Goal: Task Accomplishment & Management: Use online tool/utility

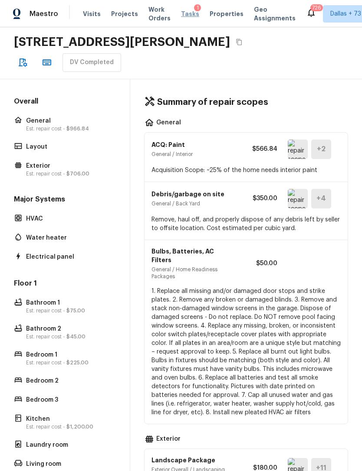
click at [182, 15] on span "Tasks" at bounding box center [190, 14] width 18 height 6
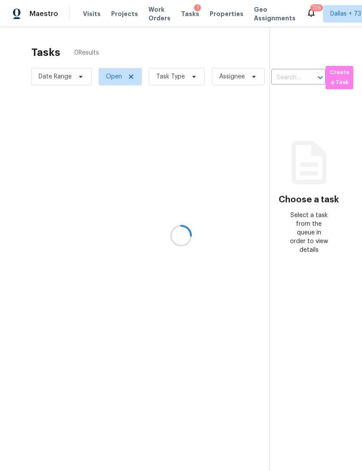
click at [189, 78] on div at bounding box center [181, 235] width 362 height 471
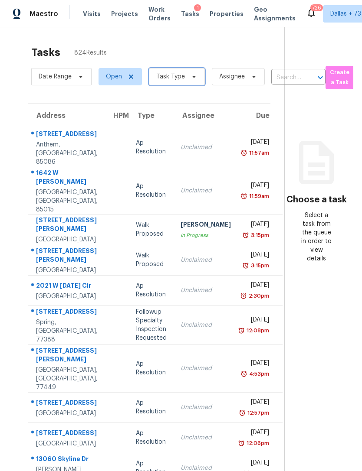
click at [190, 78] on icon at bounding box center [193, 76] width 7 height 7
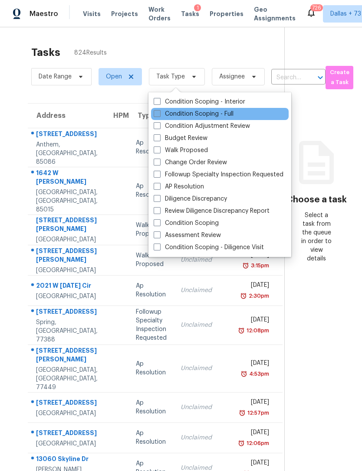
click at [215, 113] on label "Condition Scoping - Full" at bounding box center [194, 114] width 80 height 9
click at [159, 113] on input "Condition Scoping - Full" at bounding box center [157, 113] width 6 height 6
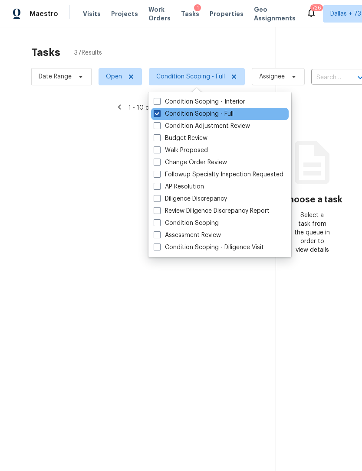
click at [159, 114] on span at bounding box center [157, 113] width 7 height 7
click at [159, 114] on input "Condition Scoping - Full" at bounding box center [157, 113] width 6 height 6
checkbox input "false"
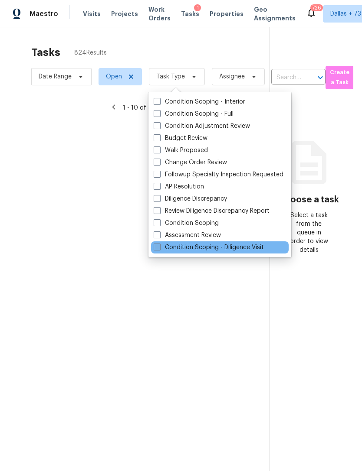
click at [160, 247] on span at bounding box center [157, 247] width 7 height 7
click at [159, 247] on input "Condition Scoping - Diligence Visit" at bounding box center [157, 246] width 6 height 6
checkbox input "true"
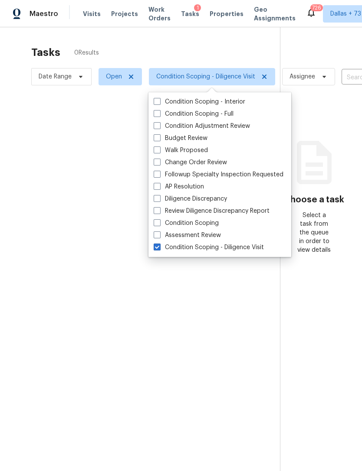
click at [100, 44] on div at bounding box center [181, 235] width 362 height 471
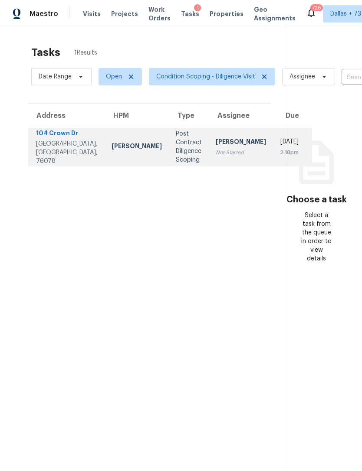
click at [169, 158] on td "Post Contract Diligence Scoping" at bounding box center [189, 147] width 40 height 38
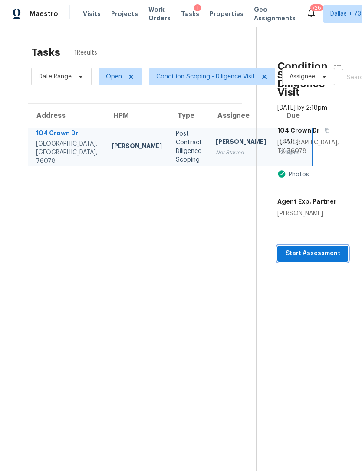
click at [322, 256] on span "Start Assessment" at bounding box center [312, 253] width 57 height 11
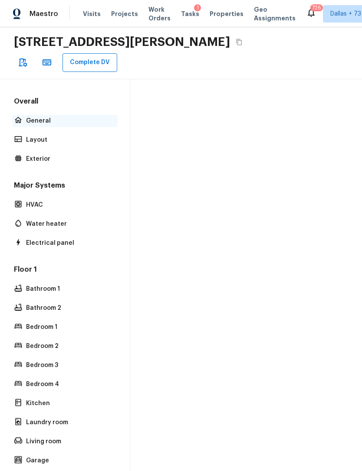
click at [41, 117] on p "General" at bounding box center [69, 121] width 86 height 9
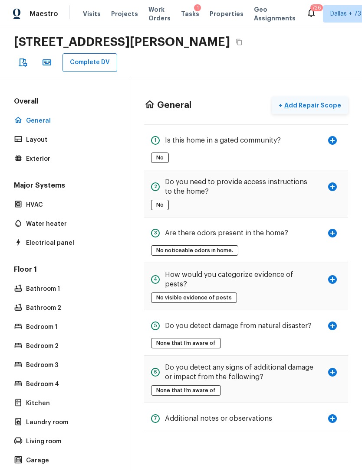
click at [317, 101] on p "Add Repair Scope" at bounding box center [311, 105] width 59 height 9
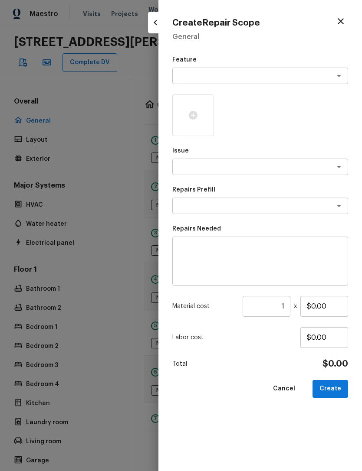
click at [275, 79] on textarea at bounding box center [248, 76] width 144 height 9
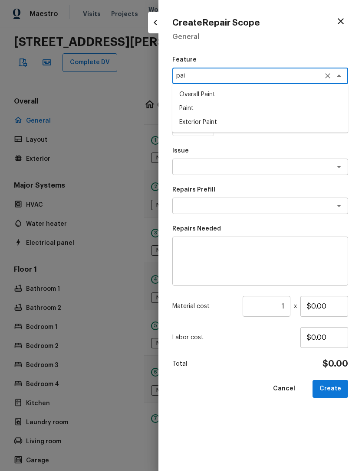
click at [197, 108] on li "Paint" at bounding box center [260, 108] width 176 height 14
type textarea "Paint"
click at [239, 167] on textarea at bounding box center [248, 167] width 144 height 9
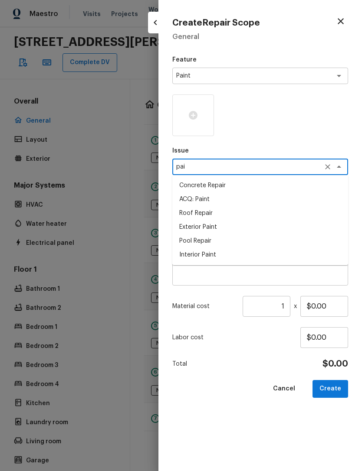
click at [212, 200] on li "ACQ: Paint" at bounding box center [260, 200] width 176 height 14
type textarea "ACQ: Paint"
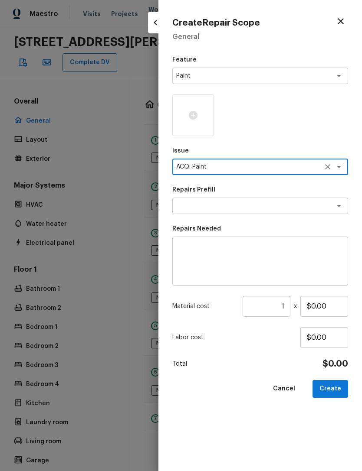
click at [221, 207] on textarea at bounding box center [248, 206] width 144 height 9
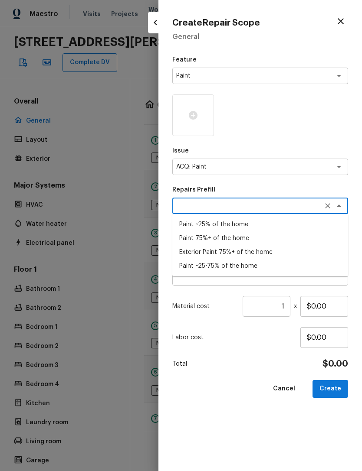
click at [234, 238] on li "Paint 75%+ of the home" at bounding box center [260, 239] width 176 height 14
type textarea "Paint 75%+ of the home"
type textarea "Acquisition Scope: 75%+ of the home will likely require interior paint"
type input "$1.48"
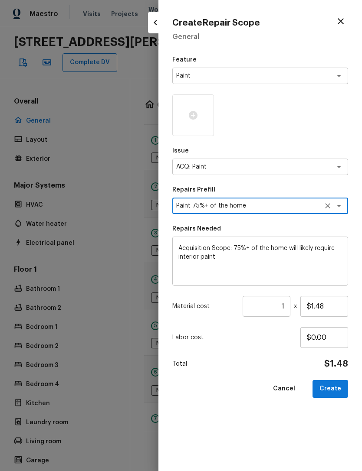
click at [284, 303] on input "1" at bounding box center [266, 306] width 48 height 21
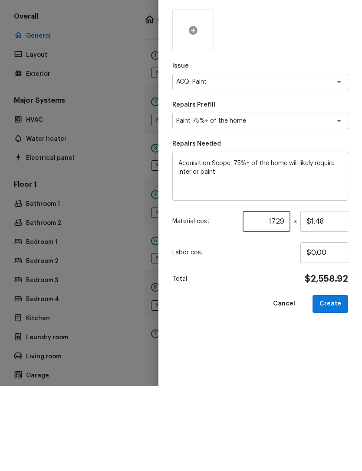
type input "1729"
click at [201, 95] on div at bounding box center [193, 116] width 42 height 42
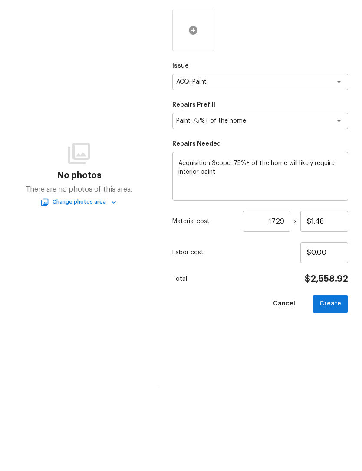
scroll to position [27, 0]
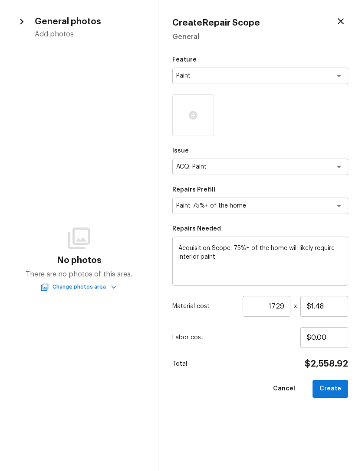
click at [69, 291] on button "Change photos area" at bounding box center [79, 287] width 74 height 9
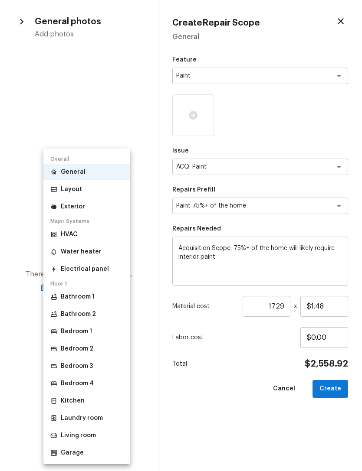
click at [65, 196] on li "Layout" at bounding box center [86, 190] width 87 height 16
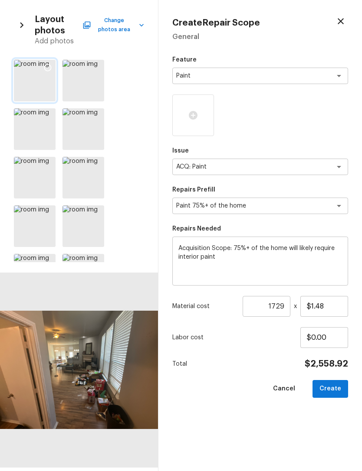
click at [29, 68] on div at bounding box center [35, 81] width 42 height 42
click at [49, 68] on icon at bounding box center [47, 67] width 9 height 9
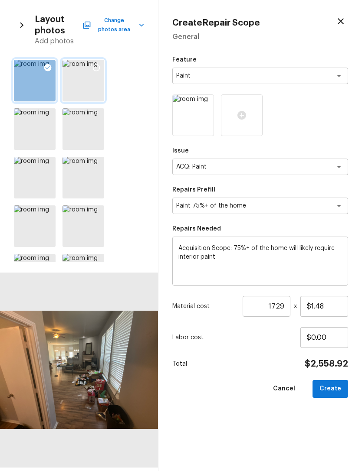
click at [100, 66] on icon at bounding box center [96, 67] width 9 height 9
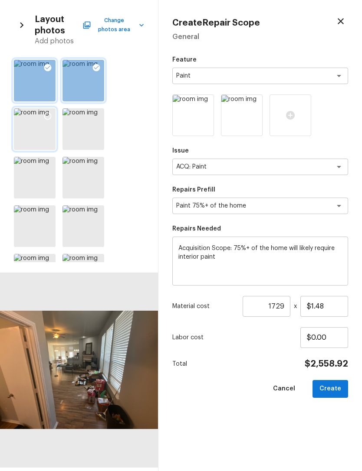
click at [46, 112] on icon at bounding box center [47, 116] width 9 height 9
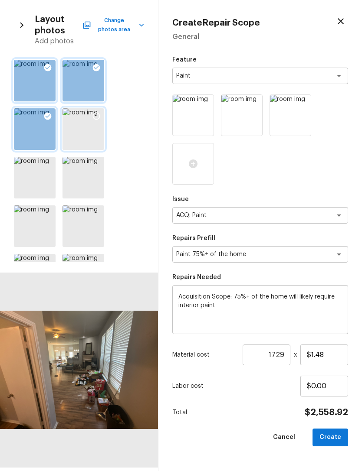
click at [97, 117] on icon at bounding box center [96, 116] width 9 height 9
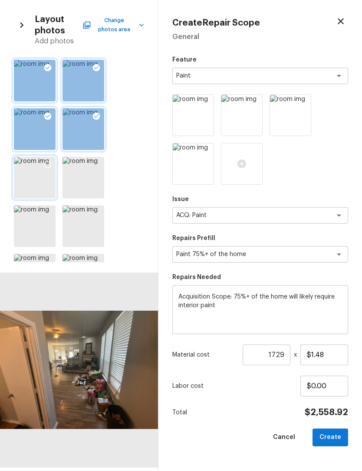
click at [49, 163] on icon at bounding box center [47, 164] width 9 height 9
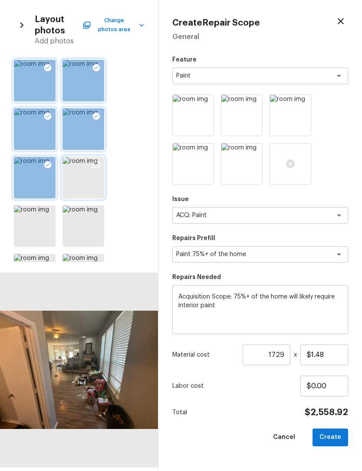
click at [98, 164] on icon at bounding box center [96, 164] width 9 height 9
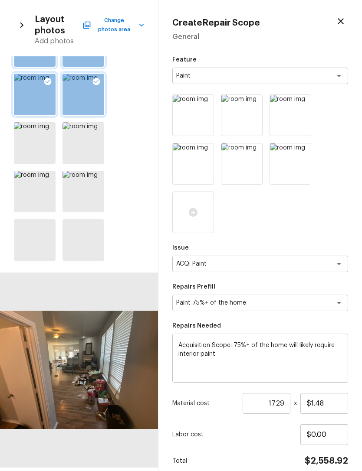
scroll to position [92, 0]
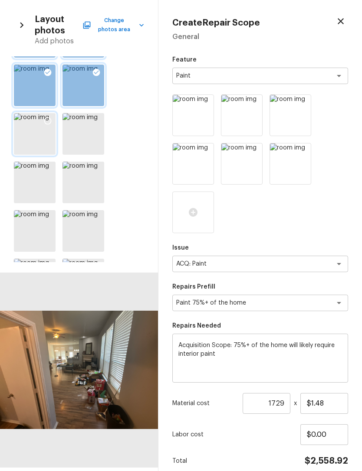
click at [48, 122] on icon at bounding box center [47, 121] width 9 height 9
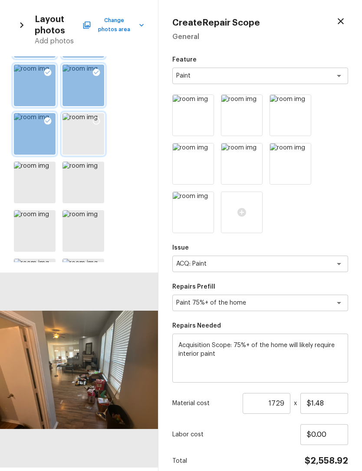
click at [95, 121] on icon at bounding box center [96, 121] width 9 height 9
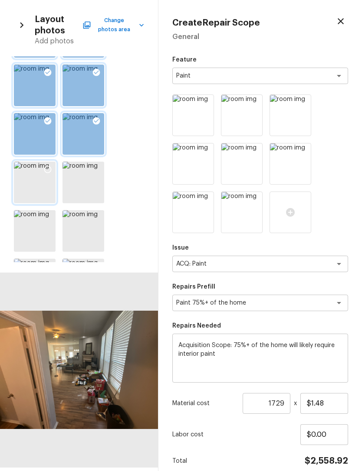
click at [52, 167] on div at bounding box center [48, 171] width 16 height 18
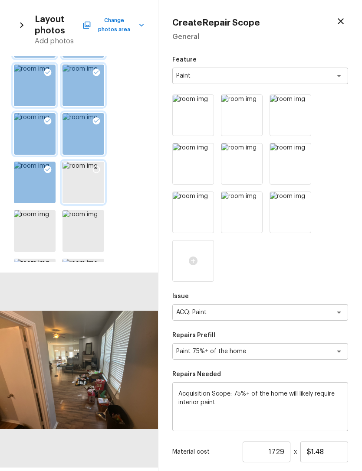
click at [100, 167] on icon at bounding box center [96, 169] width 9 height 9
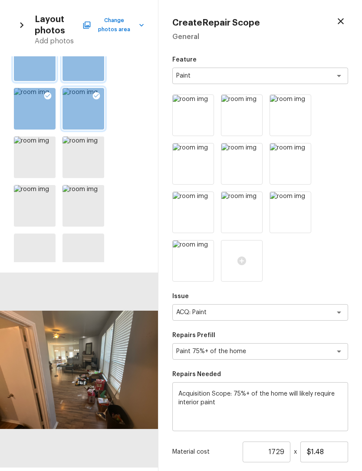
scroll to position [167, 0]
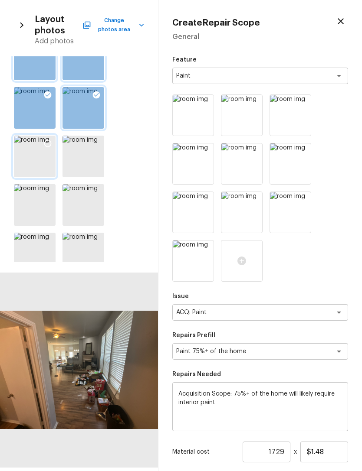
click at [46, 142] on icon at bounding box center [47, 143] width 9 height 9
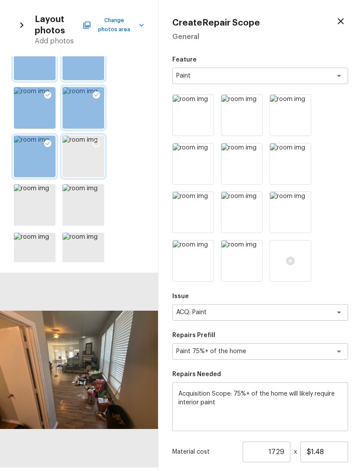
click at [97, 150] on div at bounding box center [96, 145] width 16 height 18
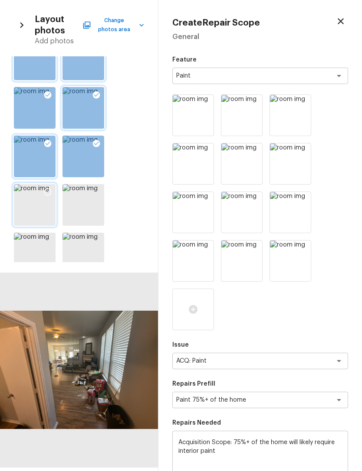
click at [52, 192] on div at bounding box center [48, 193] width 16 height 18
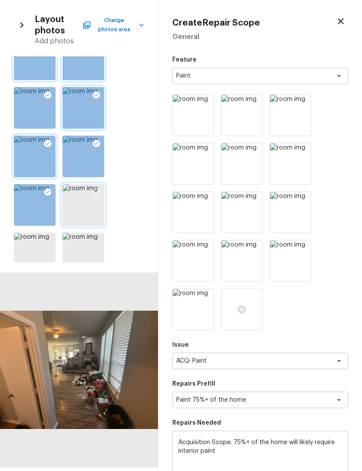
click at [95, 194] on icon at bounding box center [96, 192] width 9 height 9
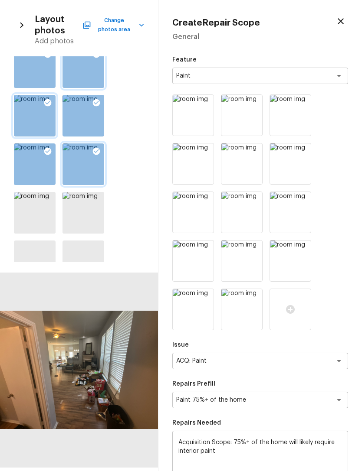
scroll to position [263, 0]
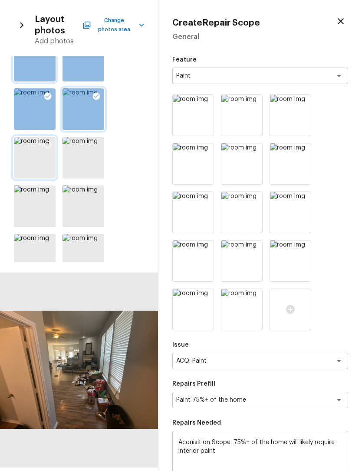
click at [44, 141] on icon at bounding box center [47, 144] width 9 height 9
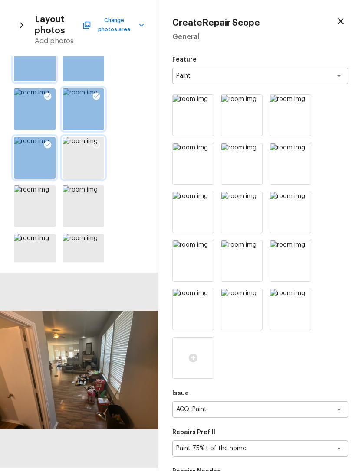
click at [91, 145] on div at bounding box center [96, 146] width 16 height 18
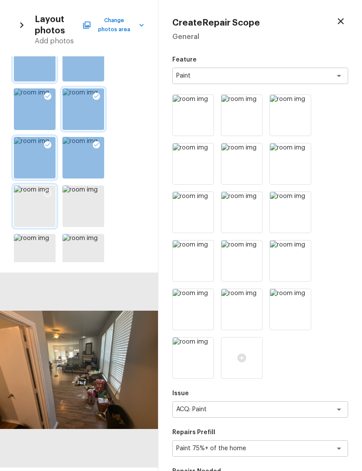
click at [51, 194] on icon at bounding box center [47, 193] width 7 height 7
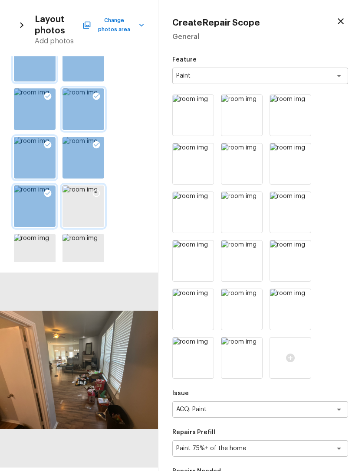
click at [98, 196] on icon at bounding box center [96, 193] width 7 height 7
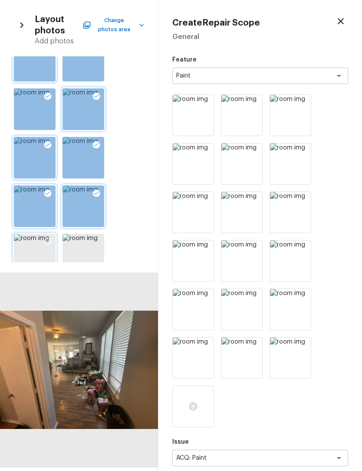
click at [47, 242] on icon at bounding box center [47, 242] width 9 height 9
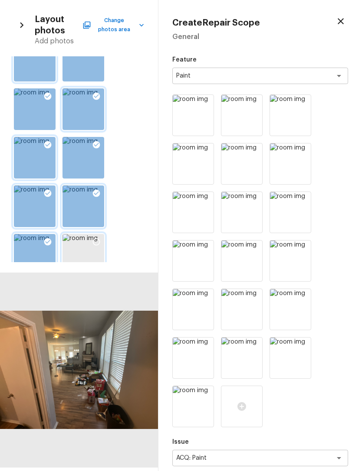
click at [98, 239] on icon at bounding box center [96, 242] width 9 height 9
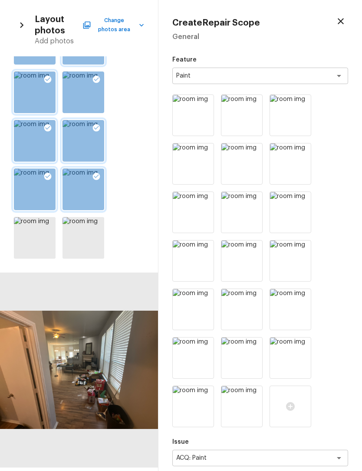
scroll to position [328, 0]
click at [23, 223] on div at bounding box center [35, 238] width 42 height 42
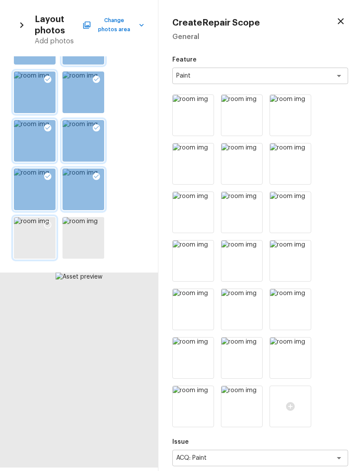
click at [49, 223] on icon at bounding box center [47, 225] width 9 height 9
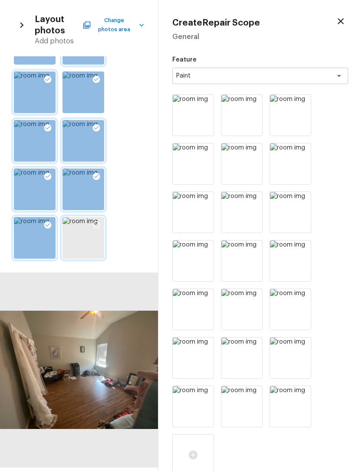
click at [97, 221] on icon at bounding box center [96, 225] width 9 height 9
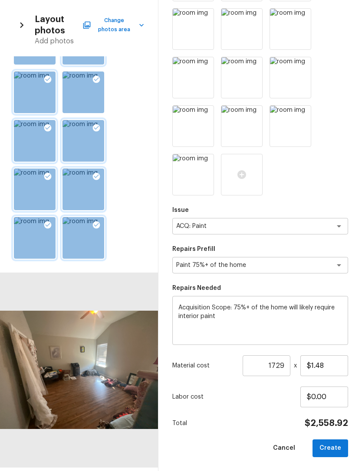
scroll to position [280, 0]
click at [333, 449] on button "Create" at bounding box center [330, 449] width 36 height 18
type input "1"
type input "$0.00"
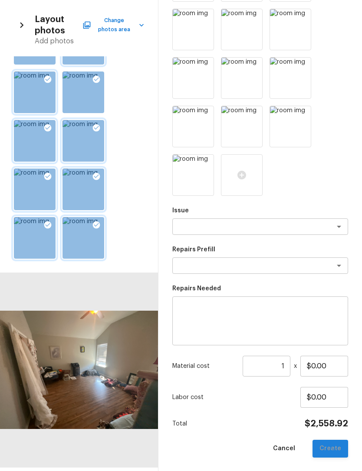
scroll to position [0, 0]
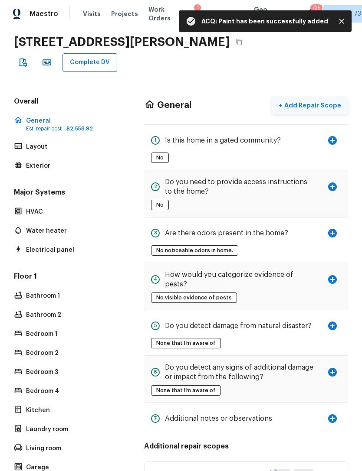
click at [323, 101] on p "Add Repair Scope" at bounding box center [311, 105] width 59 height 9
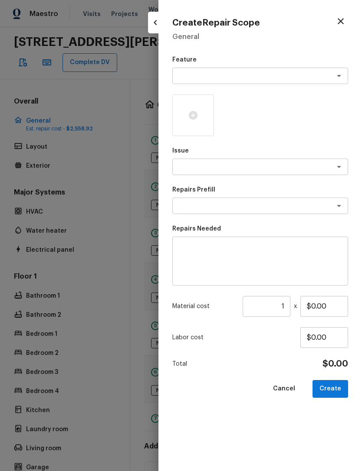
click at [316, 75] on textarea at bounding box center [248, 76] width 144 height 9
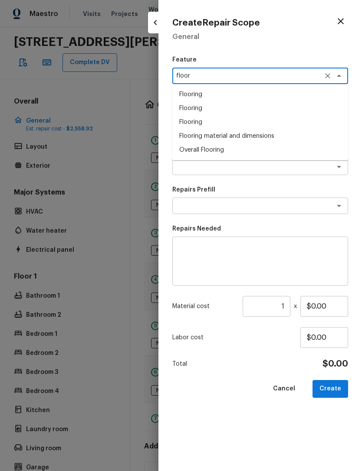
click at [216, 149] on li "Overall Flooring" at bounding box center [260, 150] width 176 height 14
type textarea "Overall Flooring"
click at [233, 170] on textarea at bounding box center [248, 167] width 144 height 9
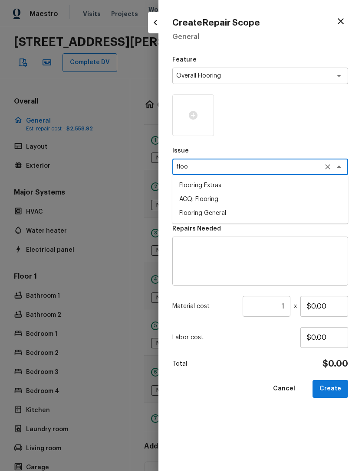
click at [225, 213] on li "Flooring General" at bounding box center [260, 213] width 176 height 14
click at [231, 209] on textarea at bounding box center [248, 206] width 144 height 9
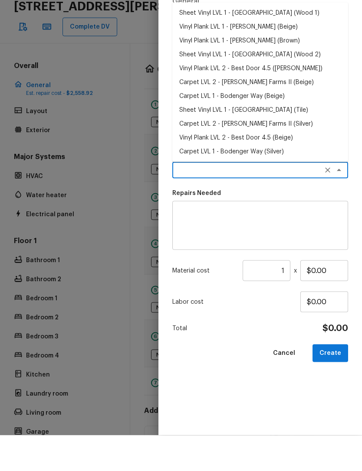
click at [256, 202] on textarea at bounding box center [248, 206] width 144 height 9
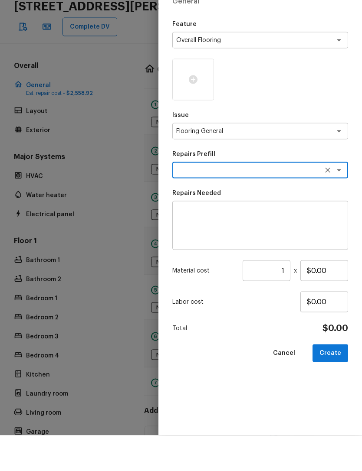
click at [249, 202] on textarea at bounding box center [248, 206] width 144 height 9
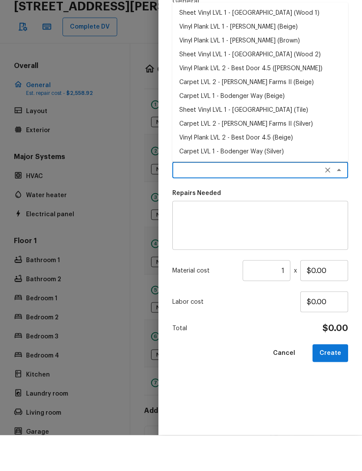
click at [255, 202] on textarea at bounding box center [248, 206] width 144 height 9
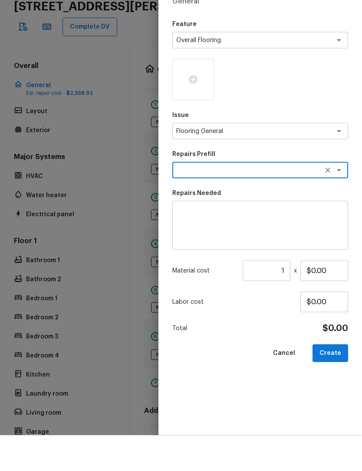
click at [288, 163] on textarea "Flooring General" at bounding box center [248, 167] width 144 height 9
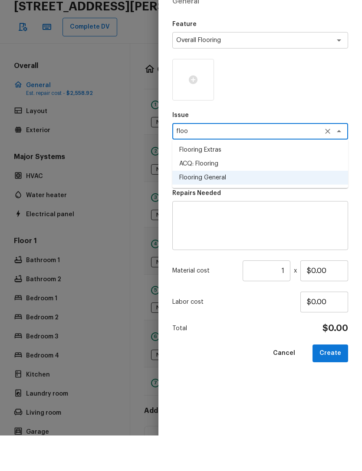
click at [219, 193] on li "ACQ: Flooring" at bounding box center [260, 200] width 176 height 14
type textarea "ACQ: Flooring"
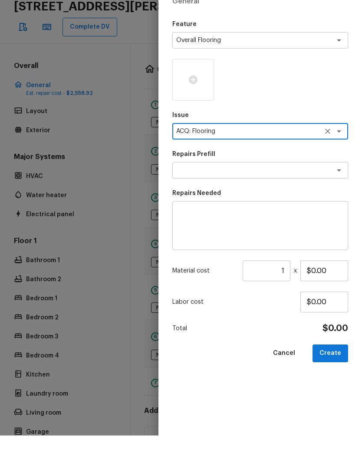
click at [220, 198] on div "x ​" at bounding box center [260, 206] width 176 height 16
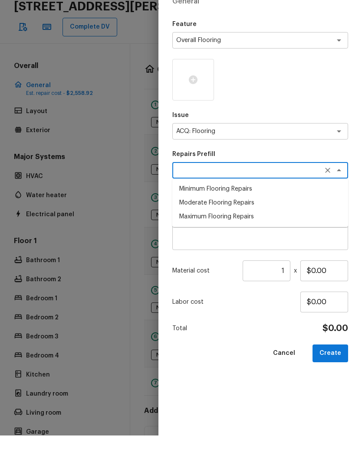
click at [250, 232] on li "Moderate Flooring Repairs" at bounding box center [260, 239] width 176 height 14
type textarea "Moderate Flooring Repairs"
type textarea "Acquisition Scope: Moderate flooring repairs"
type input "$0.52"
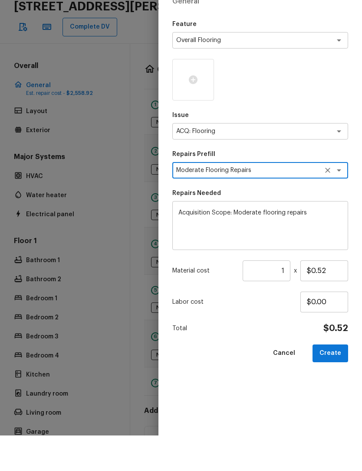
click at [288, 296] on input "1" at bounding box center [266, 306] width 48 height 21
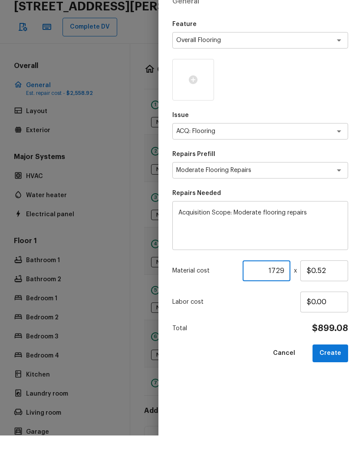
type input "1729"
click at [281, 333] on p "Labor cost" at bounding box center [236, 337] width 128 height 9
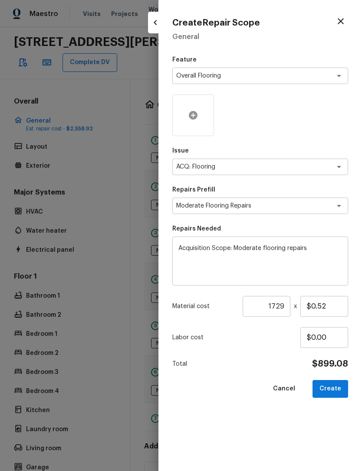
click at [193, 110] on div at bounding box center [193, 116] width 42 height 42
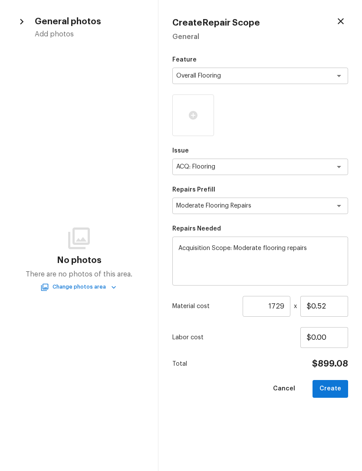
click at [62, 288] on button "Change photos area" at bounding box center [79, 287] width 74 height 9
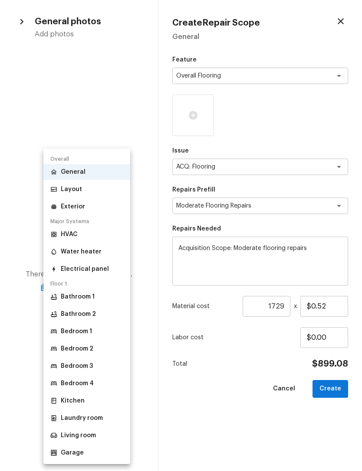
click at [67, 330] on p "Bedroom 1" at bounding box center [76, 331] width 31 height 9
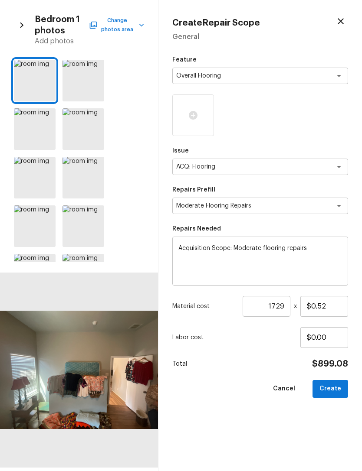
click at [120, 31] on button "Change photos area" at bounding box center [117, 25] width 53 height 23
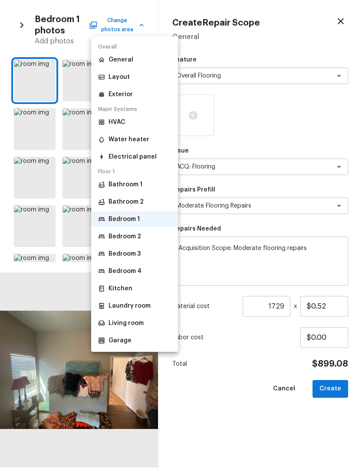
click at [144, 237] on li "Bedroom 2" at bounding box center [134, 237] width 87 height 16
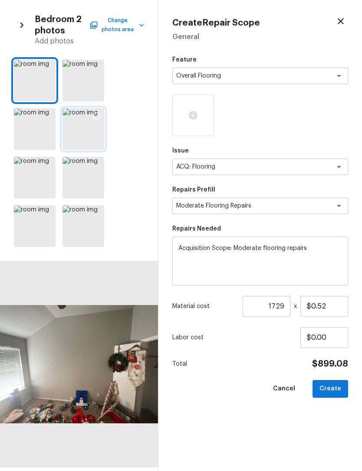
click at [94, 115] on icon at bounding box center [96, 116] width 9 height 9
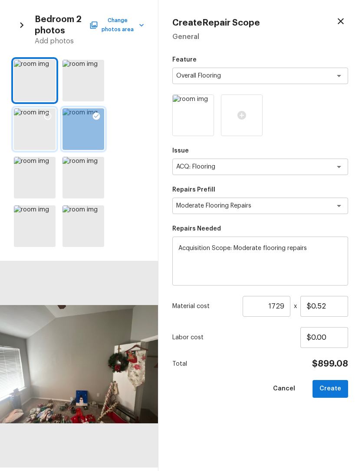
click at [50, 113] on icon at bounding box center [47, 116] width 9 height 9
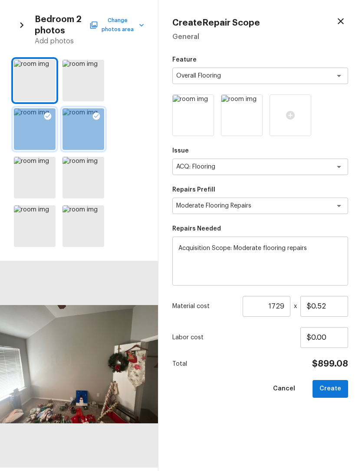
click at [122, 29] on button "Change photos area" at bounding box center [117, 25] width 53 height 23
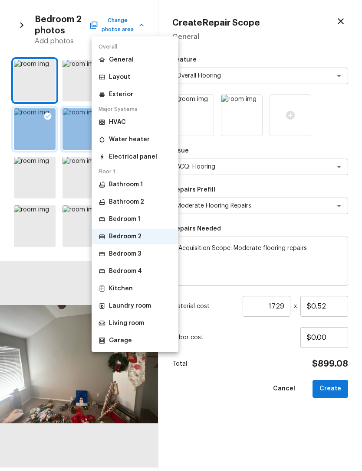
click at [150, 255] on li "Bedroom 3" at bounding box center [134, 254] width 87 height 16
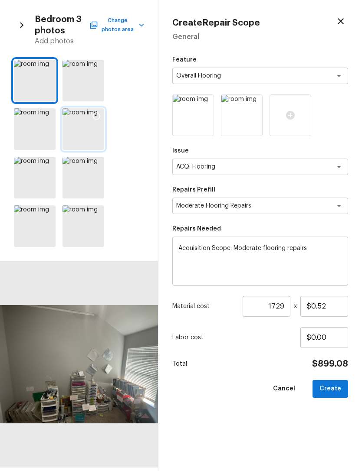
click at [98, 118] on icon at bounding box center [96, 116] width 9 height 9
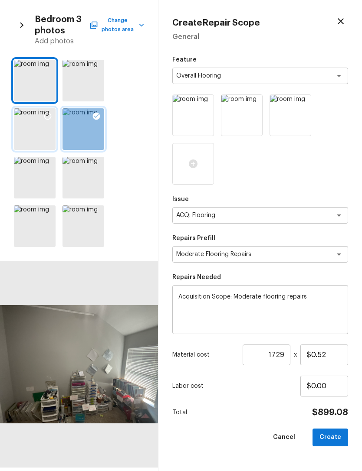
click at [44, 114] on icon at bounding box center [47, 116] width 9 height 9
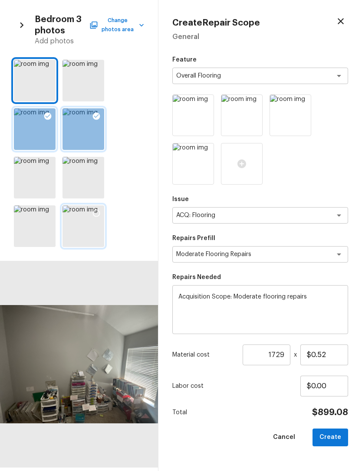
click at [94, 213] on icon at bounding box center [96, 213] width 9 height 9
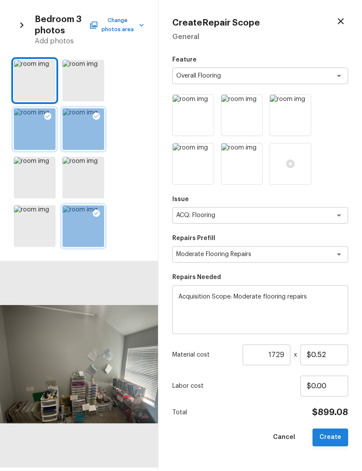
click at [334, 436] on button "Create" at bounding box center [330, 438] width 36 height 18
type input "1"
type input "$0.00"
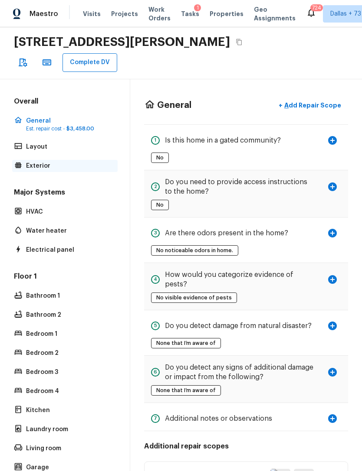
click at [29, 162] on p "Exterior" at bounding box center [69, 166] width 86 height 9
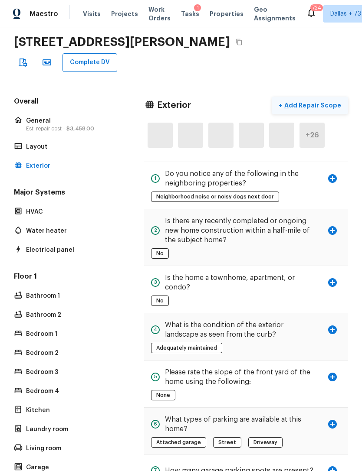
click at [295, 101] on p "Add Repair Scope" at bounding box center [311, 105] width 59 height 9
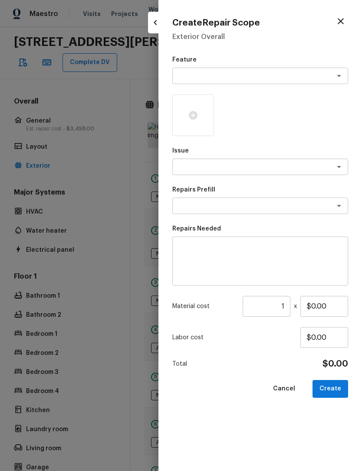
click at [265, 77] on textarea at bounding box center [248, 76] width 144 height 9
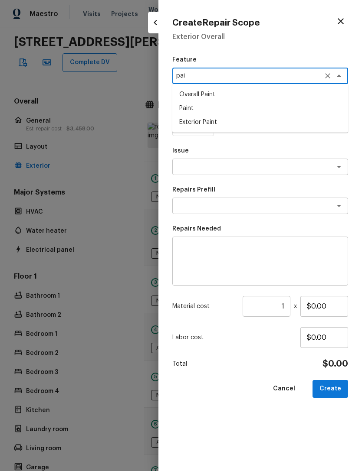
click at [212, 121] on li "Exterior Paint" at bounding box center [260, 122] width 176 height 14
type textarea "Exterior Paint"
click at [208, 170] on textarea at bounding box center [248, 167] width 144 height 9
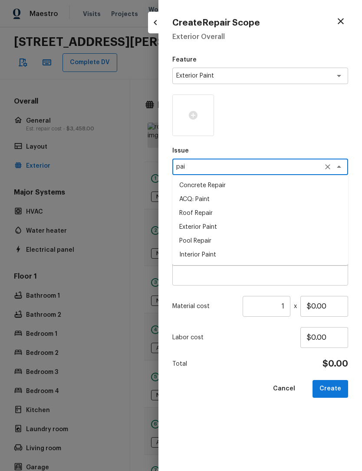
click at [216, 199] on li "ACQ: Paint" at bounding box center [260, 200] width 176 height 14
type textarea "ACQ: Paint"
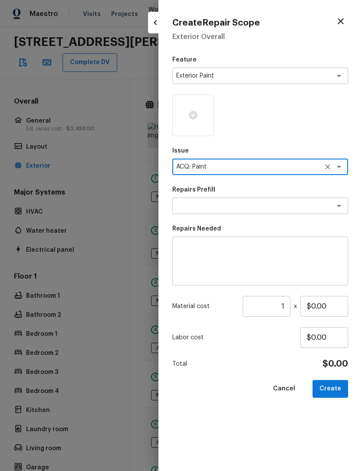
click at [217, 203] on textarea at bounding box center [248, 206] width 144 height 9
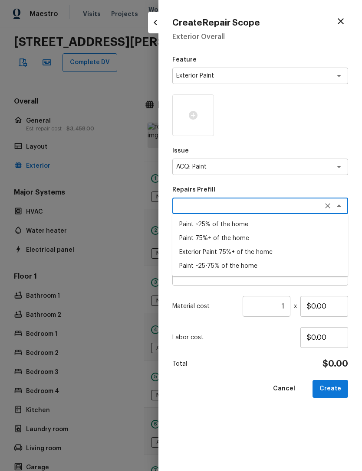
click at [240, 251] on li "Exterior Paint 75%+ of the home" at bounding box center [260, 252] width 176 height 14
type textarea "Exterior Paint 75%+ of the home"
type textarea "Acquisition Scope: 75%+ of the home exterior will likely require paint"
type input "$1.31"
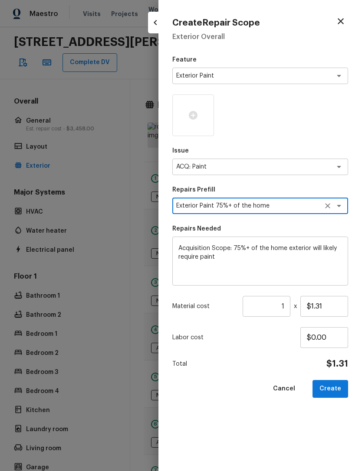
click at [281, 305] on input "1" at bounding box center [266, 306] width 48 height 21
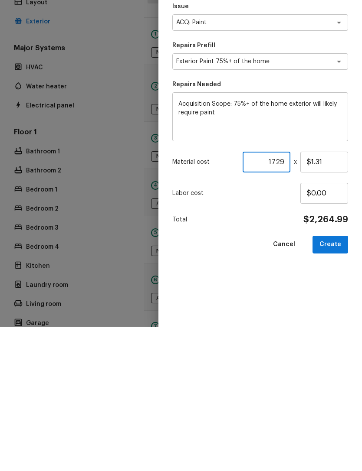
type input "1729"
click at [274, 272] on div "Feature Exterior Paint x ​ Issue ACQ: Paint x ​ Repairs Prefill Exterior Paint …" at bounding box center [260, 257] width 176 height 402
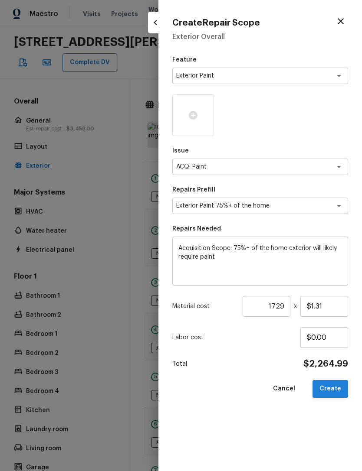
click at [332, 390] on button "Create" at bounding box center [330, 389] width 36 height 18
type input "1"
type input "$0.00"
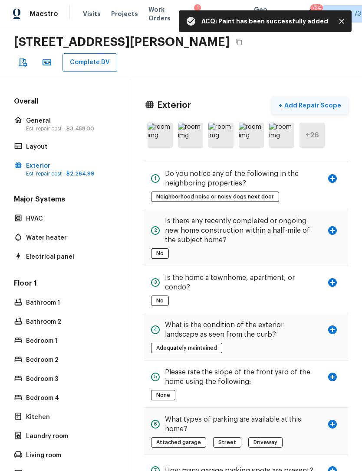
click at [321, 101] on p "Add Repair Scope" at bounding box center [311, 105] width 59 height 9
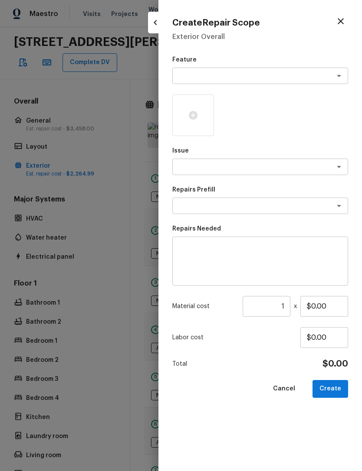
click at [273, 68] on div "x ​" at bounding box center [260, 76] width 176 height 16
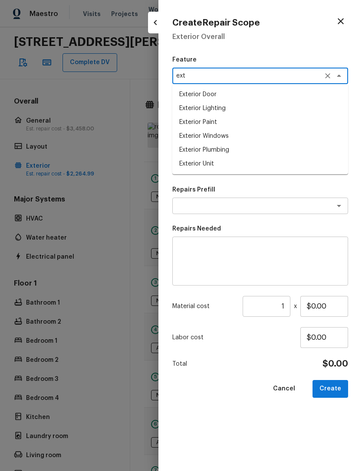
scroll to position [7, 0]
type textarea "e"
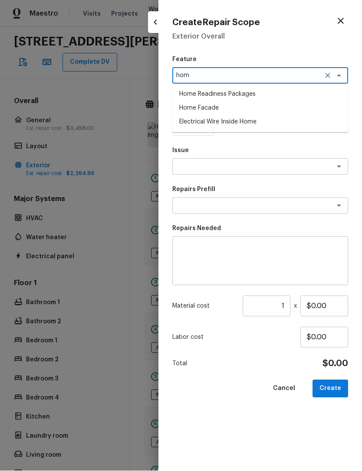
click at [220, 107] on li "Home Facade" at bounding box center [260, 108] width 176 height 14
type textarea "Home Facade"
click at [242, 167] on textarea at bounding box center [248, 167] width 144 height 9
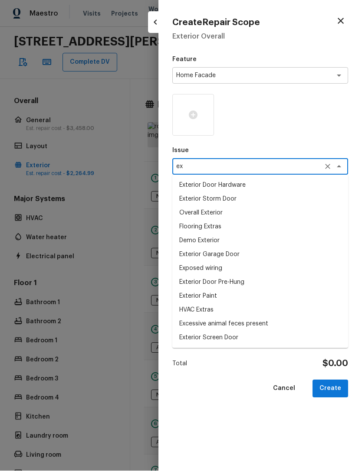
type textarea "e"
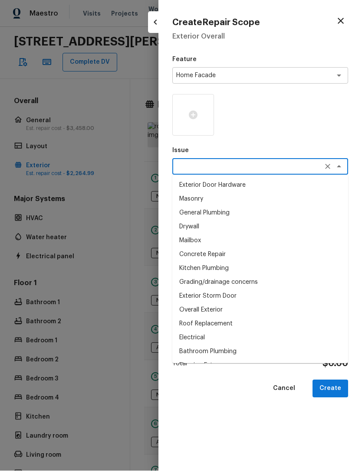
scroll to position [0, 0]
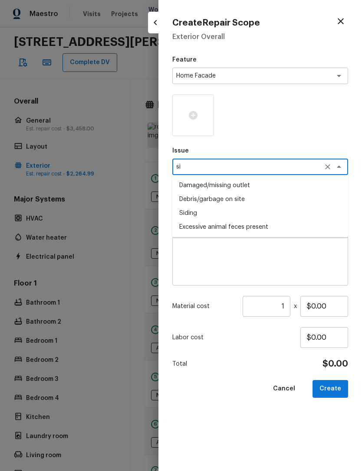
click at [201, 214] on li "Siding" at bounding box center [260, 213] width 176 height 14
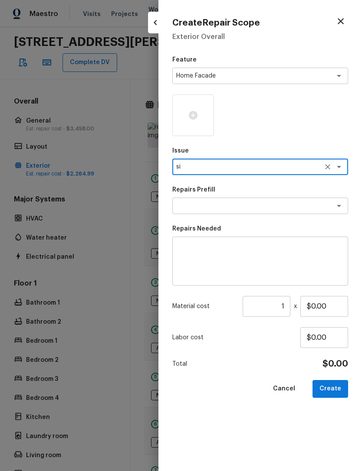
type textarea "Siding"
click at [229, 207] on textarea at bounding box center [248, 206] width 144 height 9
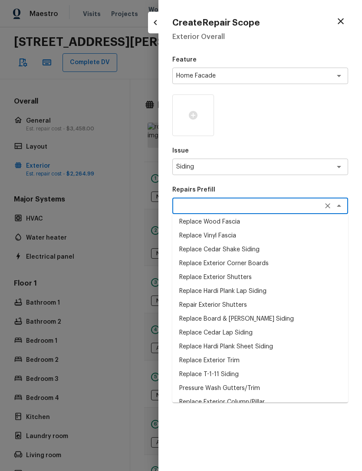
scroll to position [57, 0]
click at [235, 359] on li "Replace Exterior Trim" at bounding box center [260, 362] width 176 height 14
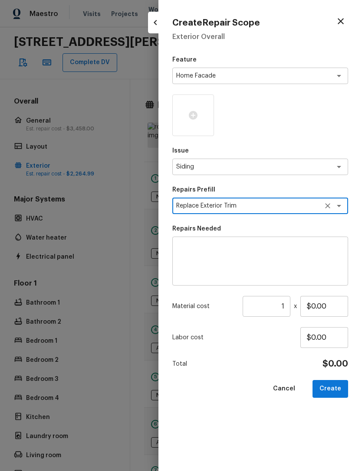
type textarea "Replace Exterior Trim"
type textarea "Remove the existing trim and replace with new. Ensure that the new trim matches…"
type input "$5.75"
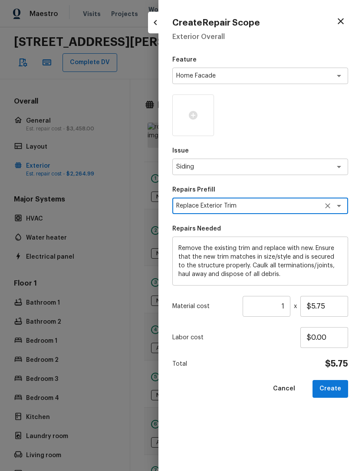
click at [289, 307] on input "1" at bounding box center [266, 306] width 48 height 21
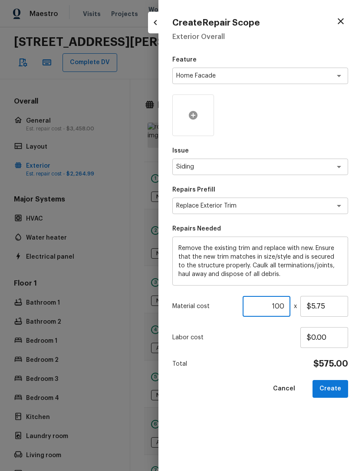
type input "100"
click at [193, 115] on icon at bounding box center [193, 115] width 10 height 10
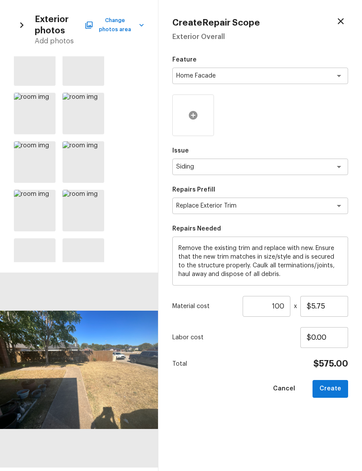
scroll to position [214, 0]
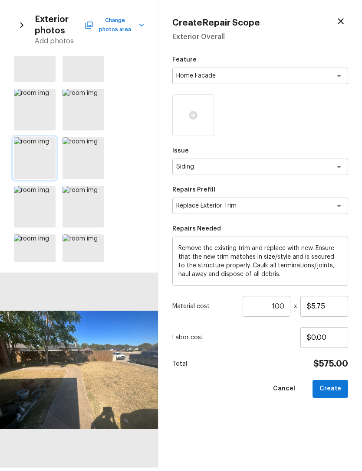
click at [42, 144] on div at bounding box center [48, 146] width 16 height 18
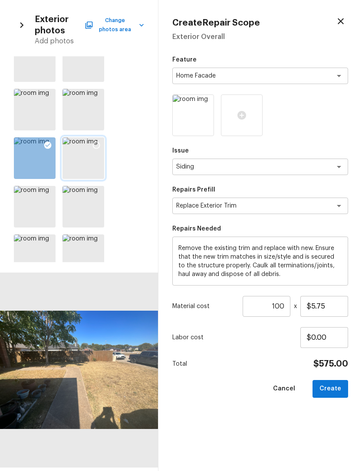
click at [95, 148] on icon at bounding box center [96, 145] width 7 height 7
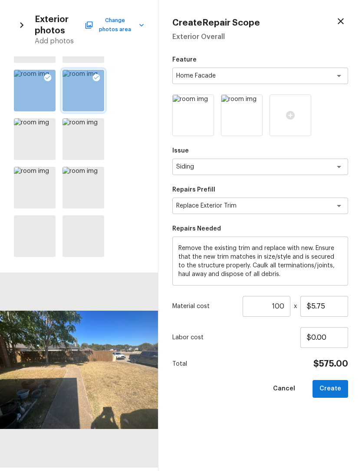
scroll to position [282, 0]
click at [95, 175] on icon at bounding box center [96, 174] width 9 height 9
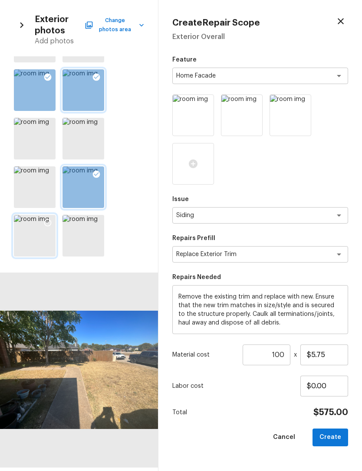
click at [51, 224] on icon at bounding box center [47, 222] width 7 height 7
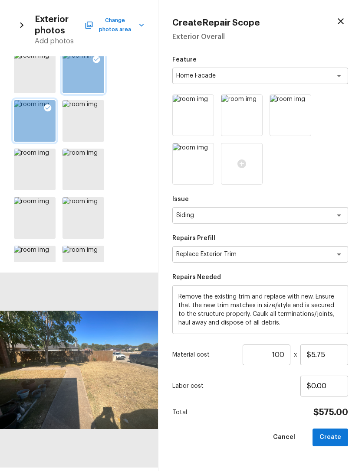
scroll to position [386, 0]
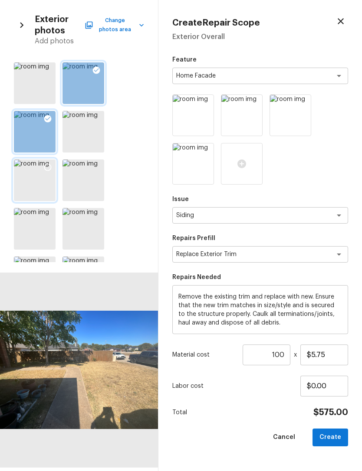
click at [49, 164] on icon at bounding box center [47, 167] width 7 height 7
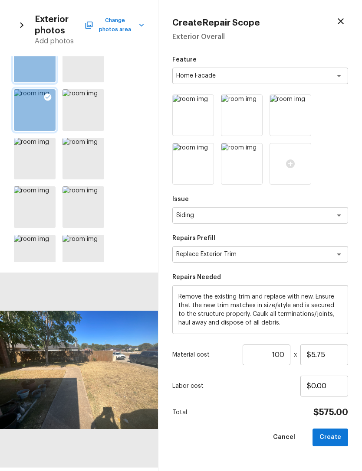
scroll to position [460, 0]
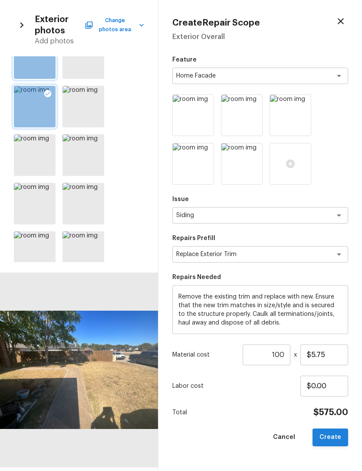
click at [336, 434] on button "Create" at bounding box center [330, 438] width 36 height 18
type input "1"
type input "$0.00"
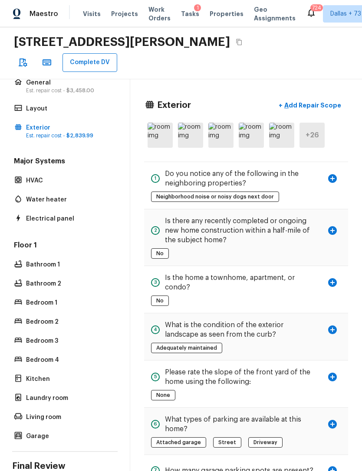
scroll to position [37, 0]
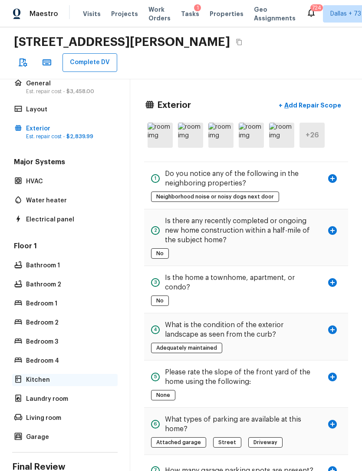
click at [35, 376] on p "Kitchen" at bounding box center [69, 380] width 86 height 9
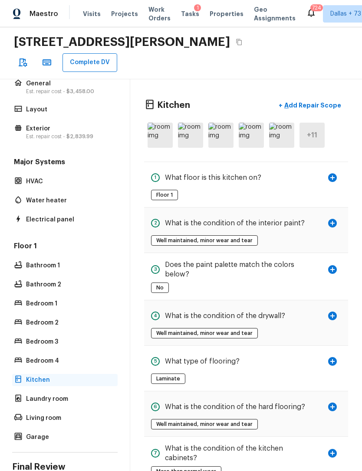
scroll to position [27, 0]
click at [316, 101] on p "Add Repair Scope" at bounding box center [311, 105] width 59 height 9
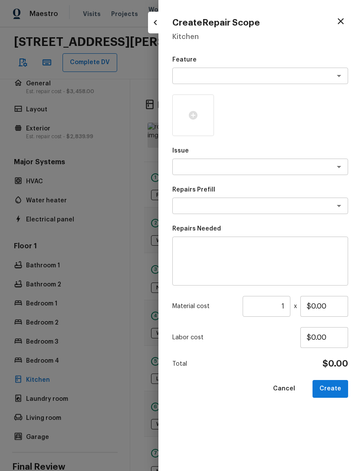
click at [255, 78] on textarea at bounding box center [248, 76] width 144 height 9
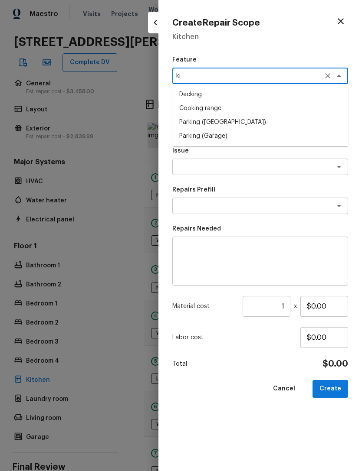
type textarea "k"
click at [235, 93] on li "Cabinets" at bounding box center [260, 95] width 176 height 14
type textarea "Cabinets"
click at [243, 171] on textarea at bounding box center [248, 167] width 144 height 9
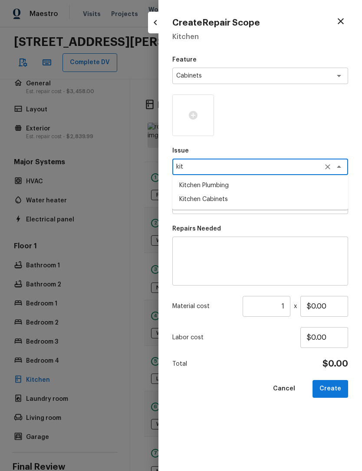
click at [226, 201] on li "Kitchen Cabinets" at bounding box center [260, 200] width 176 height 14
type textarea "Kitchen Cabinets"
click at [230, 207] on textarea at bounding box center [248, 206] width 144 height 9
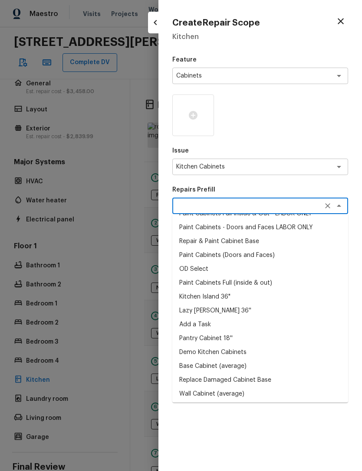
scroll to position [46, 0]
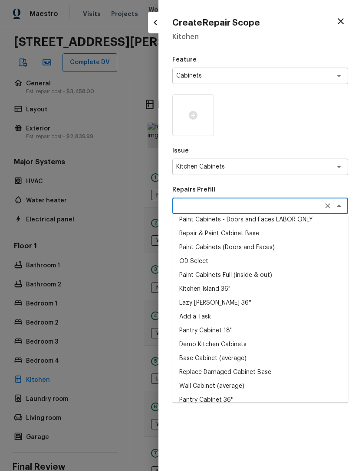
click at [258, 274] on li "Paint Cabinets Full (inside & out)" at bounding box center [260, 275] width 176 height 14
type textarea "Paint Cabinets Full (inside & out)"
type textarea "Prep, sand, mask and apply 2 coats of paint to the kitchen cabinet doors, inter…"
type input "$40.00"
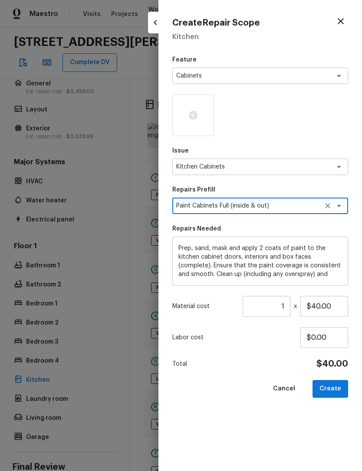
click at [288, 305] on input "1" at bounding box center [266, 306] width 48 height 21
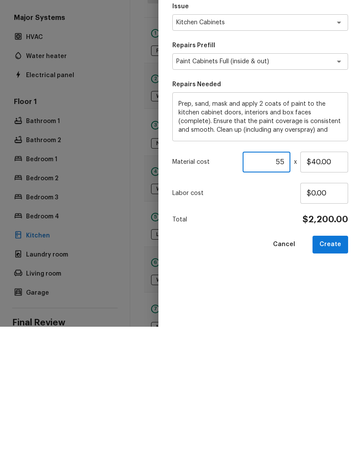
type input "5"
type input "4"
type input "60"
click at [333, 285] on div "Feature Cabinets x ​ Issue Kitchen Cabinets x ​ Repairs Prefill Paint Cabinets …" at bounding box center [260, 257] width 176 height 402
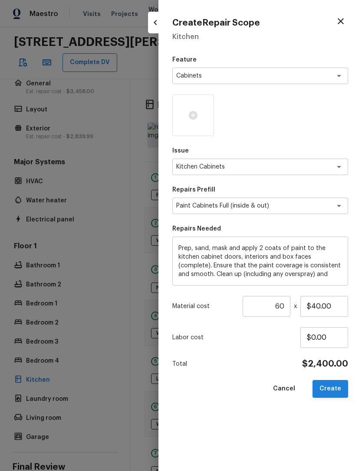
click at [334, 389] on button "Create" at bounding box center [330, 389] width 36 height 18
type input "1"
type input "$0.00"
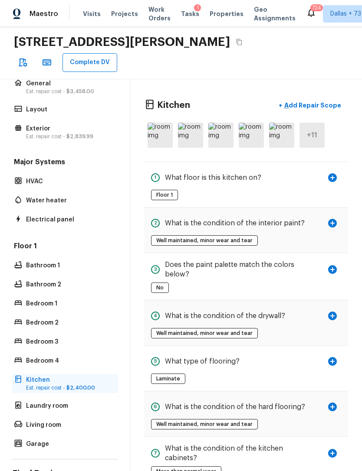
click at [41, 385] on p "Est. repair cost - $2,400.00" at bounding box center [69, 388] width 86 height 7
click at [42, 385] on p "Est. repair cost - $2,400.00" at bounding box center [69, 388] width 86 height 7
click at [57, 385] on p "Est. repair cost - $2,400.00" at bounding box center [69, 388] width 86 height 7
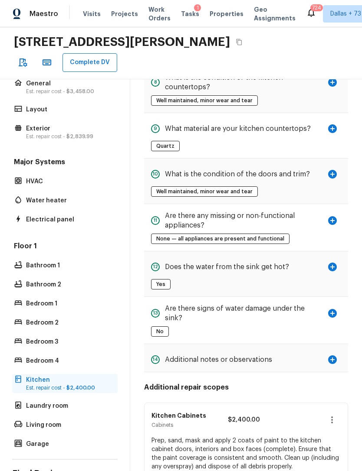
scroll to position [418, 0]
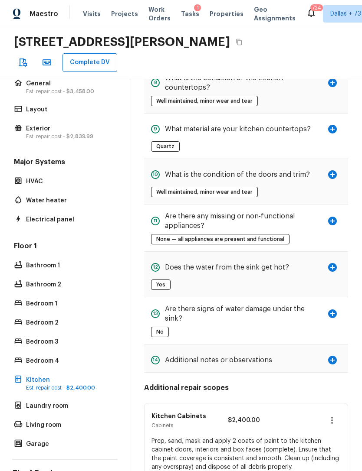
click at [286, 404] on div "Kitchen Cabinets Cabinets Prep, sand, mask and apply 2 coats of paint to the ki…" at bounding box center [245, 420] width 189 height 33
click at [335, 415] on icon "button" at bounding box center [332, 420] width 10 height 10
click at [336, 397] on li "Edit" at bounding box center [334, 399] width 40 height 26
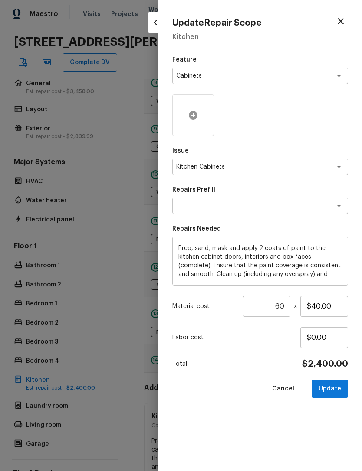
click at [193, 106] on div at bounding box center [193, 116] width 42 height 42
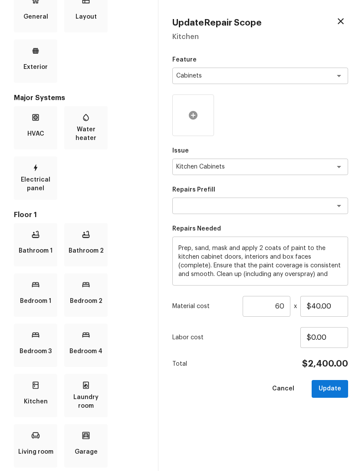
scroll to position [73, 0]
click at [41, 393] on p "Kitchen" at bounding box center [36, 401] width 24 height 17
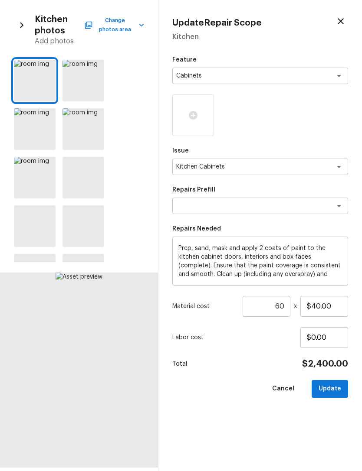
scroll to position [0, 0]
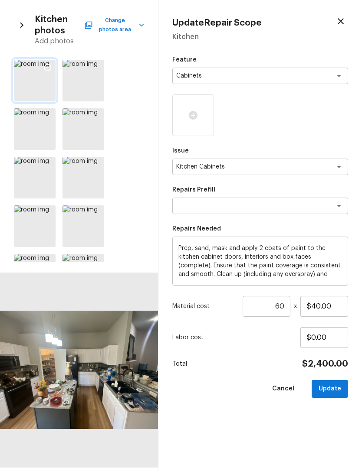
click at [51, 62] on div at bounding box center [48, 69] width 16 height 18
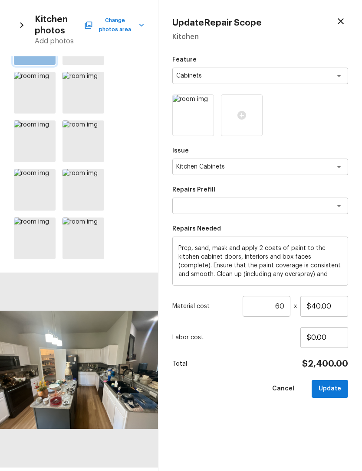
scroll to position [40, 0]
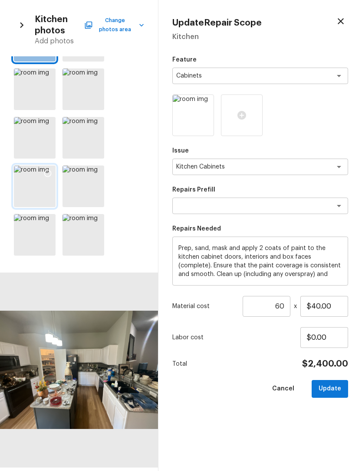
click at [50, 176] on icon at bounding box center [47, 173] width 7 height 7
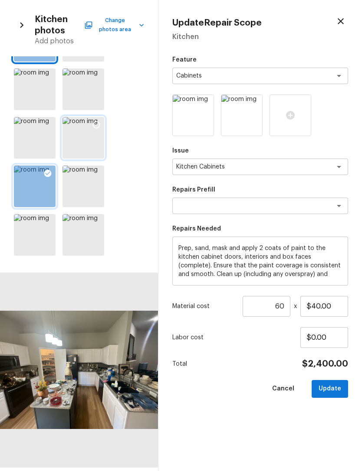
click at [94, 122] on icon at bounding box center [96, 124] width 7 height 7
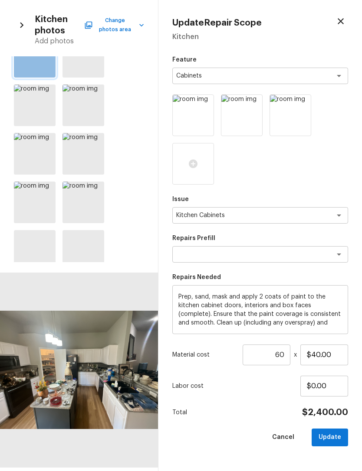
scroll to position [175, 0]
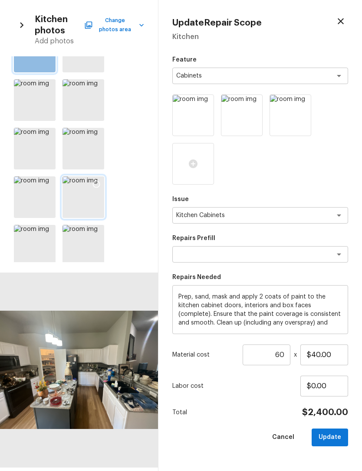
click at [96, 181] on icon at bounding box center [96, 184] width 7 height 7
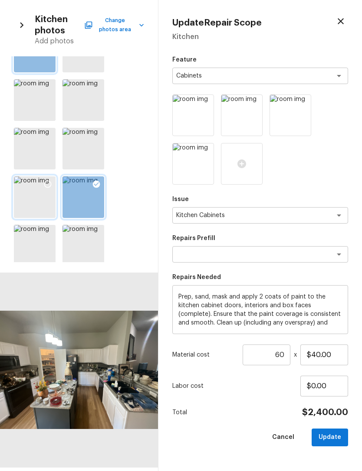
click at [49, 184] on icon at bounding box center [47, 184] width 9 height 9
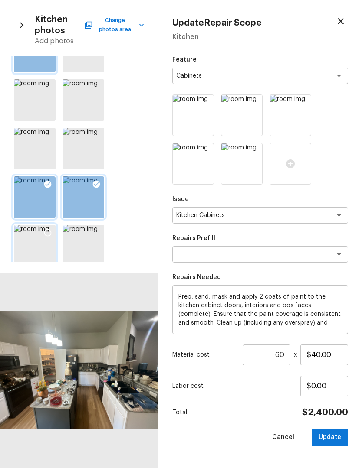
click at [50, 233] on icon at bounding box center [47, 233] width 9 height 9
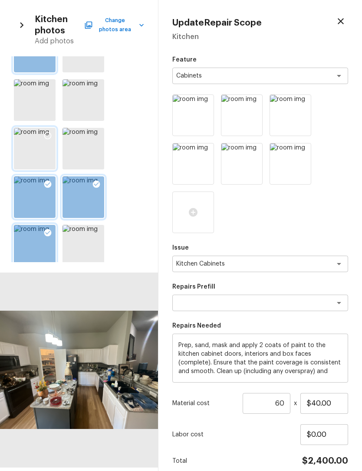
click at [48, 134] on icon at bounding box center [47, 135] width 9 height 9
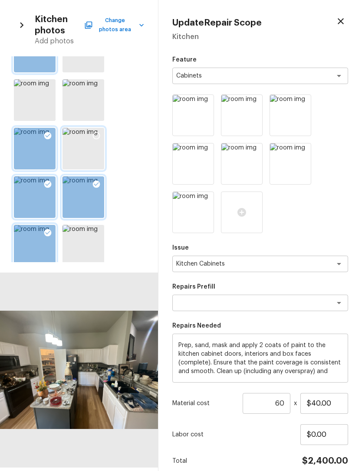
click at [98, 134] on icon at bounding box center [96, 135] width 9 height 9
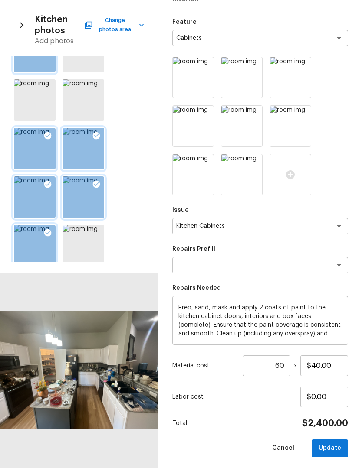
scroll to position [37, 0]
click at [340, 447] on button "Update" at bounding box center [329, 449] width 36 height 18
type input "1"
type input "$0.00"
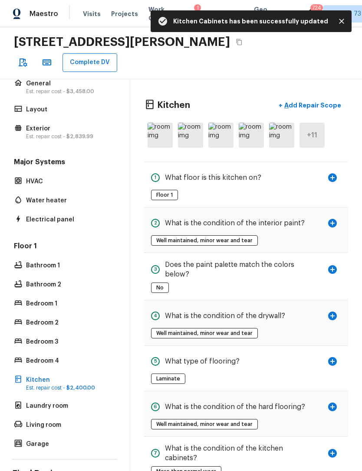
scroll to position [0, 0]
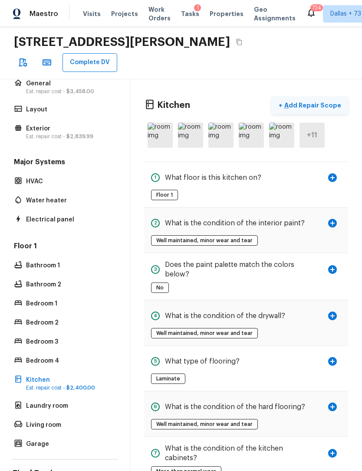
click at [320, 101] on p "Add Repair Scope" at bounding box center [311, 105] width 59 height 9
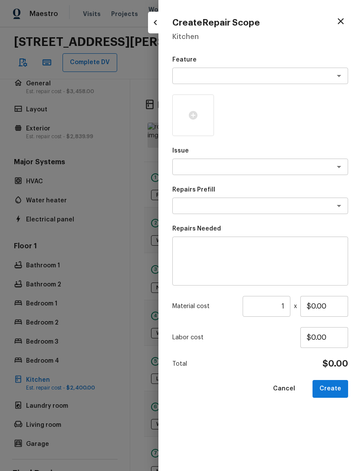
click at [347, 21] on button "button" at bounding box center [340, 21] width 15 height 15
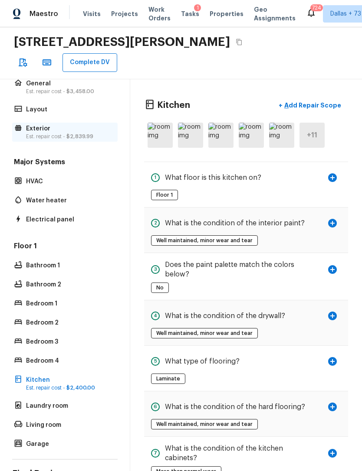
click at [34, 124] on p "Exterior" at bounding box center [69, 128] width 86 height 9
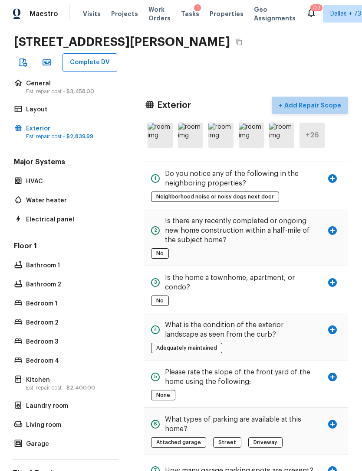
click at [320, 101] on p "Add Repair Scope" at bounding box center [311, 105] width 59 height 9
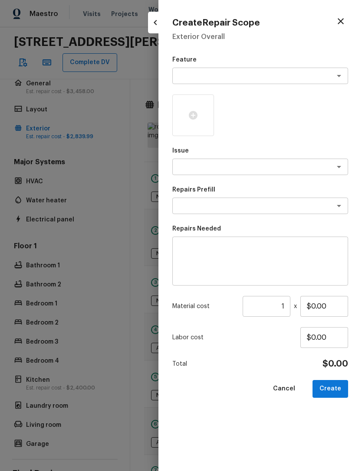
click at [278, 75] on textarea at bounding box center [248, 76] width 144 height 9
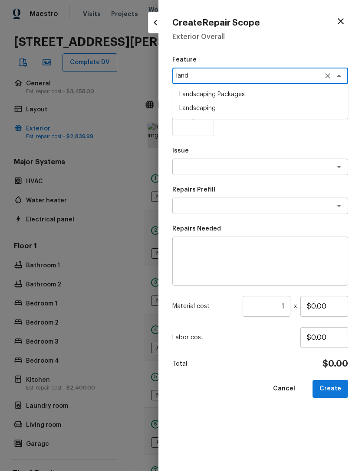
click at [255, 91] on li "Landscaping Packages" at bounding box center [260, 95] width 176 height 14
type textarea "Landscaping Packages"
click at [250, 92] on div "Feature Landscaping Packages x ​ Issue x ​ Repairs Prefill x ​ Repairs Needed x…" at bounding box center [260, 257] width 176 height 402
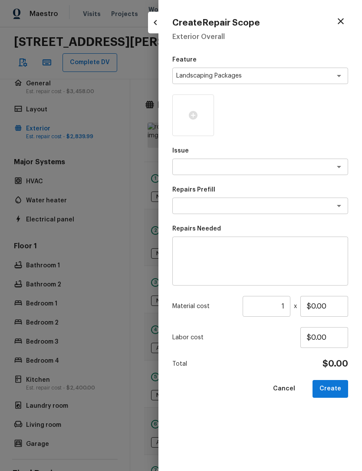
click at [255, 171] on textarea at bounding box center [248, 167] width 144 height 9
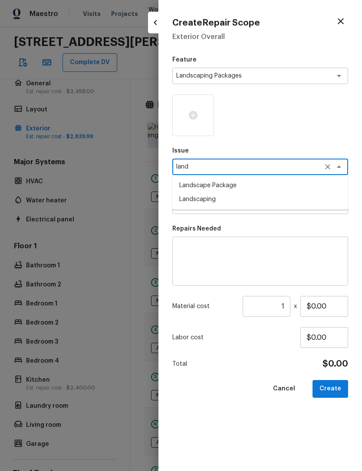
click at [241, 185] on li "Landscape Package" at bounding box center [260, 186] width 176 height 14
type textarea "Landscape Package"
click at [243, 206] on textarea at bounding box center [248, 206] width 144 height 9
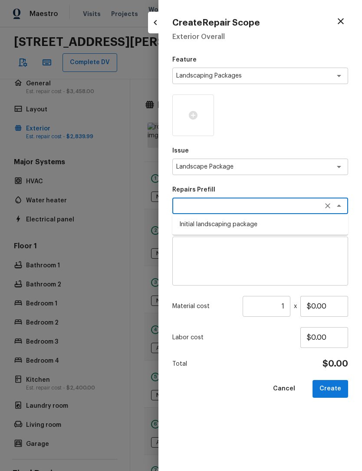
click at [251, 222] on li "Initial landscaping package" at bounding box center [260, 225] width 176 height 14
type textarea "Initial landscaping package"
type textarea "Mowing of grass up to 6" in height. Mow, edge along driveways & sidewalks, trim…"
type input "$60.00"
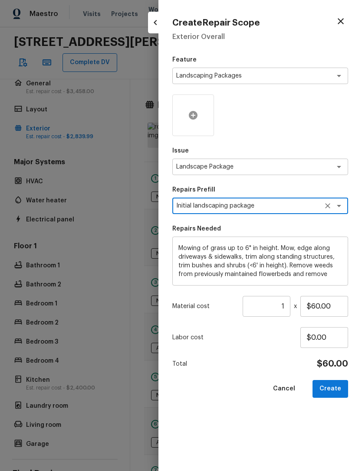
click at [194, 110] on icon at bounding box center [193, 115] width 10 height 10
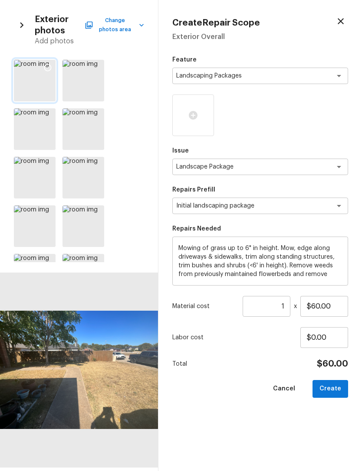
click at [52, 65] on icon at bounding box center [47, 67] width 9 height 9
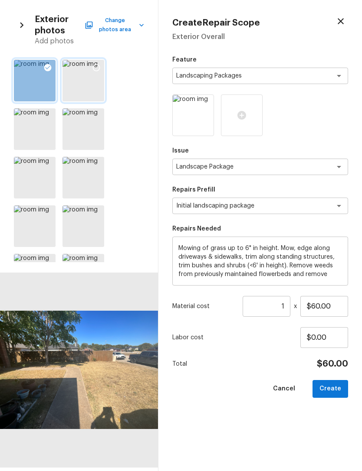
click at [98, 64] on icon at bounding box center [96, 67] width 9 height 9
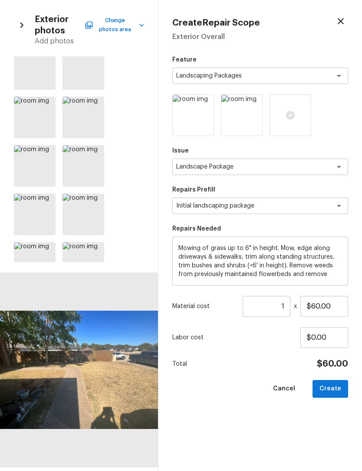
scroll to position [209, 0]
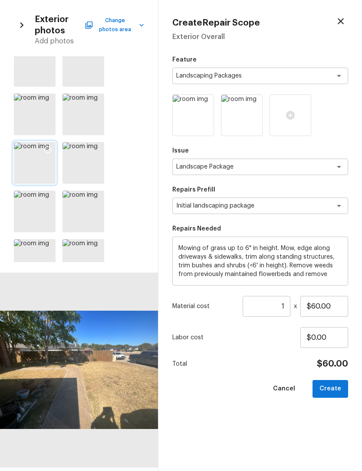
click at [51, 154] on icon at bounding box center [47, 150] width 9 height 9
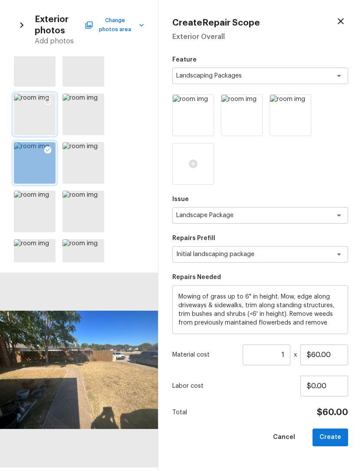
click at [50, 98] on icon at bounding box center [47, 101] width 9 height 9
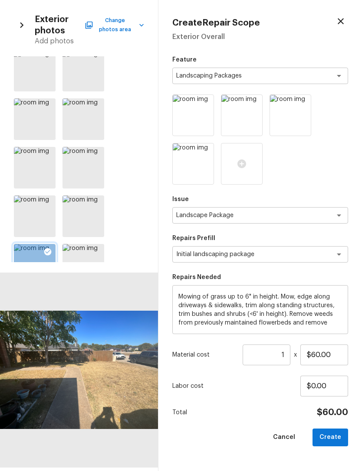
scroll to position [57, 0]
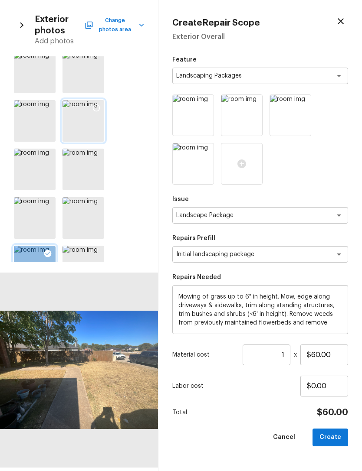
click at [100, 105] on icon at bounding box center [96, 108] width 9 height 9
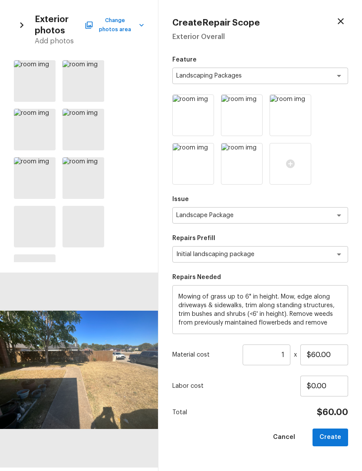
click at [288, 357] on input "1" at bounding box center [266, 355] width 48 height 21
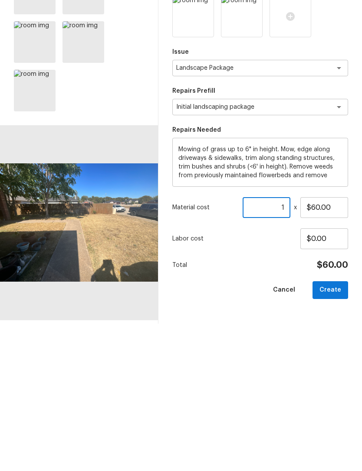
scroll to position [571, 0]
type input "10"
click at [269, 407] on div "Total $600.00" at bounding box center [260, 412] width 176 height 11
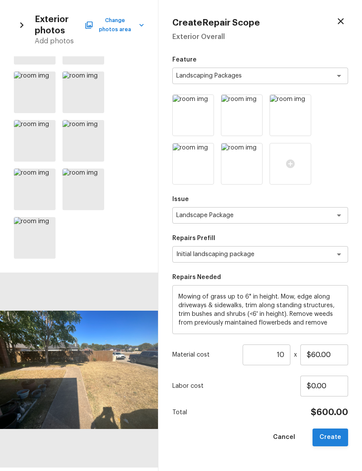
click at [335, 436] on button "Create" at bounding box center [330, 438] width 36 height 18
type input "1"
type input "$0.00"
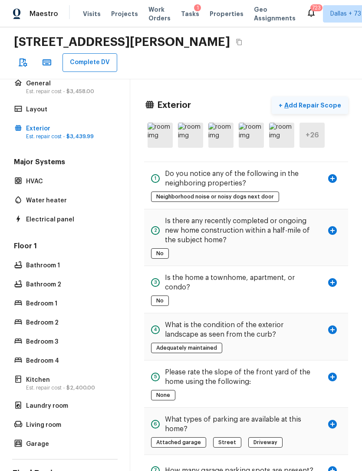
click at [319, 101] on p "Add Repair Scope" at bounding box center [311, 105] width 59 height 9
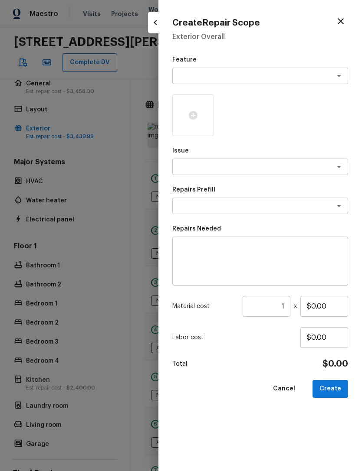
click at [240, 74] on textarea at bounding box center [248, 76] width 144 height 9
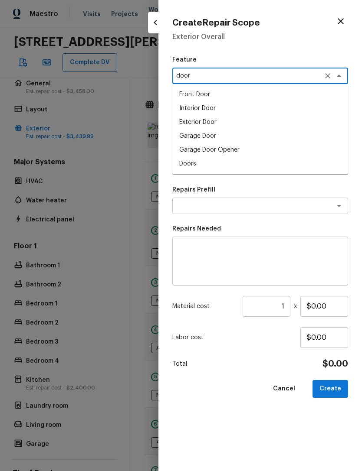
click at [225, 105] on li "Interior Door" at bounding box center [260, 108] width 176 height 14
type textarea "Interior Door"
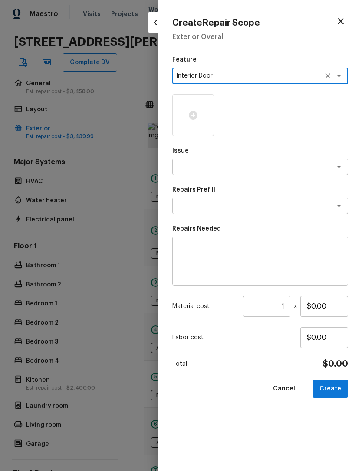
click at [249, 163] on textarea at bounding box center [248, 167] width 144 height 9
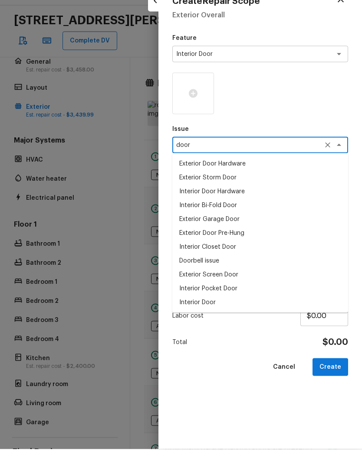
click at [214, 317] on li "Interior Door" at bounding box center [260, 324] width 176 height 14
type textarea "Interior Door"
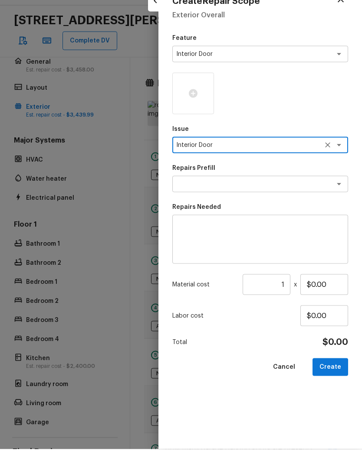
click at [255, 202] on textarea at bounding box center [248, 206] width 144 height 9
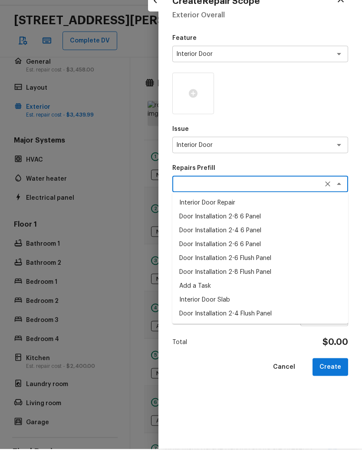
click at [261, 287] on li "Door Installation 2-8 Flush Panel" at bounding box center [260, 294] width 176 height 14
type textarea "Door Installation 2-8 Flush Panel"
type textarea "Remove the existing door (if present). Install a new pre-hung 2-8 flush panel i…"
type input "$160.00"
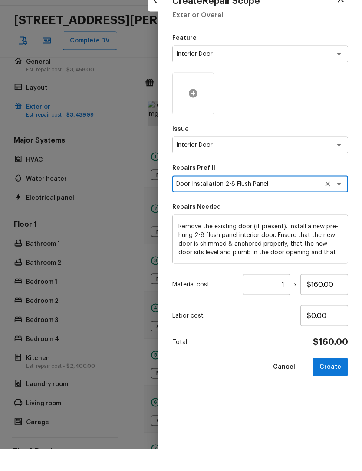
click at [194, 111] on icon at bounding box center [193, 115] width 9 height 9
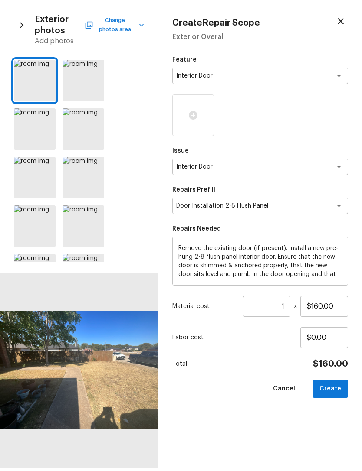
click at [122, 32] on button "Change photos area" at bounding box center [115, 25] width 58 height 23
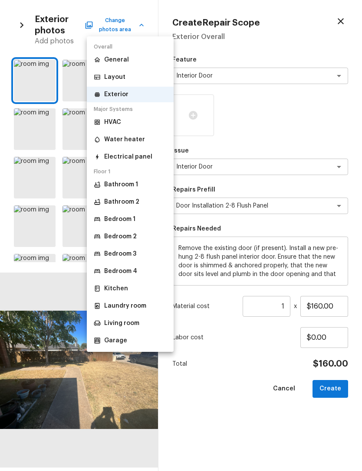
click at [307, 40] on div at bounding box center [181, 235] width 362 height 471
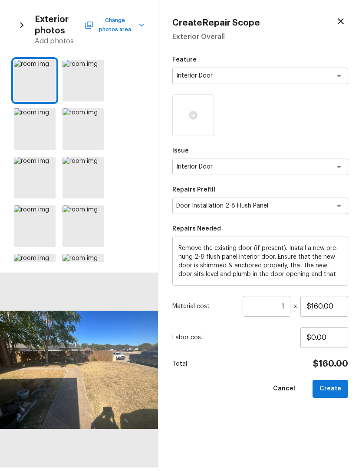
click at [343, 23] on icon "button" at bounding box center [340, 21] width 10 height 10
type input "$0.00"
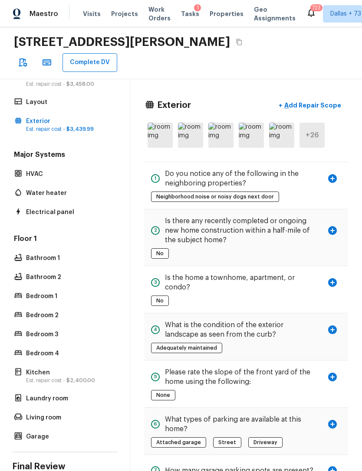
scroll to position [44, 0]
click at [36, 274] on p "Bathroom 2" at bounding box center [69, 278] width 86 height 9
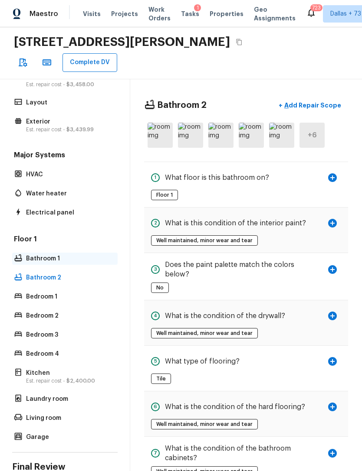
click at [36, 255] on p "Bathroom 1" at bounding box center [69, 259] width 86 height 9
click at [326, 101] on p "Add Repair Scope" at bounding box center [311, 105] width 59 height 9
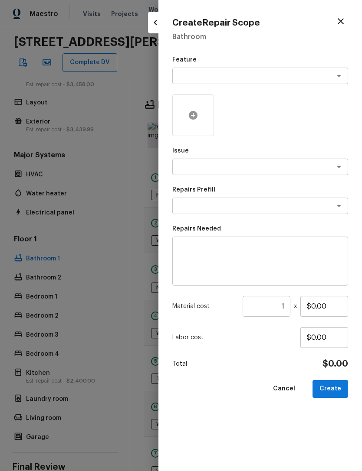
click at [195, 114] on icon at bounding box center [193, 115] width 9 height 9
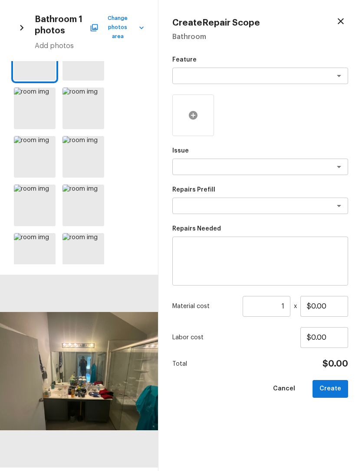
scroll to position [25, 0]
click at [93, 92] on icon at bounding box center [96, 95] width 7 height 7
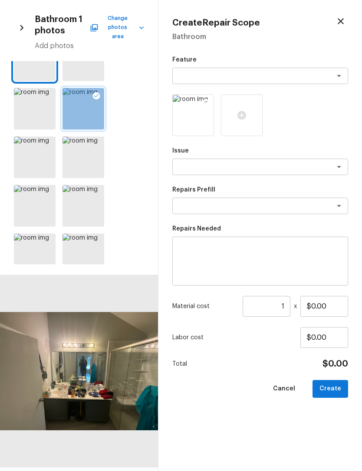
click at [198, 121] on img at bounding box center [193, 115] width 41 height 41
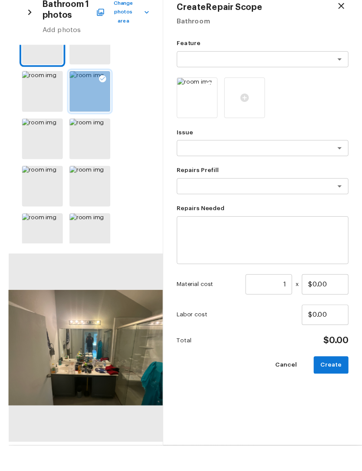
scroll to position [27, 0]
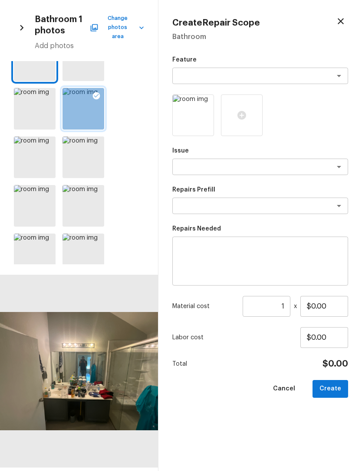
click at [82, 103] on div at bounding box center [83, 109] width 42 height 42
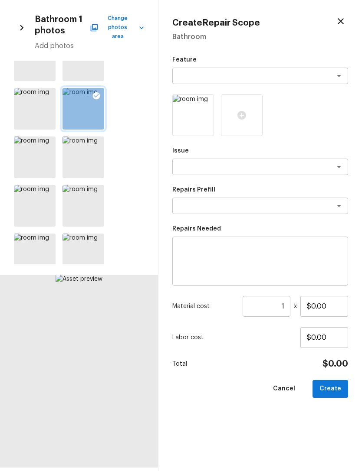
click at [74, 109] on div at bounding box center [83, 109] width 42 height 42
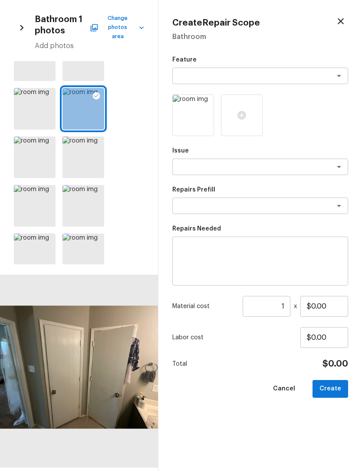
click at [312, 75] on textarea at bounding box center [248, 76] width 144 height 9
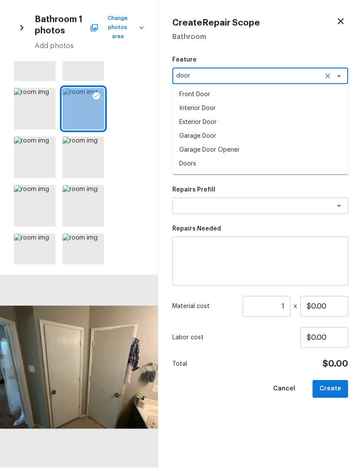
click at [226, 109] on li "Interior Door" at bounding box center [260, 108] width 176 height 14
type textarea "Interior Door"
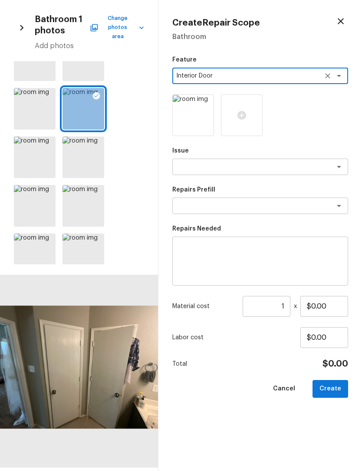
click at [255, 167] on textarea at bounding box center [248, 167] width 144 height 9
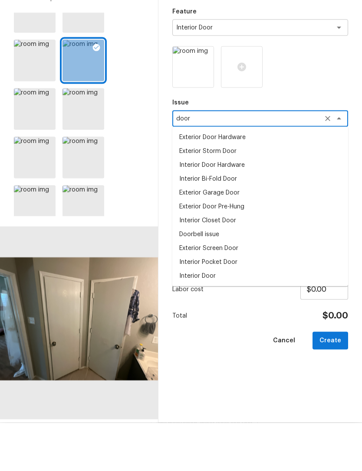
click at [225, 262] on li "Interior Closet Door" at bounding box center [260, 269] width 176 height 14
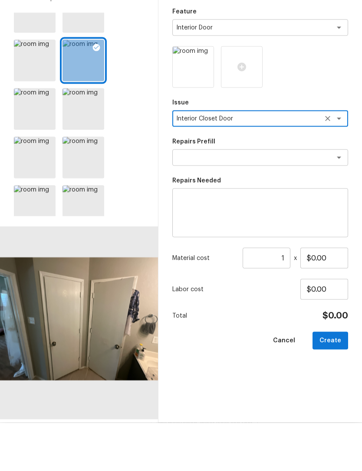
click at [265, 202] on textarea at bounding box center [248, 206] width 144 height 9
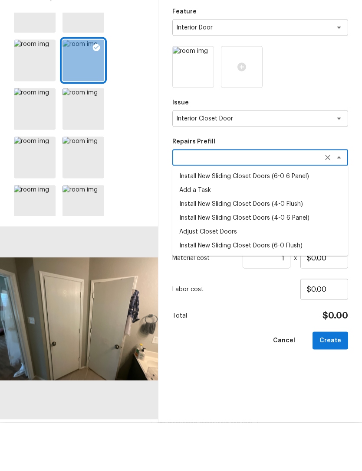
click at [293, 163] on textarea "Interior Closet Door" at bounding box center [248, 167] width 144 height 9
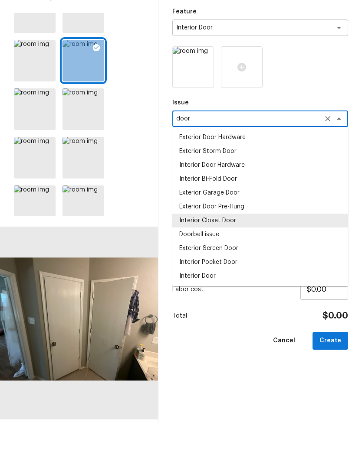
scroll to position [0, 0]
click at [214, 304] on li "Interior Pocket Door" at bounding box center [260, 311] width 176 height 14
type textarea "Interior Pocket Door"
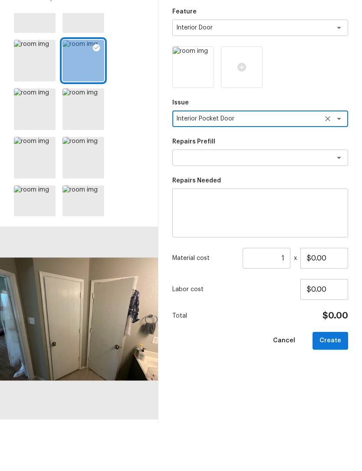
click at [214, 296] on div "Material cost 1 ​ x $0.00" at bounding box center [260, 306] width 176 height 21
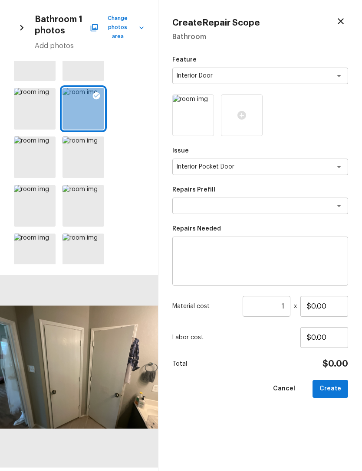
click at [253, 206] on textarea at bounding box center [248, 206] width 144 height 9
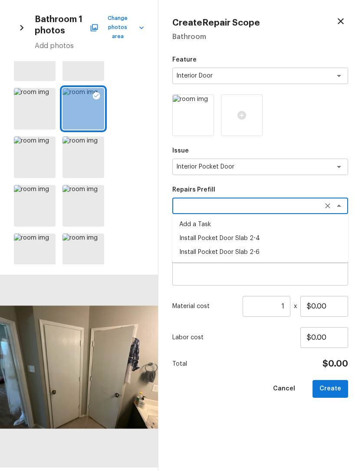
click at [282, 168] on textarea "Interior Pocket Door" at bounding box center [248, 167] width 144 height 9
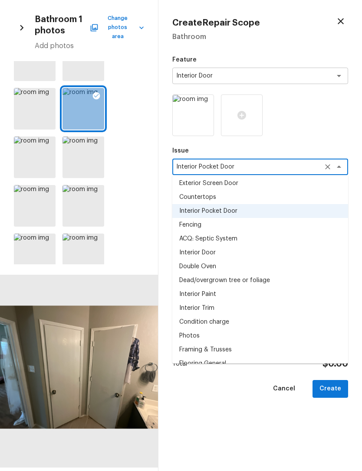
scroll to position [1112, 0]
click at [329, 168] on icon "Clear" at bounding box center [327, 166] width 5 height 5
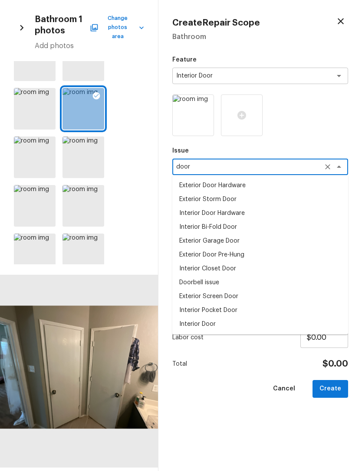
click at [219, 323] on li "Interior Door" at bounding box center [260, 324] width 176 height 14
type textarea "Interior Door"
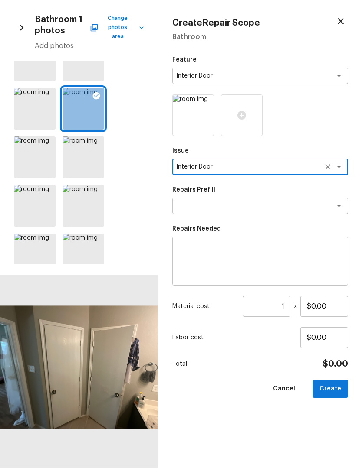
click at [278, 204] on textarea at bounding box center [248, 206] width 144 height 9
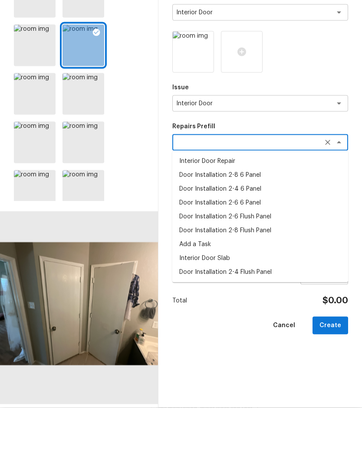
click at [265, 287] on li "Door Installation 2-8 Flush Panel" at bounding box center [260, 294] width 176 height 14
type textarea "Door Installation 2-8 Flush Panel"
type textarea "Remove the existing door (if present). Install a new pre-hung 2-8 flush panel i…"
type input "$160.00"
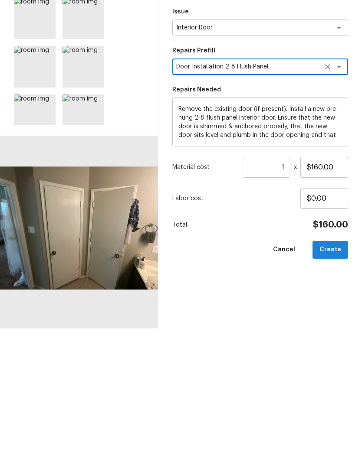
click at [335, 380] on button "Create" at bounding box center [330, 389] width 36 height 18
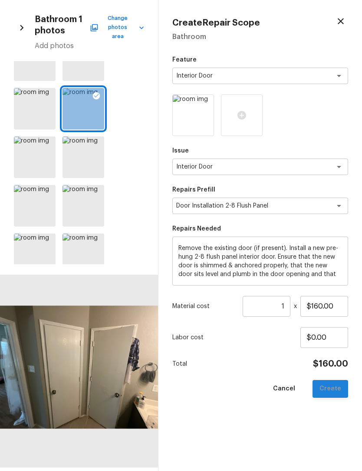
type input "$0.00"
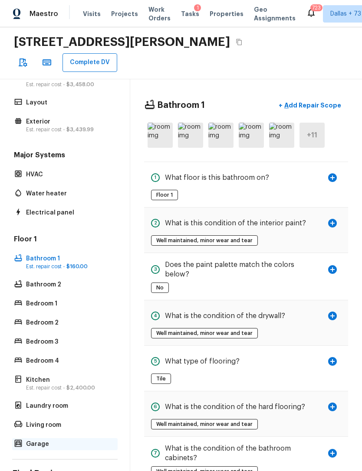
click at [28, 440] on p "Garage" at bounding box center [69, 444] width 86 height 9
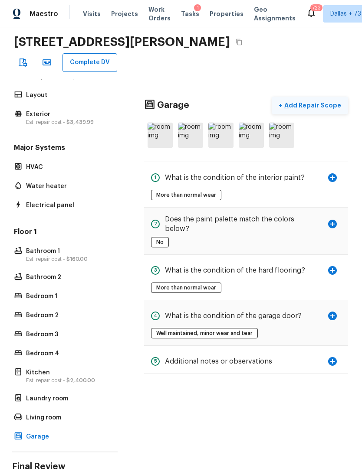
click at [306, 101] on p "Add Repair Scope" at bounding box center [311, 105] width 59 height 9
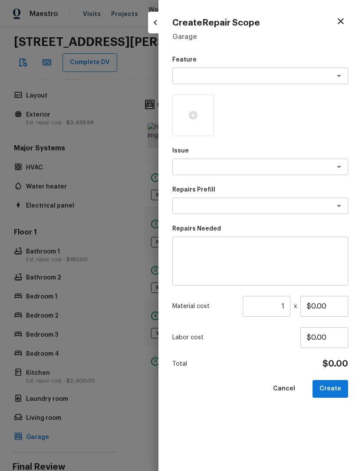
click at [242, 73] on textarea at bounding box center [248, 76] width 144 height 9
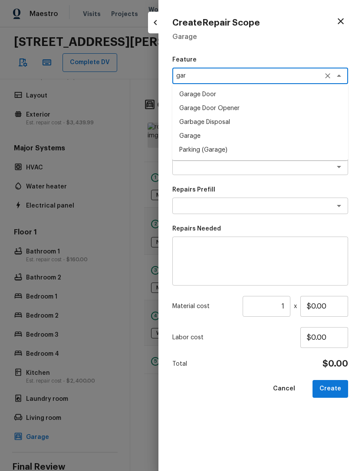
click at [198, 136] on li "Garage" at bounding box center [260, 136] width 176 height 14
type textarea "Garage"
click at [216, 166] on textarea at bounding box center [248, 167] width 144 height 9
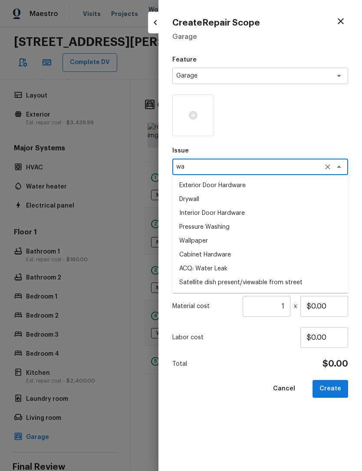
type textarea "w"
click at [212, 254] on li "Interior Paint" at bounding box center [260, 255] width 176 height 14
type textarea "Interior Paint"
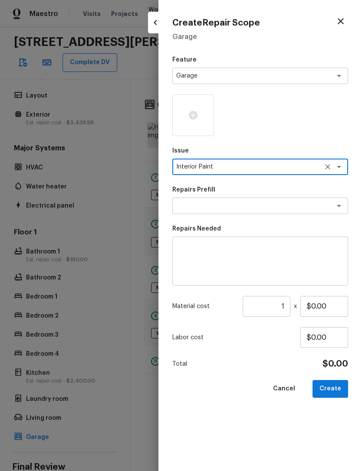
click at [242, 202] on textarea at bounding box center [248, 206] width 144 height 9
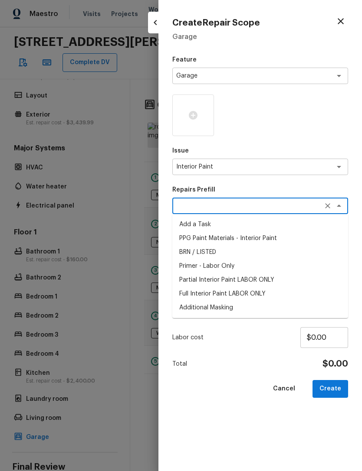
click at [264, 278] on li "Partial Interior Paint LABOR ONLY" at bounding box center [260, 280] width 176 height 14
type textarea "Partial Interior Paint LABOR ONLY"
type textarea "Partial Interior paint - Prep, mask, and paint specified interior areas. Ensure…"
type input "$1.28"
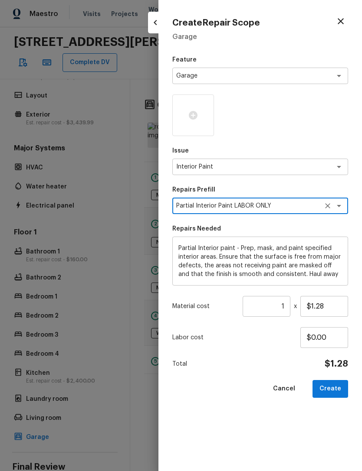
click at [329, 209] on icon "Clear" at bounding box center [327, 206] width 9 height 9
click at [294, 209] on textarea at bounding box center [248, 206] width 144 height 9
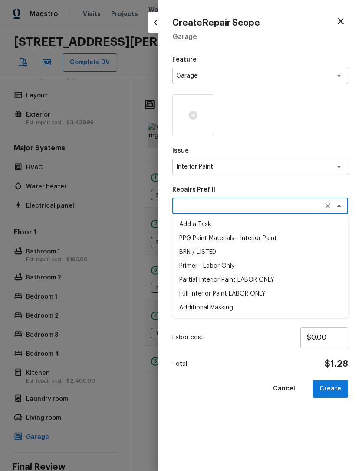
click at [200, 226] on li "Add a Task" at bounding box center [260, 225] width 176 height 14
type textarea "Add a Task"
type textarea "HPM to detail"
type input "$1.00"
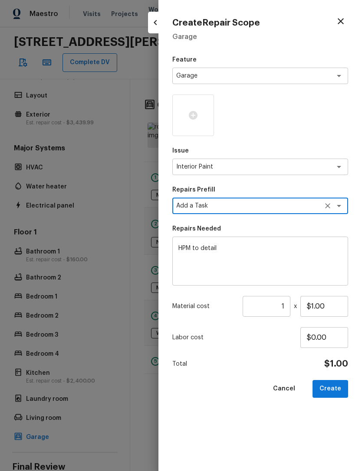
click at [229, 255] on textarea "HPM to detail" at bounding box center [259, 261] width 163 height 35
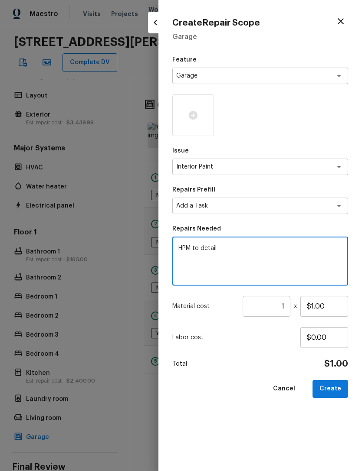
click at [229, 255] on textarea "HPM to detail" at bounding box center [259, 261] width 163 height 35
type textarea "H"
type textarea "Paint interior of garage. Repair cracks."
click at [193, 114] on icon at bounding box center [193, 115] width 10 height 10
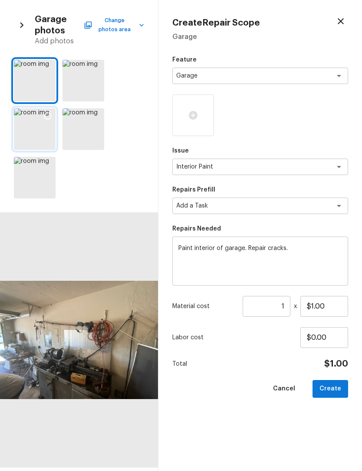
click at [45, 117] on icon at bounding box center [47, 116] width 9 height 9
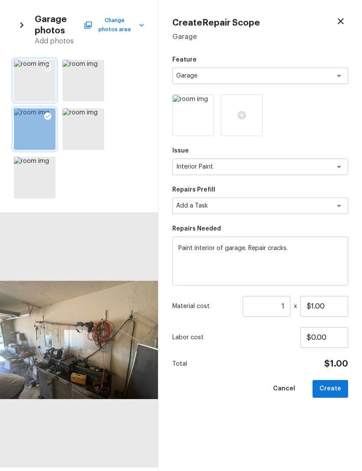
click at [47, 65] on icon at bounding box center [47, 67] width 9 height 9
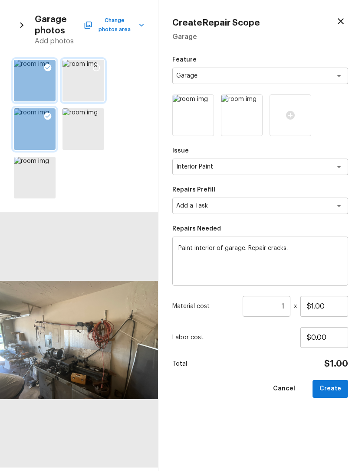
click at [93, 66] on icon at bounding box center [96, 67] width 9 height 9
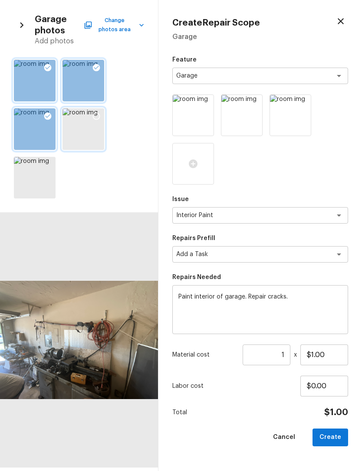
click at [94, 115] on icon at bounding box center [96, 116] width 9 height 9
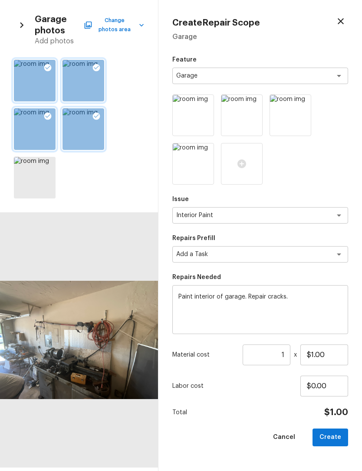
click at [284, 357] on input "1" at bounding box center [266, 355] width 48 height 21
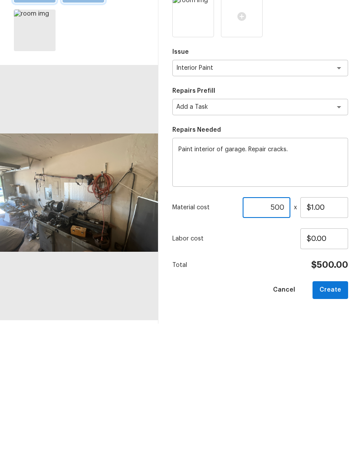
type input "500"
click at [237, 429] on div "Cancel Create" at bounding box center [260, 438] width 176 height 18
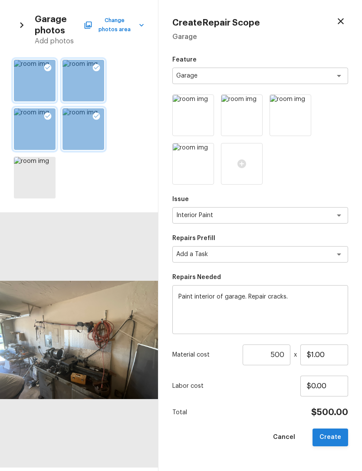
click at [334, 432] on button "Create" at bounding box center [330, 438] width 36 height 18
type input "1"
type input "$0.00"
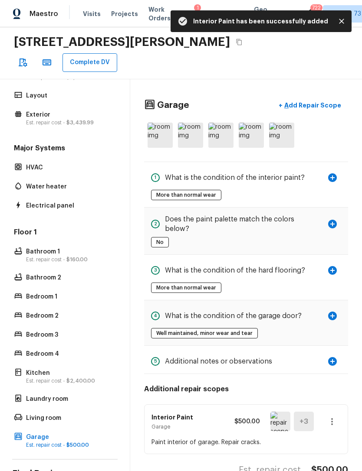
scroll to position [0, 0]
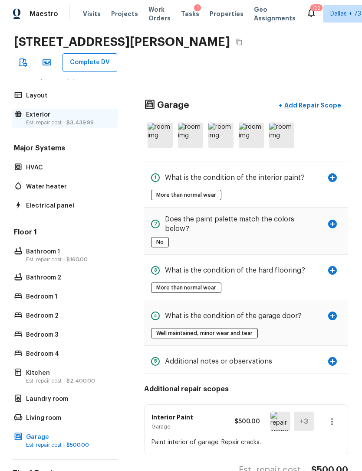
click at [73, 120] on span "$3,439.99" at bounding box center [79, 122] width 27 height 5
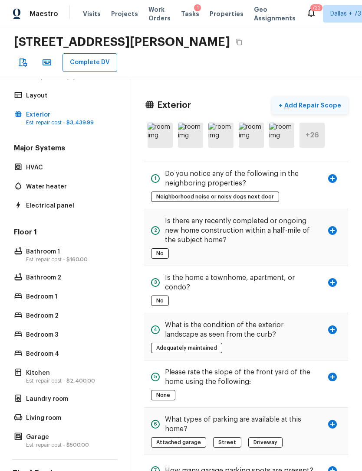
click at [308, 101] on p "Add Repair Scope" at bounding box center [311, 105] width 59 height 9
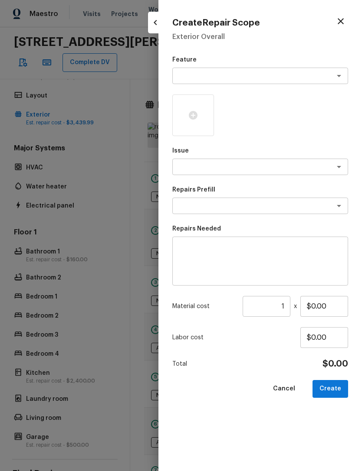
click at [250, 77] on textarea at bounding box center [248, 76] width 144 height 9
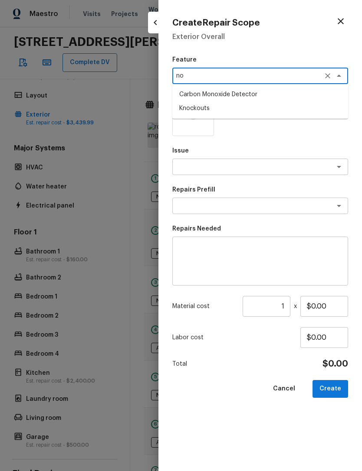
type textarea "n"
click at [227, 108] on li "Home Facade" at bounding box center [260, 108] width 176 height 14
type textarea "Home Facade"
click at [196, 114] on icon at bounding box center [193, 115] width 9 height 9
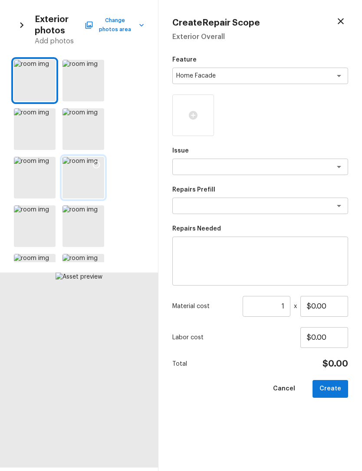
click at [88, 178] on div at bounding box center [83, 178] width 42 height 42
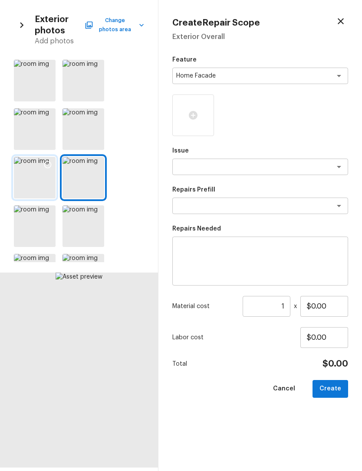
click at [47, 175] on div at bounding box center [48, 166] width 16 height 18
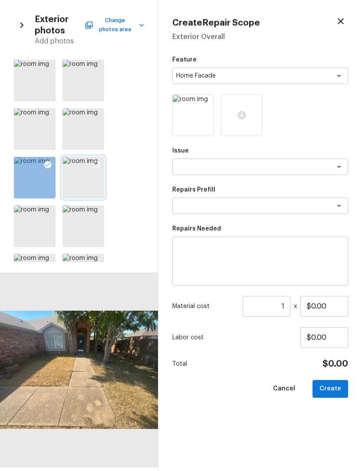
click at [97, 166] on icon at bounding box center [96, 164] width 9 height 9
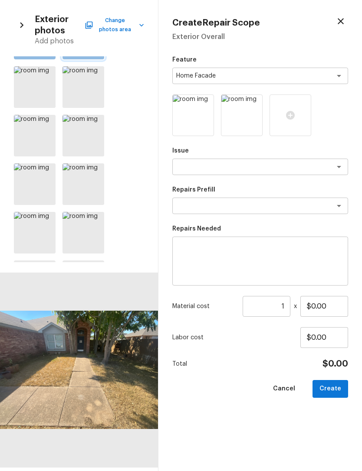
scroll to position [155, 0]
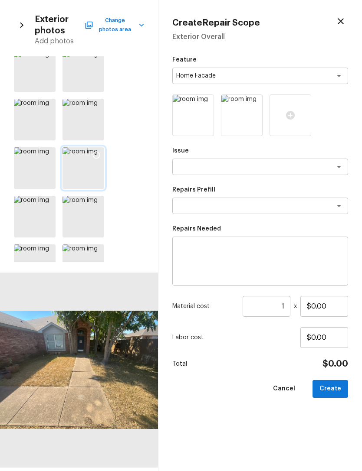
click at [98, 154] on icon at bounding box center [96, 155] width 9 height 9
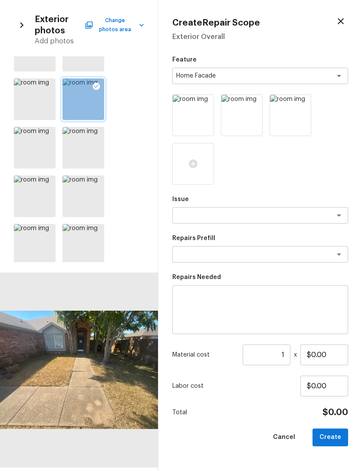
scroll to position [225, 0]
click at [48, 230] on icon at bounding box center [47, 231] width 9 height 9
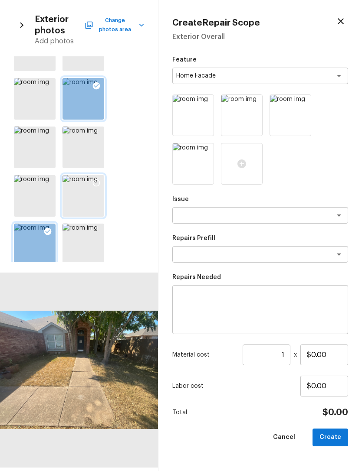
click at [95, 184] on icon at bounding box center [96, 183] width 9 height 9
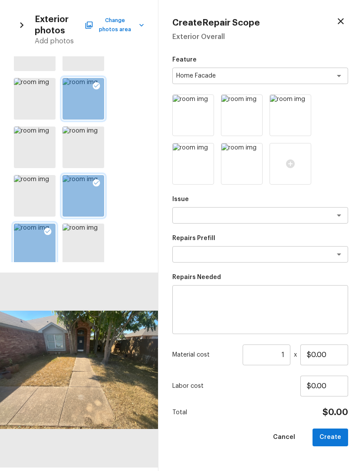
click at [260, 216] on textarea at bounding box center [248, 215] width 144 height 9
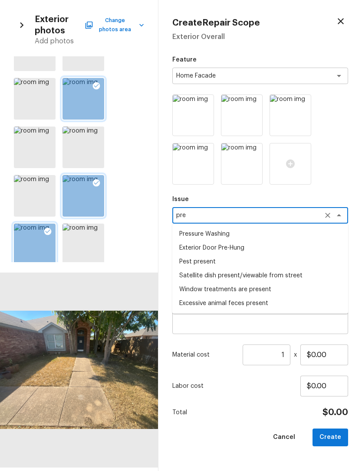
click at [240, 235] on li "Pressure Washing" at bounding box center [260, 234] width 176 height 14
type textarea "Pressure Washing"
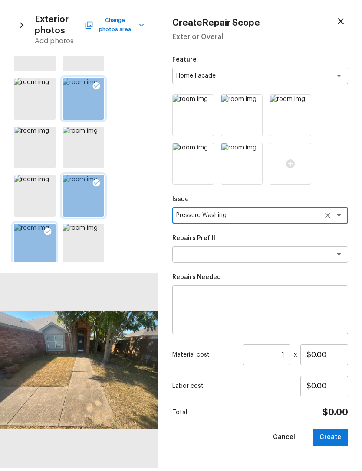
click at [243, 258] on textarea at bounding box center [248, 254] width 144 height 9
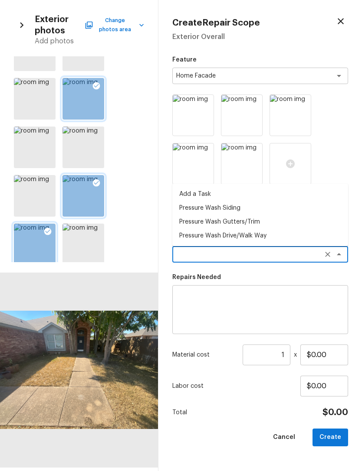
click at [239, 211] on li "Pressure Wash Siding" at bounding box center [260, 208] width 176 height 14
type textarea "Pressure Wash Siding"
type textarea "Protect areas as needed for pressure washing. Pressure wash the siding on the h…"
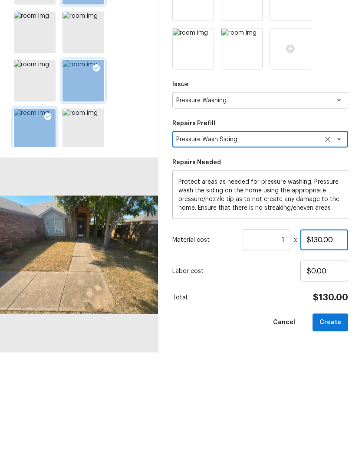
click at [322, 345] on input "$130.00" at bounding box center [324, 355] width 48 height 21
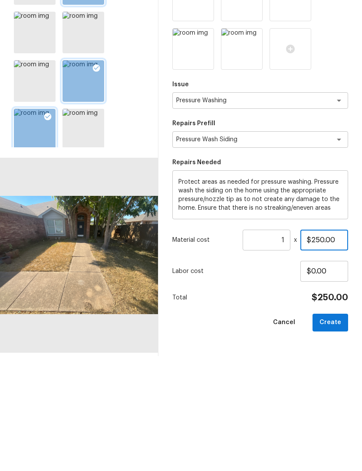
type input "$250.00"
click at [266, 407] on div "Total $250.00" at bounding box center [260, 412] width 176 height 11
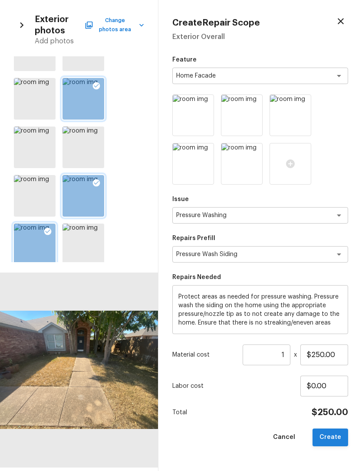
click at [327, 437] on button "Create" at bounding box center [330, 438] width 36 height 18
type input "$0.00"
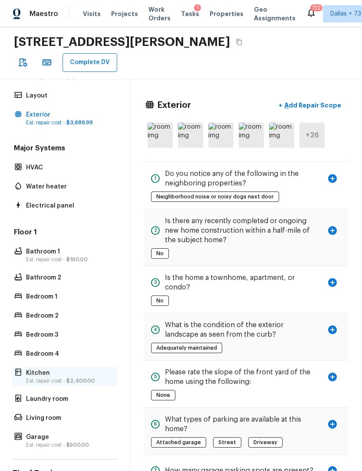
click at [34, 367] on div "Kitchen Est. repair cost - $2,400.00" at bounding box center [64, 376] width 105 height 19
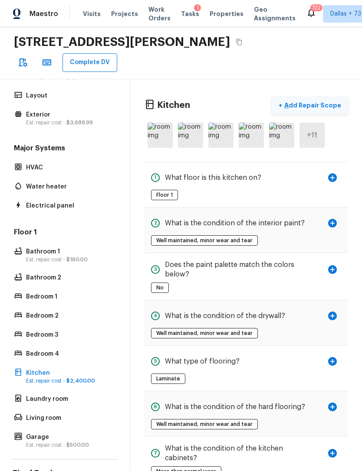
click at [306, 101] on p "Add Repair Scope" at bounding box center [311, 105] width 59 height 9
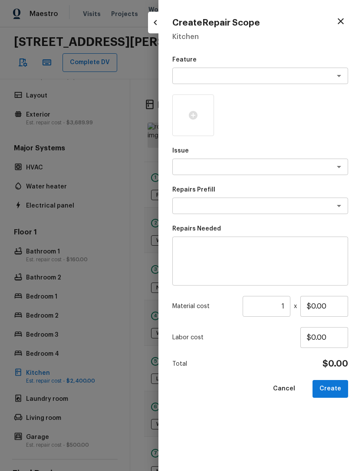
click at [235, 73] on textarea at bounding box center [248, 76] width 144 height 9
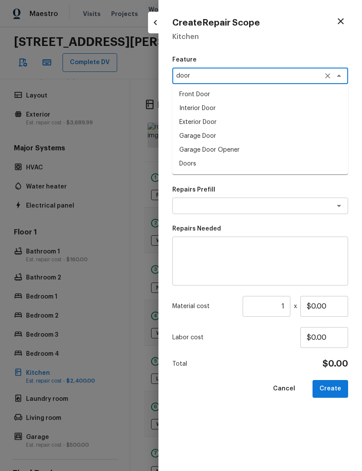
click at [206, 123] on li "Exterior Door" at bounding box center [260, 122] width 176 height 14
type textarea "Exterior Door"
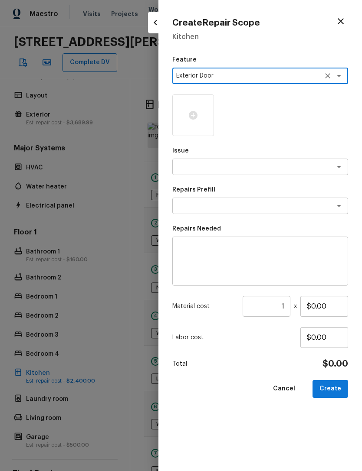
click at [219, 167] on textarea at bounding box center [248, 167] width 144 height 9
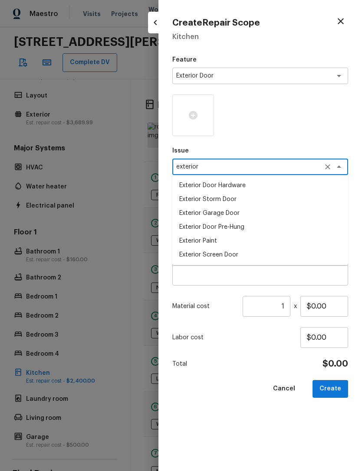
click at [235, 227] on li "Exterior Door Pre-Hung" at bounding box center [260, 227] width 176 height 14
type textarea "Exterior Door Pre-Hung"
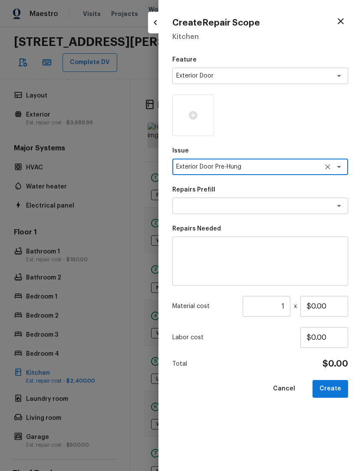
click at [260, 206] on textarea at bounding box center [248, 206] width 144 height 9
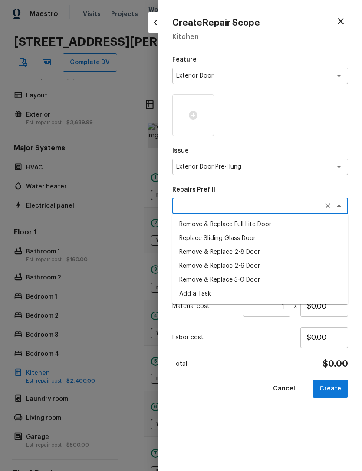
click at [279, 225] on li "Remove & Replace Full Lite Door" at bounding box center [260, 225] width 176 height 14
type textarea "Remove & Replace Full Lite Door"
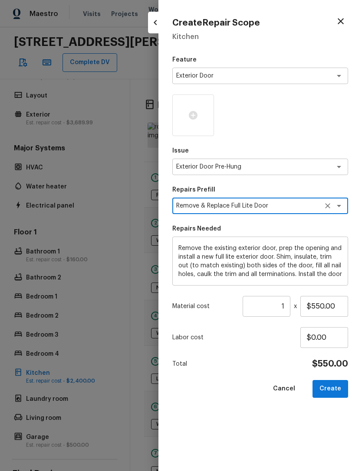
type textarea "Remove the existing exterior door, prep the opening and install a new full lite…"
type input "$550.00"
click at [193, 114] on icon at bounding box center [193, 115] width 9 height 9
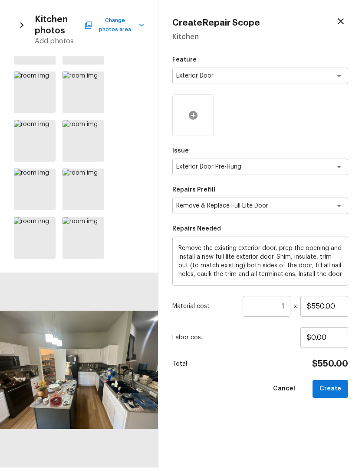
scroll to position [183, 0]
click at [91, 226] on div at bounding box center [96, 226] width 16 height 18
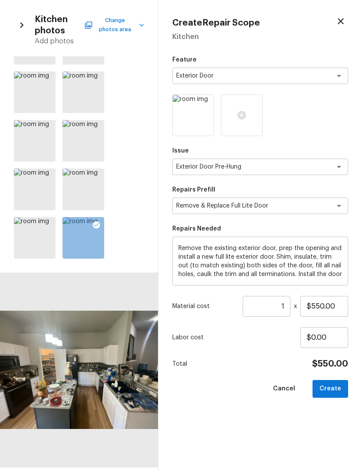
click at [113, 24] on button "Change photos area" at bounding box center [115, 25] width 58 height 23
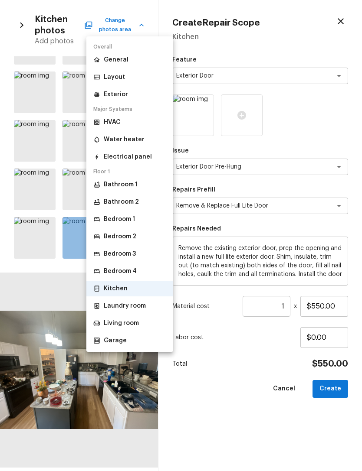
click at [112, 94] on p "Exterior" at bounding box center [116, 94] width 24 height 9
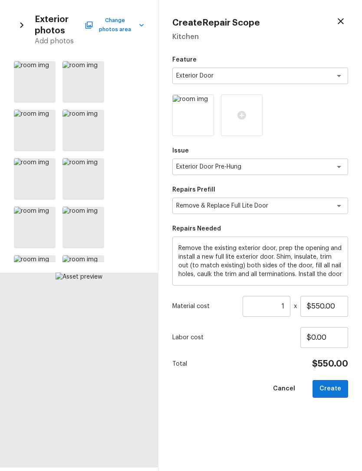
scroll to position [198, 0]
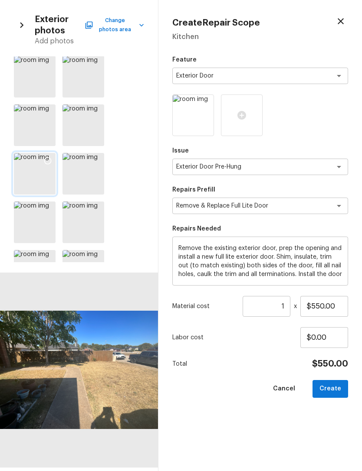
click at [48, 161] on icon at bounding box center [47, 161] width 9 height 9
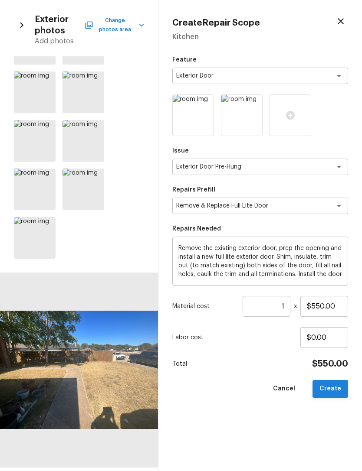
click at [334, 385] on button "Create" at bounding box center [330, 389] width 36 height 18
type input "$0.00"
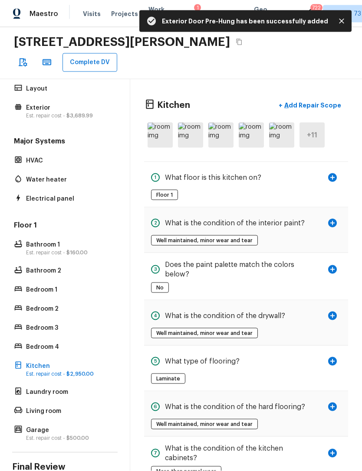
scroll to position [27, 0]
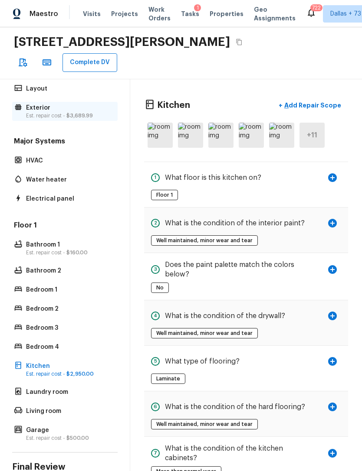
click at [52, 112] on p "Est. repair cost - $3,689.99" at bounding box center [69, 115] width 86 height 7
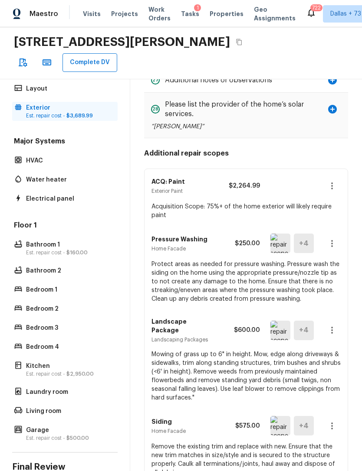
scroll to position [1322, 0]
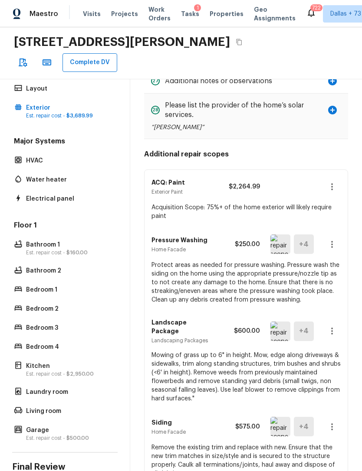
click at [336, 326] on icon "button" at bounding box center [332, 331] width 10 height 10
click at [333, 304] on li "Edit" at bounding box center [334, 307] width 40 height 26
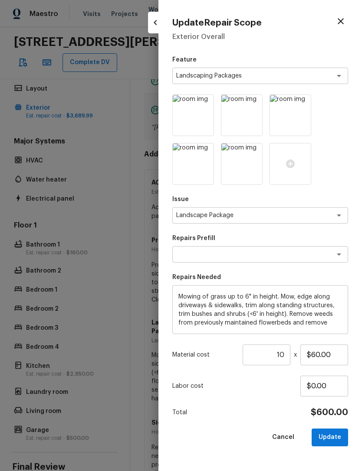
click at [342, 23] on icon "button" at bounding box center [340, 21] width 6 height 6
type input "1"
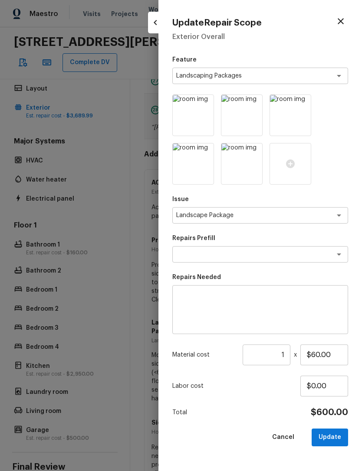
type input "$0.00"
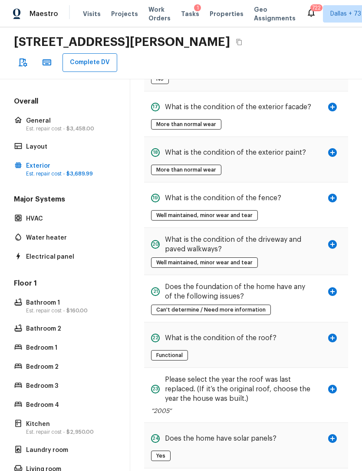
scroll to position [0, 0]
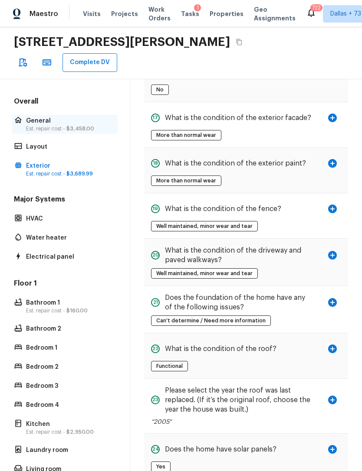
click at [40, 117] on p "General" at bounding box center [69, 121] width 86 height 9
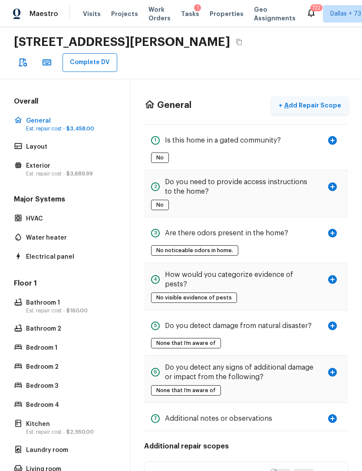
click at [319, 101] on p "Add Repair Scope" at bounding box center [311, 105] width 59 height 9
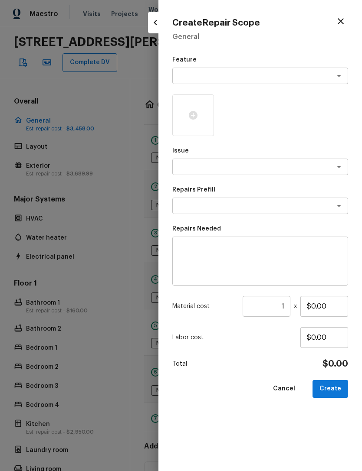
click at [278, 77] on textarea at bounding box center [248, 76] width 144 height 9
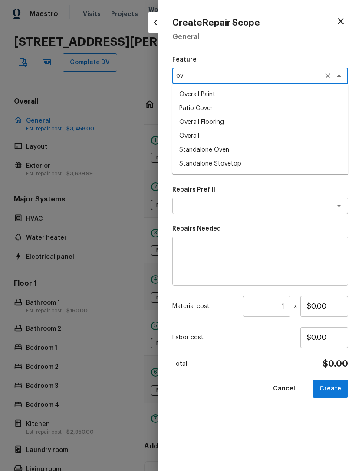
click at [213, 139] on li "Overall" at bounding box center [260, 136] width 176 height 14
type textarea "Overall"
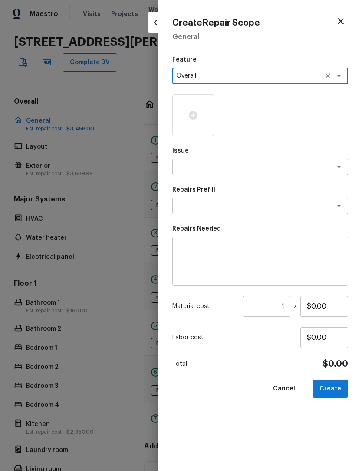
click at [226, 167] on textarea at bounding box center [248, 167] width 144 height 9
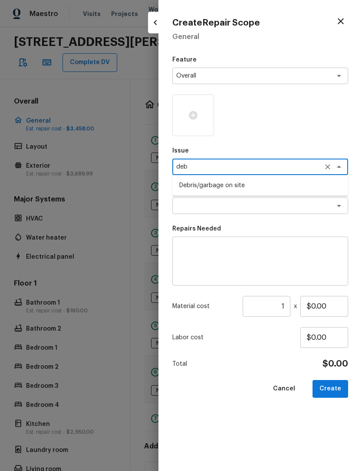
click at [242, 183] on li "Debris/garbage on site" at bounding box center [260, 186] width 176 height 14
type textarea "Debris/garbage on site"
click at [240, 203] on textarea at bounding box center [248, 206] width 144 height 9
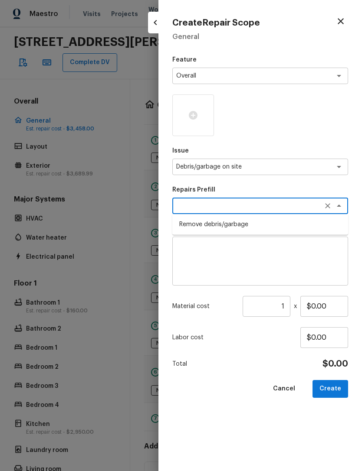
click at [242, 222] on li "Remove debris/garbage" at bounding box center [260, 225] width 176 height 14
type textarea "Remove debris/garbage"
type textarea "Remove, haul off, and properly dispose of any debris left by seller to offsite …"
type input "$35.00"
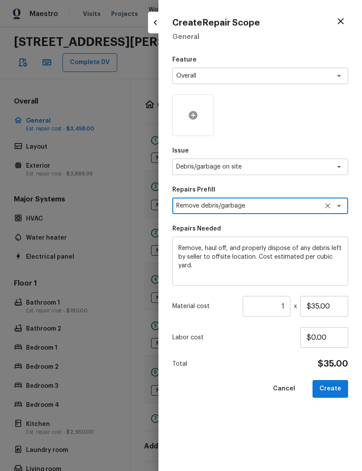
click at [189, 103] on div at bounding box center [193, 116] width 42 height 42
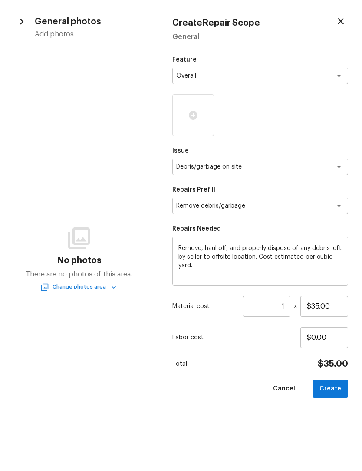
click at [64, 289] on button "Change photos area" at bounding box center [79, 287] width 74 height 9
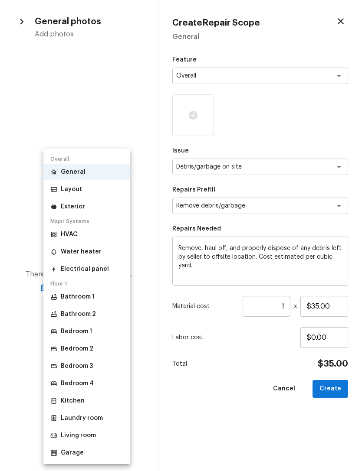
click at [85, 451] on li "Garage" at bounding box center [86, 453] width 87 height 16
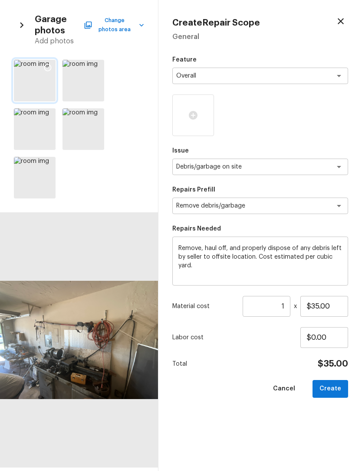
click at [45, 66] on icon at bounding box center [47, 67] width 7 height 7
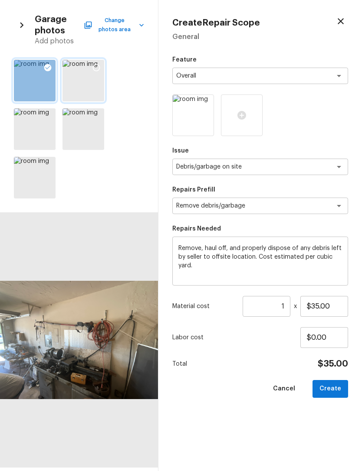
click at [98, 71] on icon at bounding box center [96, 67] width 9 height 9
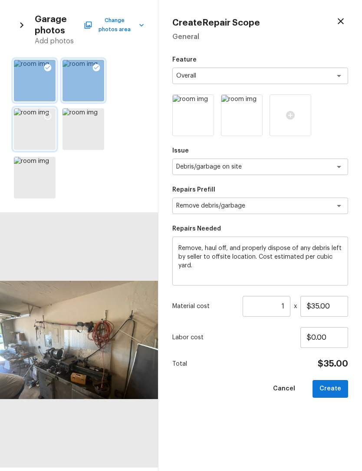
click at [51, 115] on icon at bounding box center [47, 116] width 9 height 9
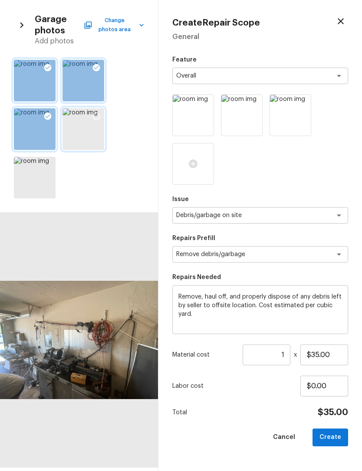
click at [101, 113] on div at bounding box center [96, 117] width 16 height 18
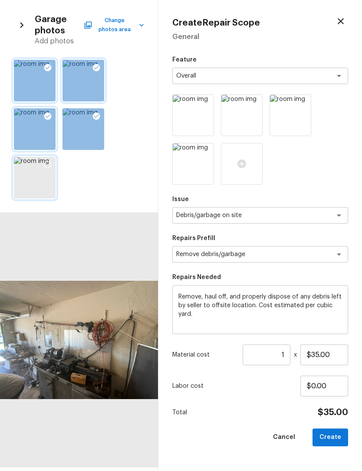
click at [54, 163] on div at bounding box center [48, 166] width 16 height 18
click at [117, 21] on button "Change photos area" at bounding box center [114, 25] width 59 height 23
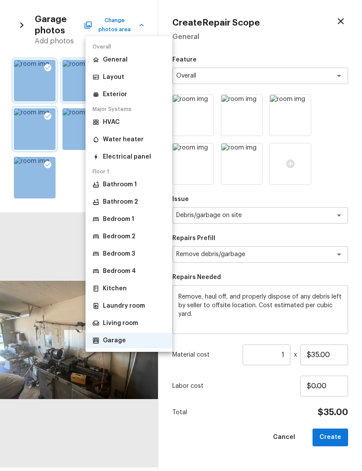
click at [113, 319] on li "Living room" at bounding box center [128, 324] width 87 height 16
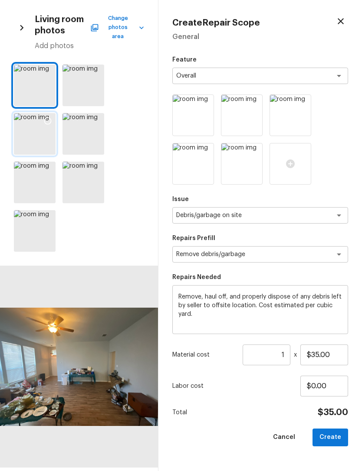
click at [50, 117] on icon at bounding box center [47, 121] width 9 height 9
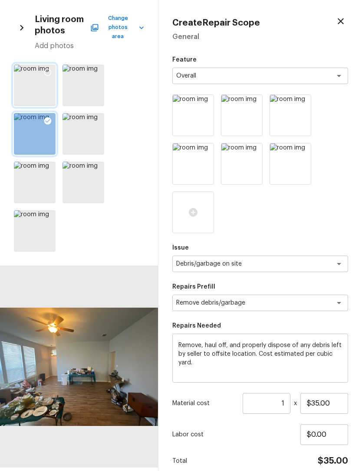
click at [51, 68] on icon at bounding box center [47, 72] width 9 height 9
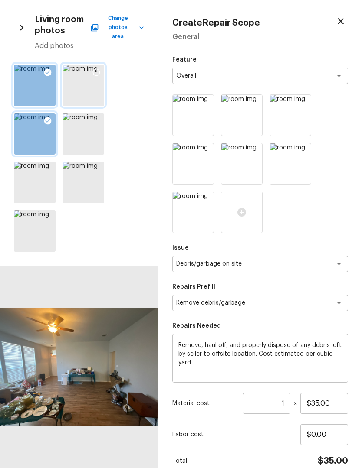
click at [100, 68] on icon at bounding box center [96, 72] width 9 height 9
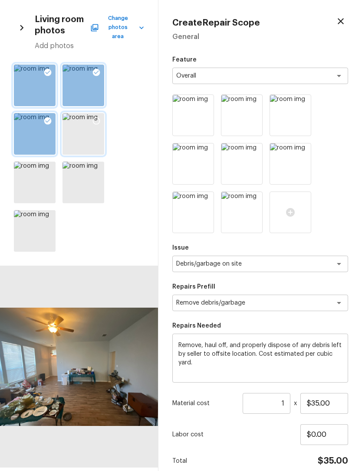
click at [101, 115] on div at bounding box center [96, 122] width 16 height 18
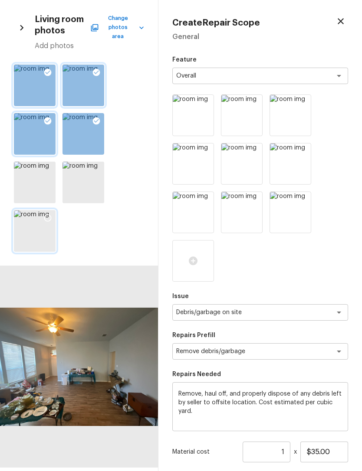
click at [47, 215] on icon at bounding box center [47, 218] width 7 height 7
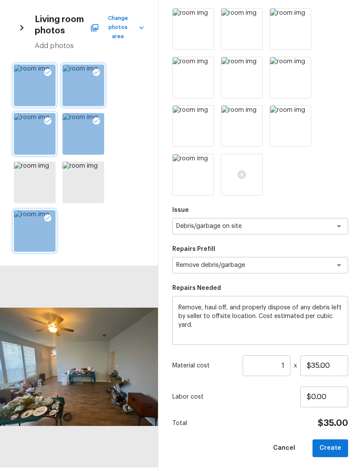
scroll to position [86, 0]
click at [287, 367] on input "1" at bounding box center [266, 366] width 48 height 21
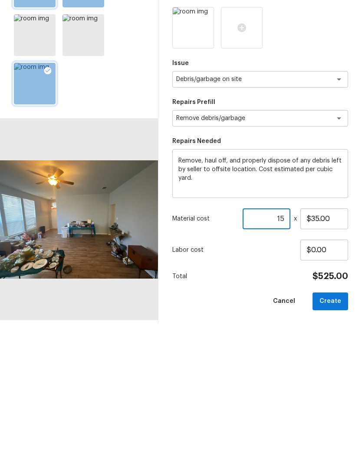
type input "15"
click at [225, 270] on div "Feature Overall x ​ Issue Debris/garbage on site x ​ Repairs Prefill Remove deb…" at bounding box center [260, 214] width 176 height 488
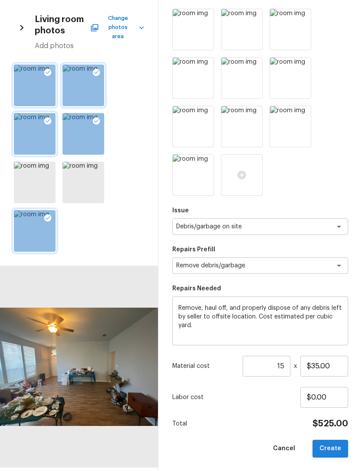
click at [330, 446] on button "Create" at bounding box center [330, 449] width 36 height 18
type input "1"
type input "$0.00"
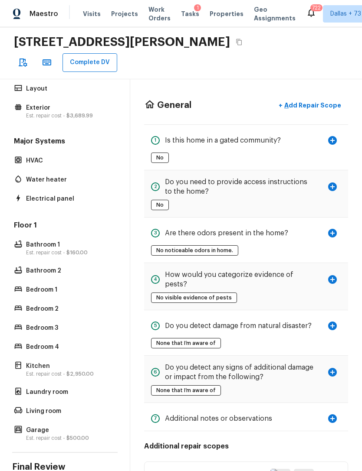
scroll to position [27, 0]
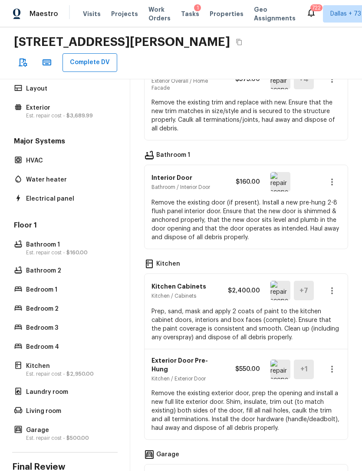
scroll to position [538, 0]
click at [34, 267] on p "Bathroom 2" at bounding box center [69, 271] width 86 height 9
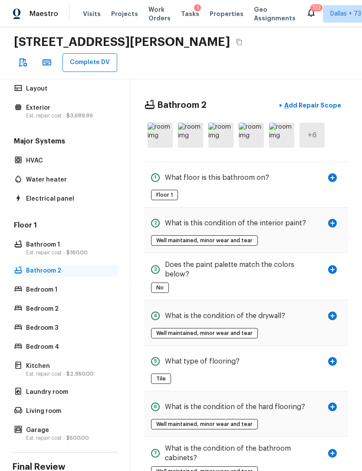
scroll to position [0, 0]
click at [161, 123] on img at bounding box center [159, 135] width 25 height 25
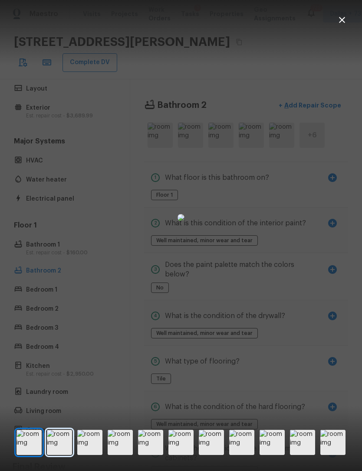
click at [62, 451] on img at bounding box center [59, 442] width 25 height 25
click at [95, 454] on img at bounding box center [89, 442] width 25 height 25
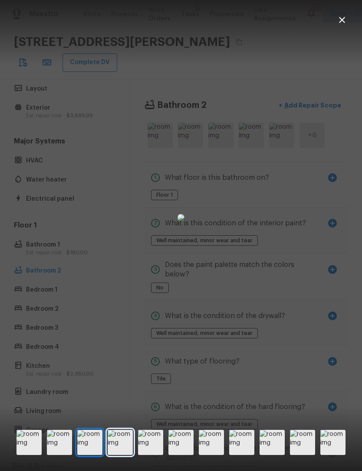
click at [125, 452] on img at bounding box center [120, 442] width 25 height 25
click at [156, 448] on img at bounding box center [150, 442] width 25 height 25
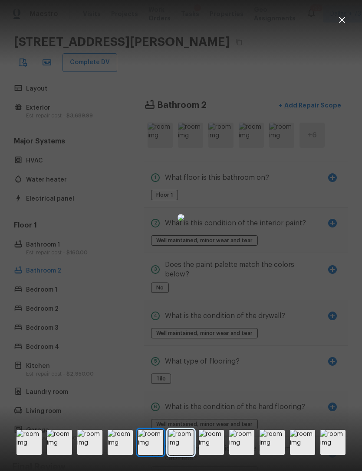
click at [187, 451] on img at bounding box center [180, 442] width 25 height 25
click at [339, 22] on icon "button" at bounding box center [341, 20] width 10 height 10
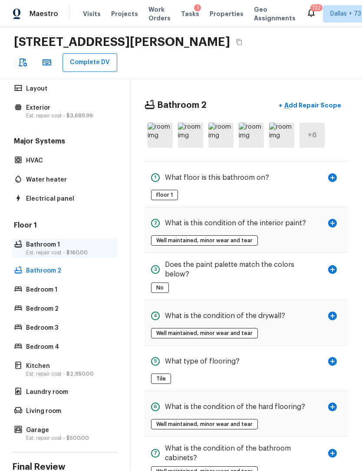
click at [37, 241] on p "Bathroom 1" at bounding box center [69, 245] width 86 height 9
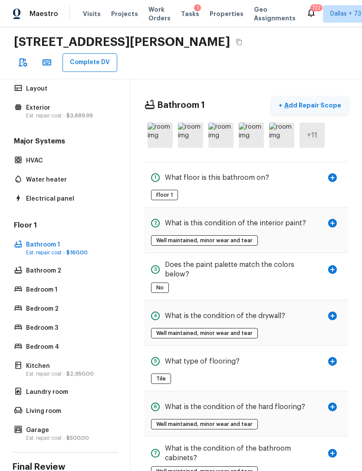
click at [297, 101] on p "Add Repair Scope" at bounding box center [311, 105] width 59 height 9
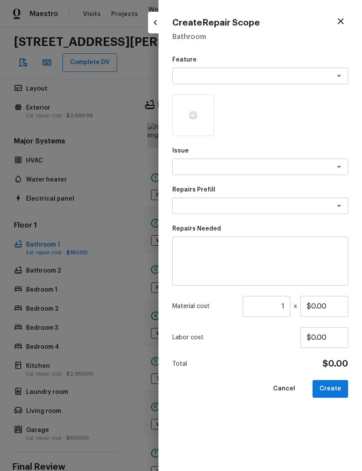
click at [232, 75] on textarea at bounding box center [248, 76] width 144 height 9
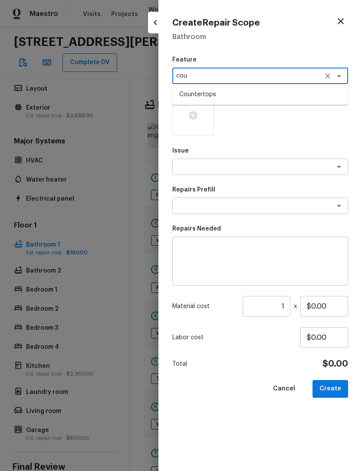
click at [238, 95] on li "Countertops" at bounding box center [260, 95] width 176 height 14
type textarea "Countertops"
click at [189, 112] on icon at bounding box center [193, 115] width 10 height 10
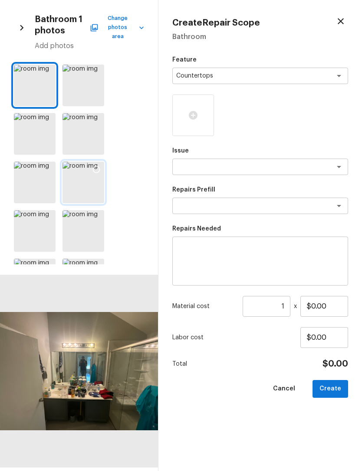
click at [91, 172] on div at bounding box center [96, 171] width 16 height 18
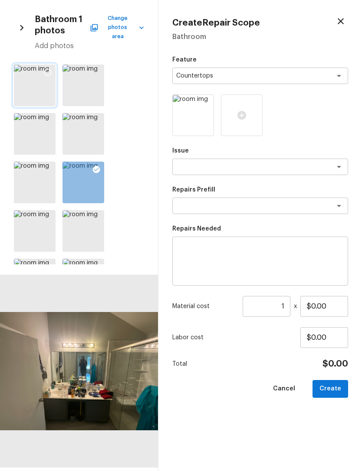
click at [47, 69] on icon at bounding box center [47, 72] width 9 height 9
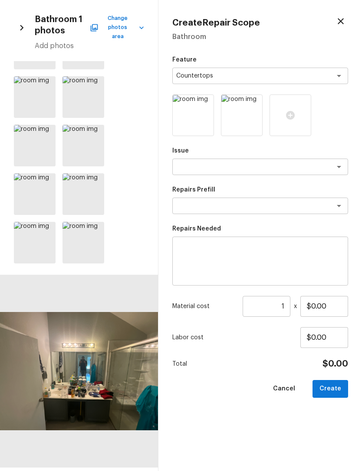
scroll to position [183, 0]
click at [258, 167] on textarea at bounding box center [248, 167] width 144 height 9
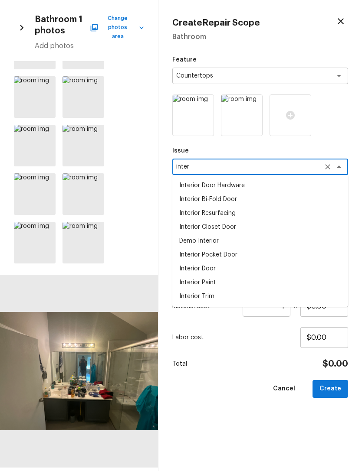
click at [238, 211] on li "Interior Resurfacing" at bounding box center [260, 213] width 176 height 14
type textarea "Interior Resurfacing"
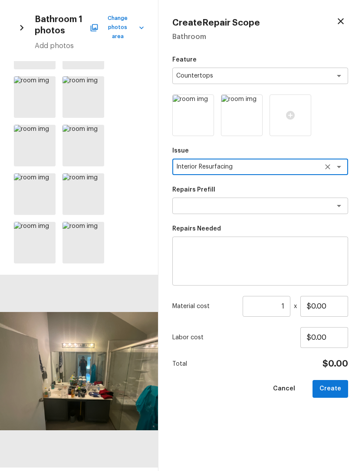
click at [255, 204] on textarea at bounding box center [248, 206] width 144 height 9
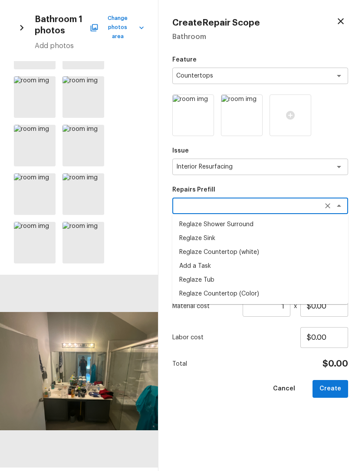
click at [254, 253] on li "Reglaze Countertop (white)" at bounding box center [260, 252] width 176 height 14
type textarea "Reglaze Countertop (white)"
type textarea "Prep, mask and reglaze finish the countertop (white). Ensure that the finish is…"
type input "$20.00"
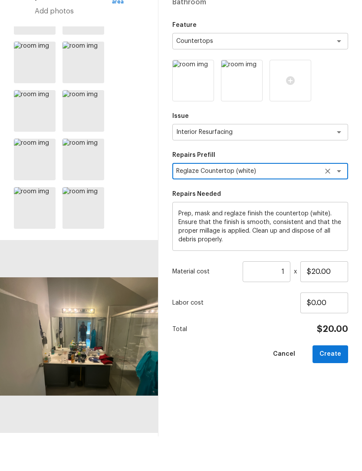
click at [287, 296] on input "1" at bounding box center [266, 306] width 48 height 21
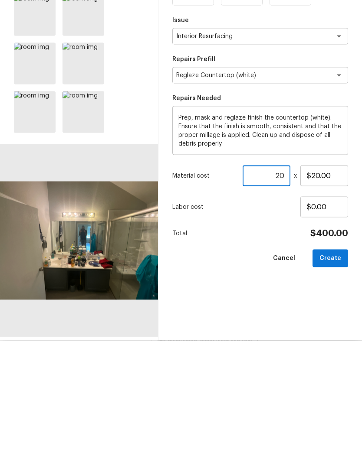
type input "2"
type input "15"
click at [272, 295] on div "Feature Countertops x ​ Issue Interior Resurfacing x ​ Repairs Prefill Reglaze …" at bounding box center [260, 257] width 176 height 402
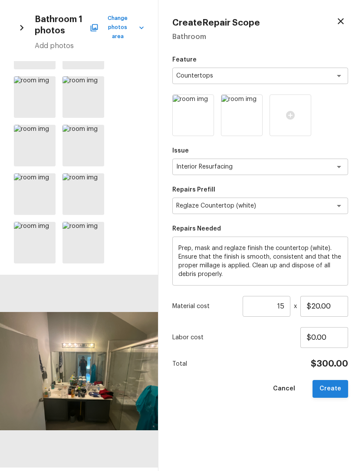
click at [337, 388] on button "Create" at bounding box center [330, 389] width 36 height 18
type input "1"
type input "$0.00"
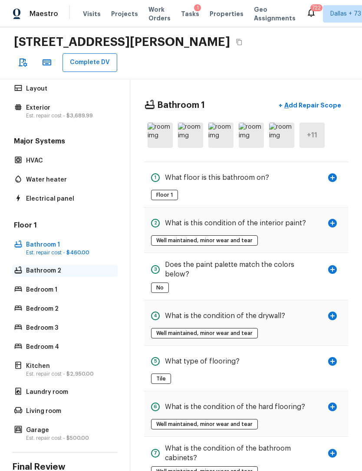
click at [37, 267] on p "Bathroom 2" at bounding box center [69, 271] width 86 height 9
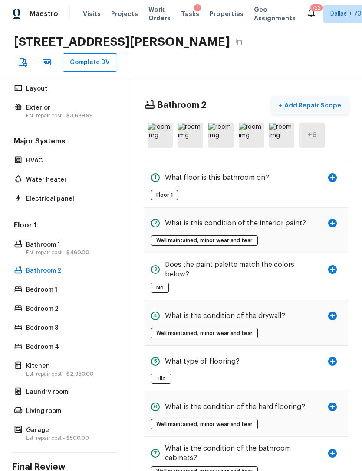
click at [319, 101] on p "Add Repair Scope" at bounding box center [311, 105] width 59 height 9
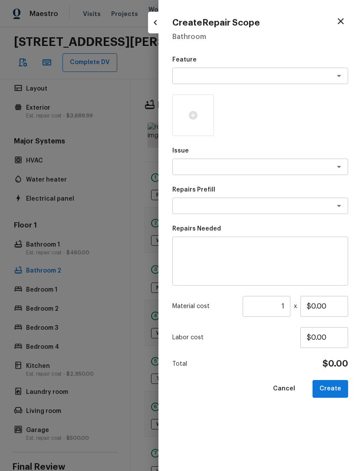
click at [273, 78] on textarea at bounding box center [248, 76] width 144 height 9
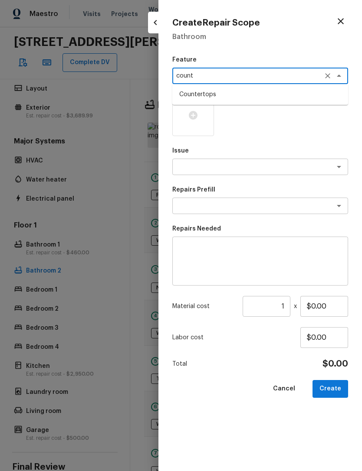
click at [235, 93] on li "Countertops" at bounding box center [260, 95] width 176 height 14
type textarea "Countertops"
click at [192, 115] on icon at bounding box center [193, 115] width 9 height 9
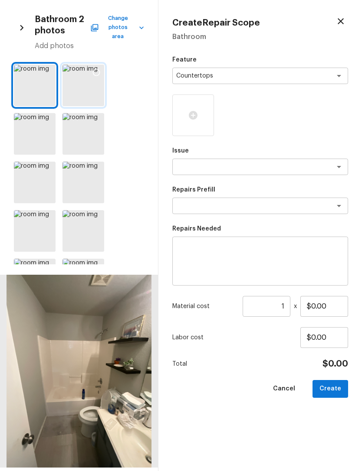
click at [92, 69] on icon at bounding box center [96, 72] width 9 height 9
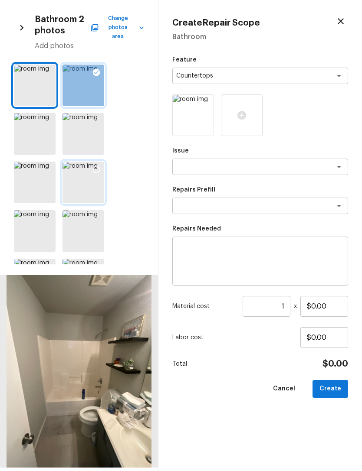
click at [94, 170] on div at bounding box center [96, 171] width 16 height 18
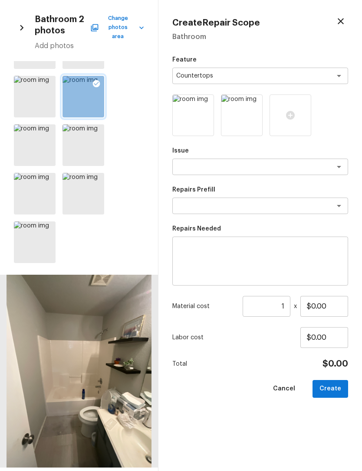
scroll to position [85, 0]
click at [271, 168] on textarea at bounding box center [248, 167] width 144 height 9
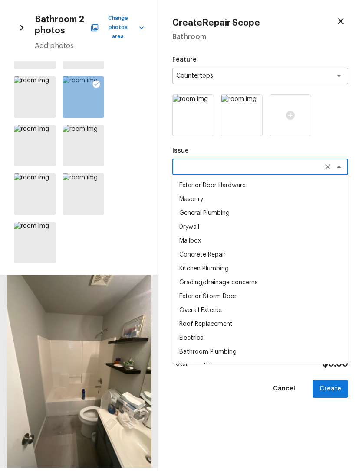
type textarea "i"
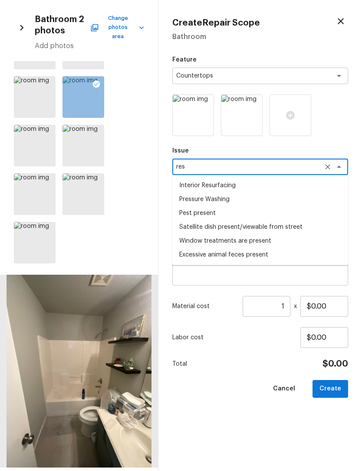
click at [223, 186] on li "Interior Resurfacing" at bounding box center [260, 186] width 176 height 14
type textarea "Interior Resurfacing"
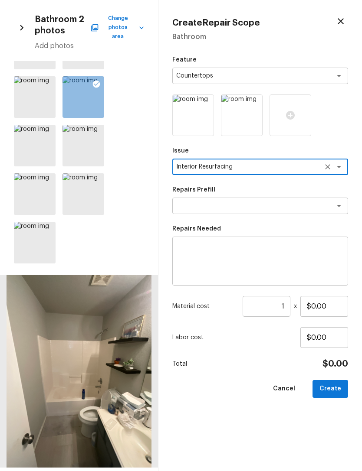
click at [241, 203] on textarea at bounding box center [248, 206] width 144 height 9
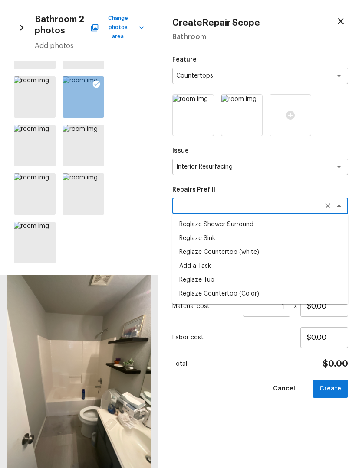
click at [249, 253] on li "Reglaze Countertop (white)" at bounding box center [260, 252] width 176 height 14
type textarea "Reglaze Countertop (white)"
type textarea "Prep, mask and reglaze finish the countertop (white). Ensure that the finish is…"
type input "$20.00"
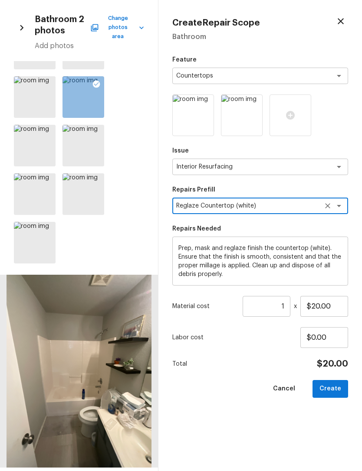
click at [288, 307] on input "1" at bounding box center [266, 306] width 48 height 21
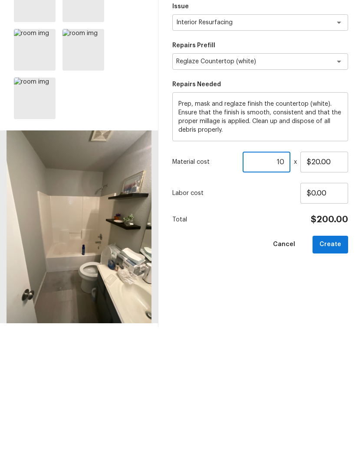
type input "10"
click at [312, 290] on div "Feature Countertops x ​ Issue Interior Resurfacing x ​ Repairs Prefill Reglaze …" at bounding box center [260, 257] width 176 height 402
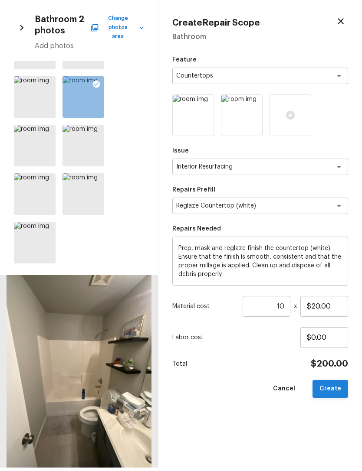
click at [335, 388] on button "Create" at bounding box center [330, 389] width 36 height 18
type input "1"
type input "$0.00"
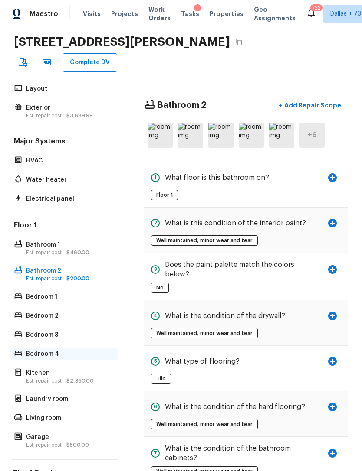
click at [33, 348] on div "Bedroom 4" at bounding box center [64, 354] width 105 height 12
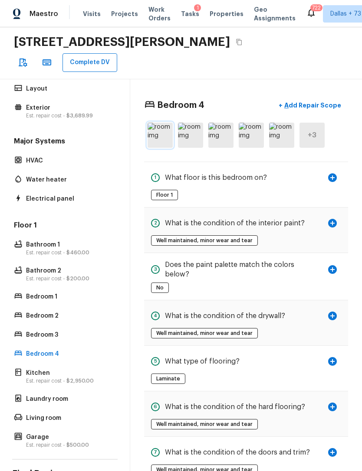
click at [156, 123] on img at bounding box center [159, 135] width 25 height 25
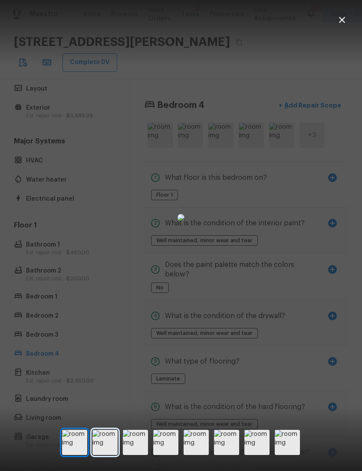
click at [110, 448] on img at bounding box center [104, 442] width 25 height 25
click at [137, 451] on img at bounding box center [135, 442] width 25 height 25
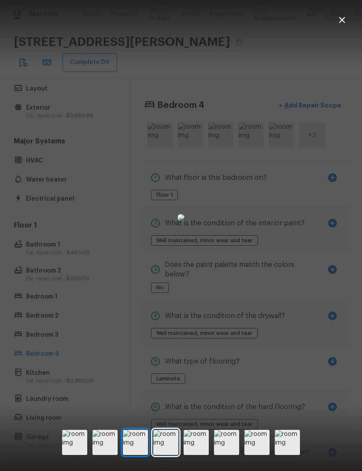
click at [165, 449] on img at bounding box center [165, 442] width 25 height 25
click at [191, 451] on img at bounding box center [195, 442] width 25 height 25
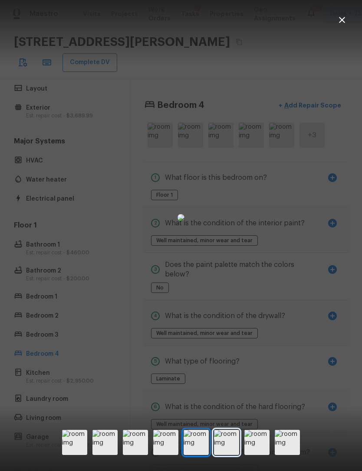
click at [226, 451] on img at bounding box center [226, 442] width 25 height 25
click at [254, 450] on img at bounding box center [256, 442] width 25 height 25
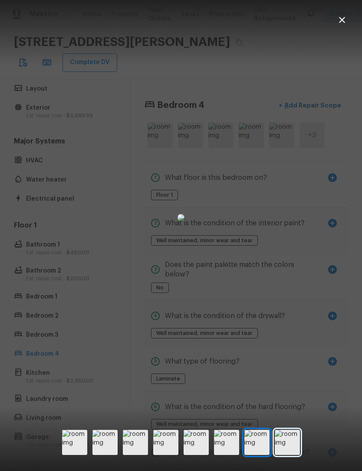
click at [287, 448] on img at bounding box center [286, 442] width 25 height 25
click at [340, 22] on icon "button" at bounding box center [342, 20] width 6 height 6
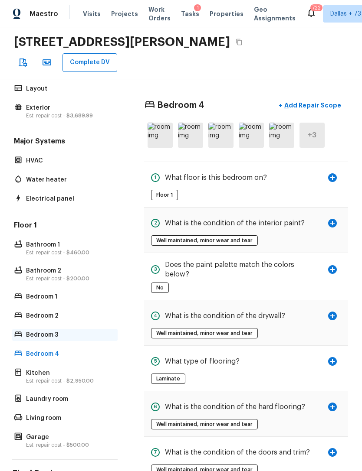
click at [39, 331] on p "Bedroom 3" at bounding box center [69, 335] width 86 height 9
click at [161, 123] on img at bounding box center [159, 135] width 25 height 25
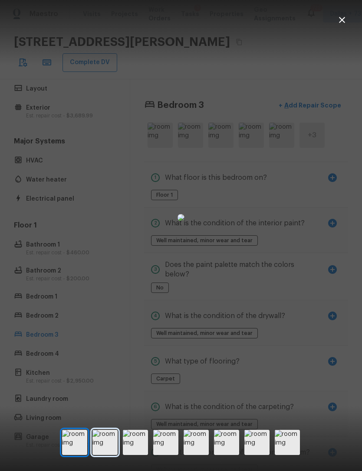
click at [115, 450] on img at bounding box center [104, 442] width 25 height 25
click at [136, 451] on img at bounding box center [135, 442] width 25 height 25
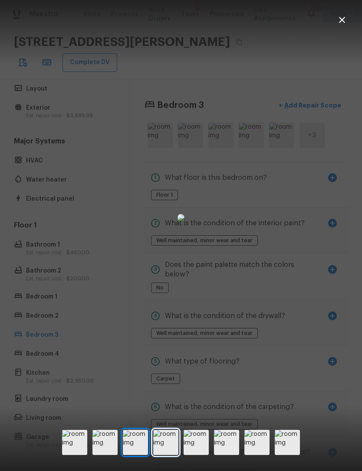
click at [165, 451] on img at bounding box center [165, 442] width 25 height 25
click at [198, 449] on img at bounding box center [195, 442] width 25 height 25
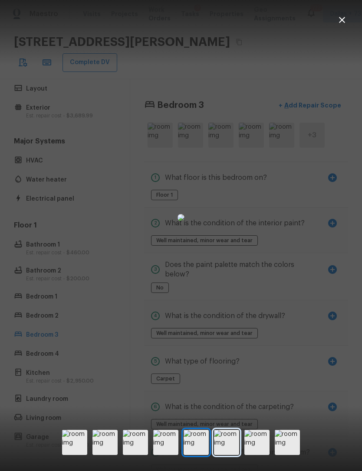
click at [227, 451] on img at bounding box center [226, 442] width 25 height 25
click at [257, 451] on img at bounding box center [256, 442] width 25 height 25
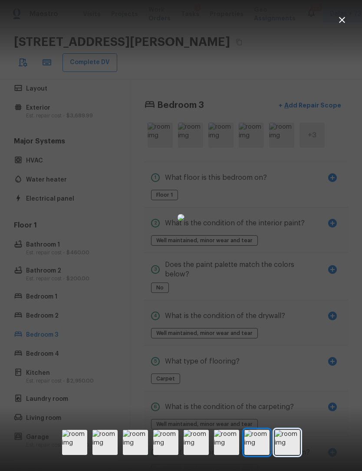
click at [286, 448] on img at bounding box center [286, 442] width 25 height 25
click at [342, 23] on icon "button" at bounding box center [341, 20] width 10 height 10
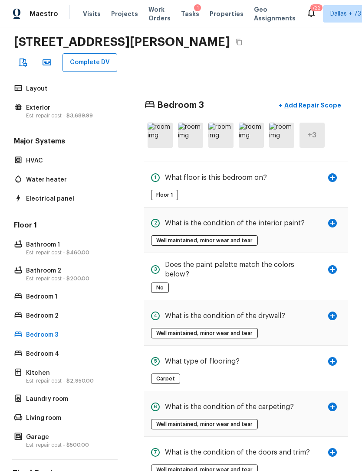
scroll to position [0, 0]
click at [303, 101] on p "Add Repair Scope" at bounding box center [311, 105] width 59 height 9
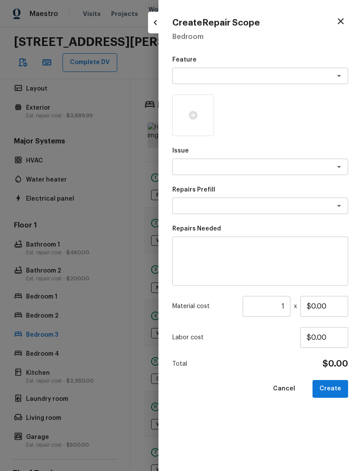
click at [220, 72] on textarea at bounding box center [248, 76] width 144 height 9
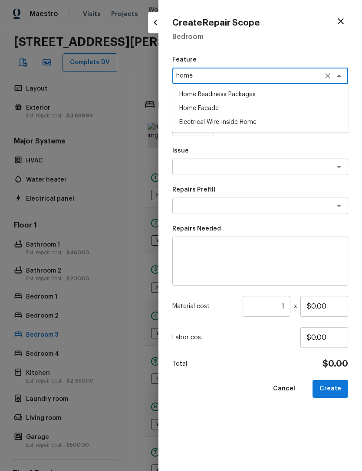
click at [252, 95] on li "Home Readiness Packages" at bounding box center [260, 95] width 176 height 14
type textarea "Home Readiness Packages"
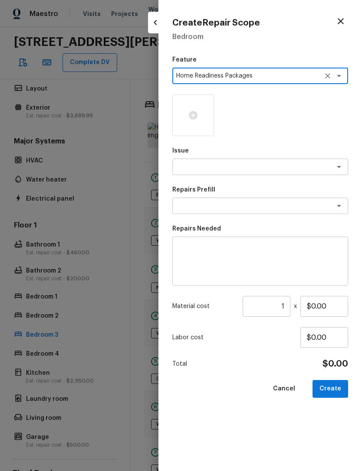
click at [233, 169] on textarea at bounding box center [248, 167] width 144 height 9
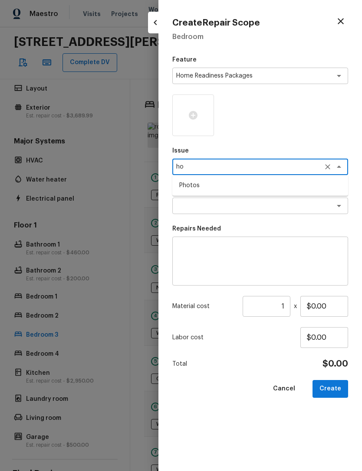
type textarea "h"
type textarea "a"
click at [244, 186] on li "Bulbs, Batteries, AC Filters" at bounding box center [260, 186] width 176 height 14
type textarea "Bulbs, Batteries, AC Filters"
click at [242, 207] on textarea at bounding box center [248, 206] width 144 height 9
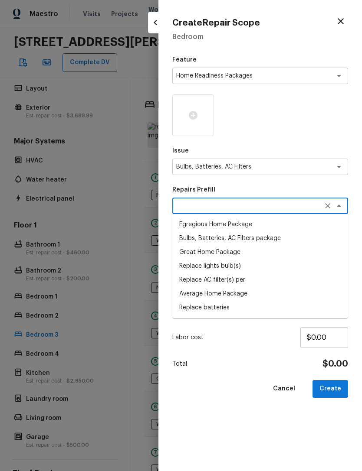
click at [232, 295] on li "Average Home Package" at bounding box center [260, 294] width 176 height 14
type textarea "Average Home Package"
type textarea "1. Replace all missing and/or damaged door stops and strike plates. 2. Remove a…"
type input "$50.00"
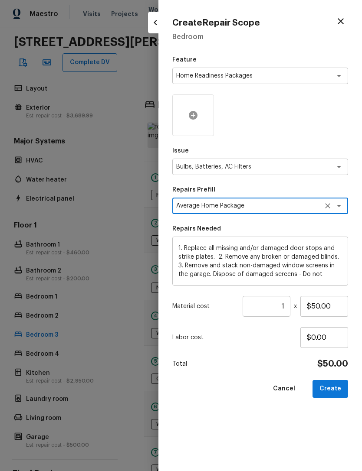
click at [193, 116] on icon at bounding box center [193, 115] width 9 height 9
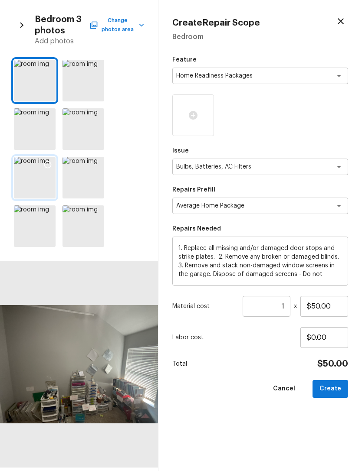
click at [41, 166] on div at bounding box center [48, 166] width 16 height 18
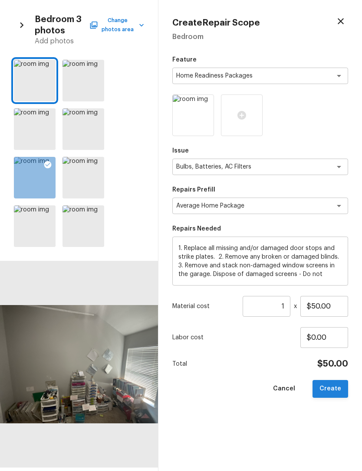
click at [336, 390] on button "Create" at bounding box center [330, 389] width 36 height 18
type input "$0.00"
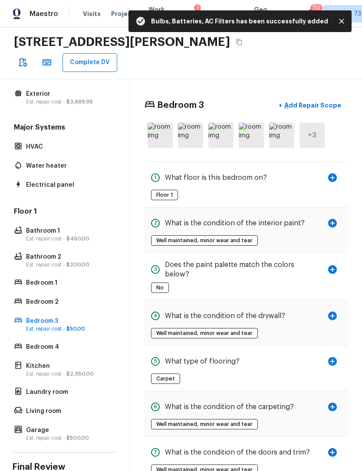
scroll to position [27, 0]
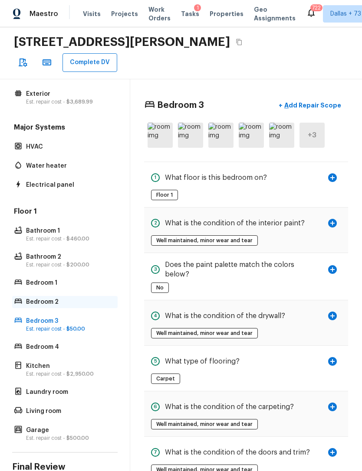
click at [39, 298] on p "Bedroom 2" at bounding box center [69, 302] width 86 height 9
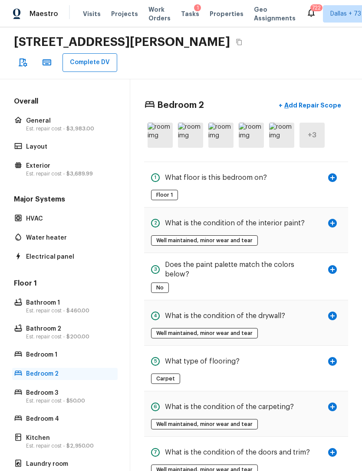
scroll to position [0, 0]
click at [308, 101] on p "Add Repair Scope" at bounding box center [311, 105] width 59 height 9
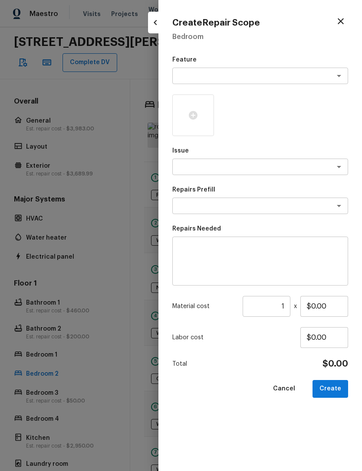
click at [247, 77] on textarea at bounding box center [248, 76] width 144 height 9
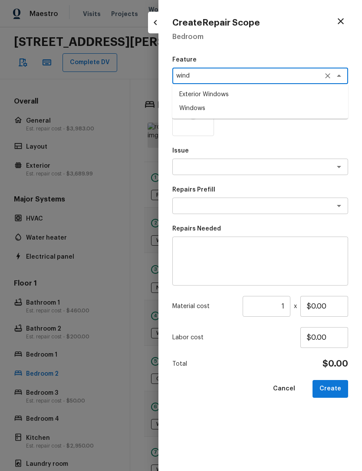
click at [243, 95] on li "Exterior Windows" at bounding box center [260, 95] width 176 height 14
type textarea "Exterior Windows"
click at [242, 165] on textarea at bounding box center [248, 167] width 144 height 9
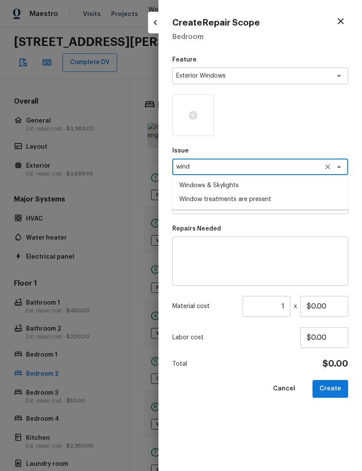
click at [232, 186] on li "Windows & Skylights" at bounding box center [260, 186] width 176 height 14
click at [226, 209] on textarea at bounding box center [248, 206] width 144 height 9
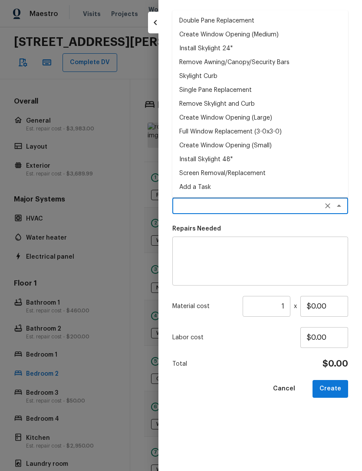
click at [207, 190] on li "Add a Task" at bounding box center [260, 187] width 176 height 14
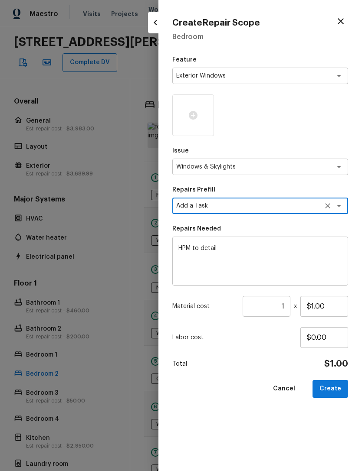
click at [228, 247] on textarea "HPM to detail" at bounding box center [259, 261] width 163 height 35
click at [228, 246] on textarea "HPM to detail" at bounding box center [259, 261] width 163 height 35
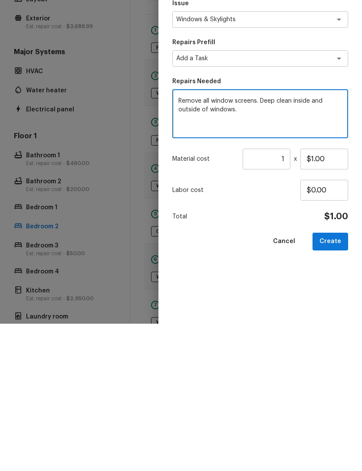
click at [290, 296] on input "1" at bounding box center [266, 306] width 48 height 21
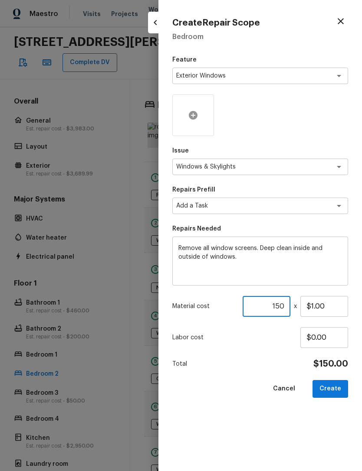
click at [191, 114] on icon at bounding box center [193, 115] width 9 height 9
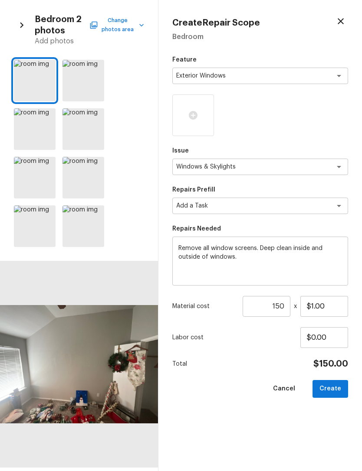
click at [119, 27] on button "Change photos area" at bounding box center [117, 25] width 53 height 23
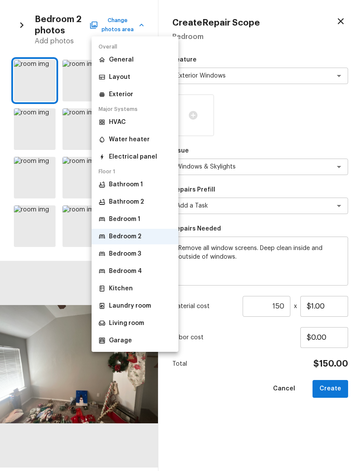
click at [339, 21] on div at bounding box center [181, 235] width 362 height 471
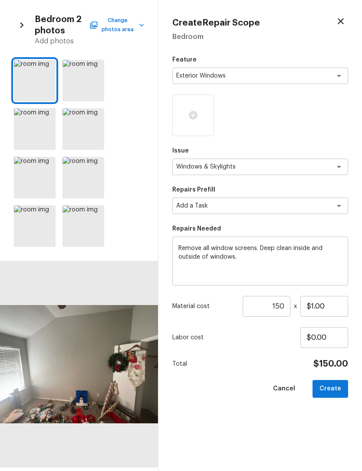
click at [342, 21] on icon "button" at bounding box center [340, 21] width 10 height 10
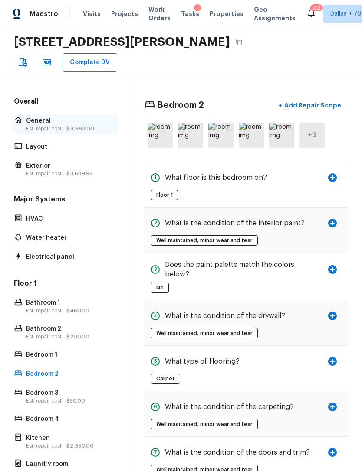
click at [34, 117] on p "General" at bounding box center [69, 121] width 86 height 9
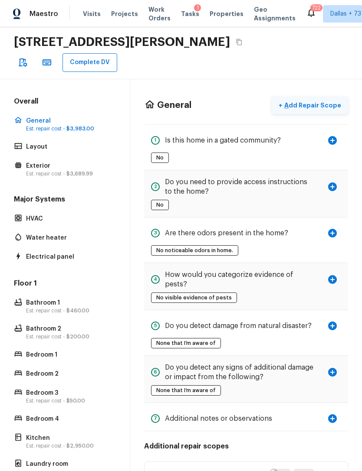
click at [329, 101] on p "Add Repair Scope" at bounding box center [311, 105] width 59 height 9
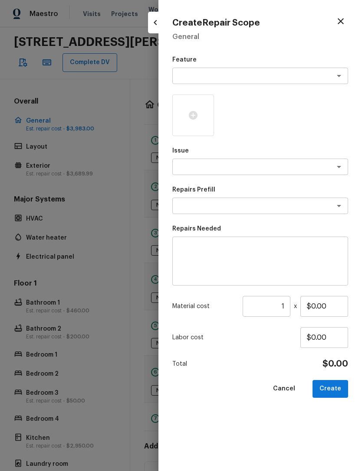
click at [275, 77] on textarea at bounding box center [248, 76] width 144 height 9
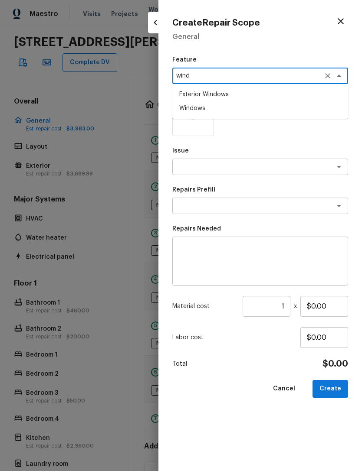
click at [209, 95] on li "Exterior Windows" at bounding box center [260, 95] width 176 height 14
click at [213, 166] on textarea at bounding box center [248, 167] width 144 height 9
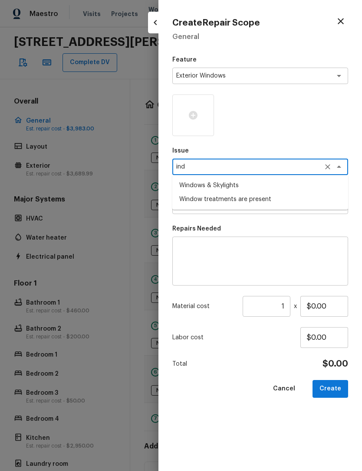
click at [242, 185] on li "Windows & Skylights" at bounding box center [260, 186] width 176 height 14
click at [249, 204] on textarea at bounding box center [248, 206] width 144 height 9
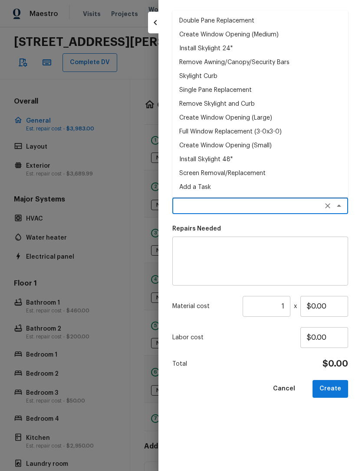
click at [212, 186] on li "Add a Task" at bounding box center [260, 187] width 176 height 14
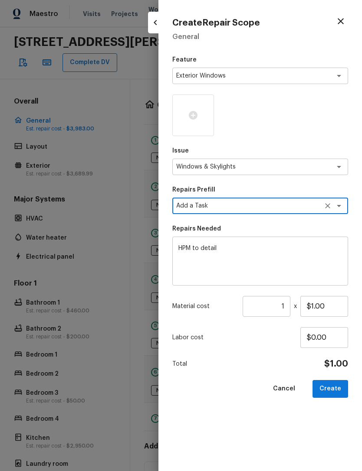
click at [221, 246] on textarea "HPM to detail" at bounding box center [259, 261] width 163 height 35
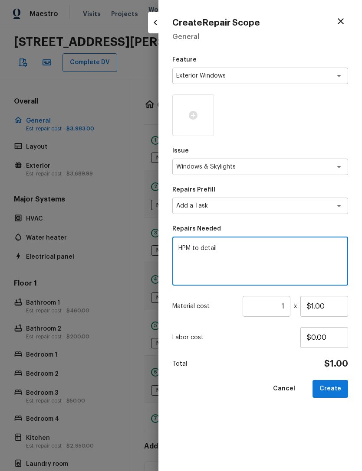
click at [219, 246] on textarea "HPM to detail" at bounding box center [259, 261] width 163 height 35
click at [288, 307] on input "1" at bounding box center [266, 306] width 48 height 21
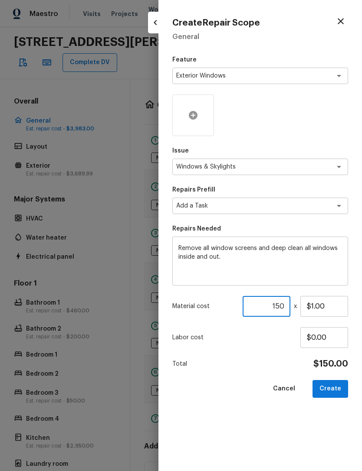
click at [192, 113] on icon at bounding box center [193, 115] width 9 height 9
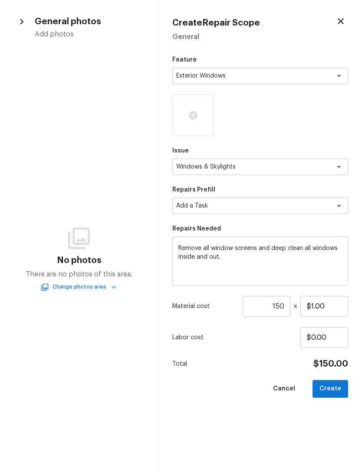
click at [79, 286] on button "Change photos area" at bounding box center [79, 287] width 74 height 9
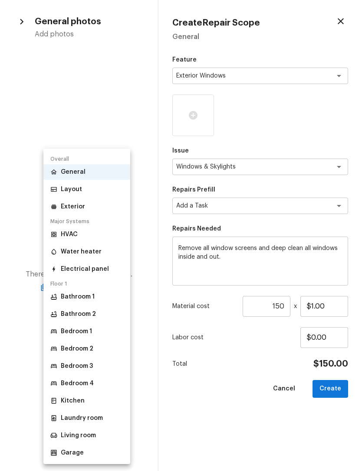
click at [70, 207] on p "Exterior" at bounding box center [73, 207] width 24 height 9
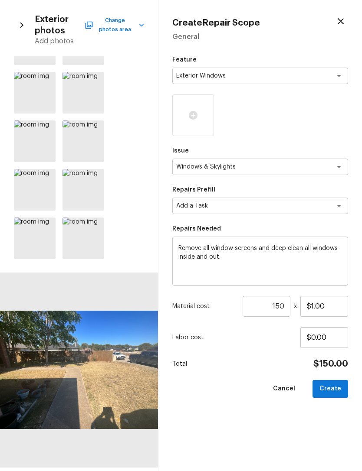
scroll to position [138, 0]
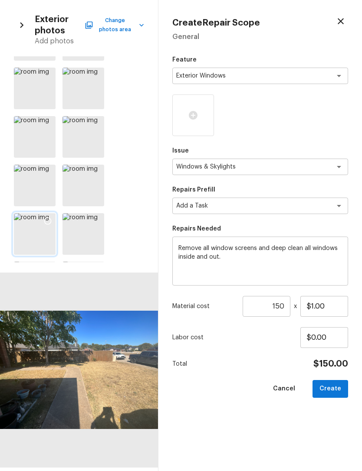
click at [52, 222] on icon at bounding box center [47, 221] width 9 height 9
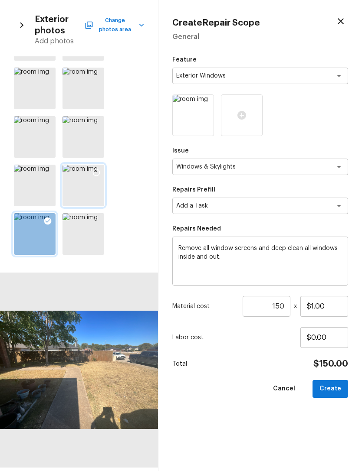
click at [99, 175] on icon at bounding box center [96, 172] width 9 height 9
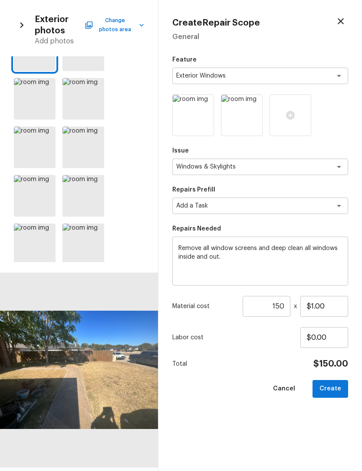
scroll to position [29, 0]
click at [95, 135] on icon at bounding box center [96, 135] width 9 height 9
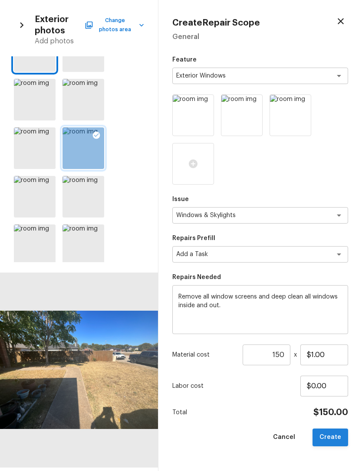
click at [335, 435] on button "Create" at bounding box center [330, 438] width 36 height 18
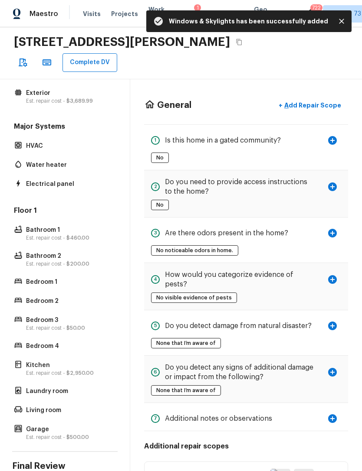
scroll to position [72, 0]
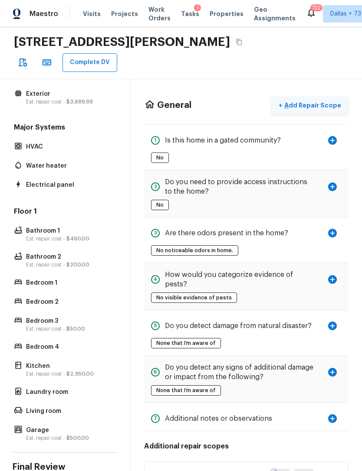
click at [311, 101] on p "Add Repair Scope" at bounding box center [311, 105] width 59 height 9
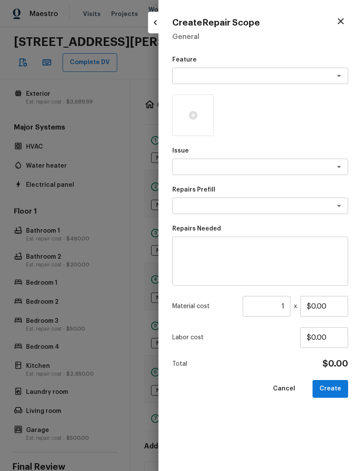
click at [275, 77] on textarea at bounding box center [248, 76] width 144 height 9
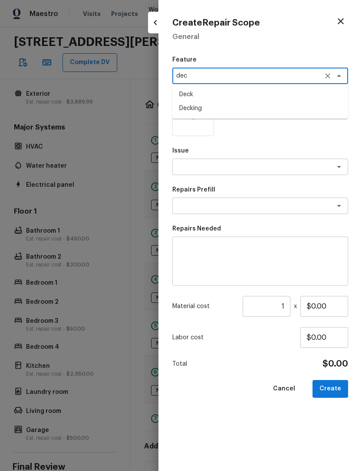
click at [211, 110] on li "Decking" at bounding box center [260, 108] width 176 height 14
click at [235, 170] on textarea at bounding box center [248, 167] width 144 height 9
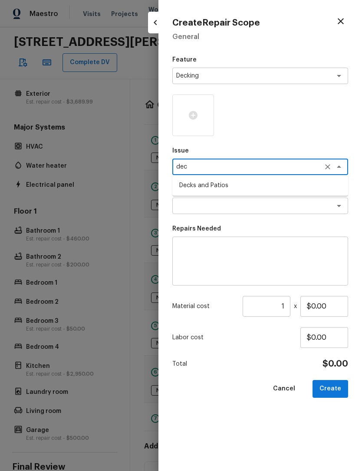
click at [237, 180] on li "Decks and Patios" at bounding box center [260, 186] width 176 height 14
click at [236, 205] on textarea at bounding box center [248, 206] width 144 height 9
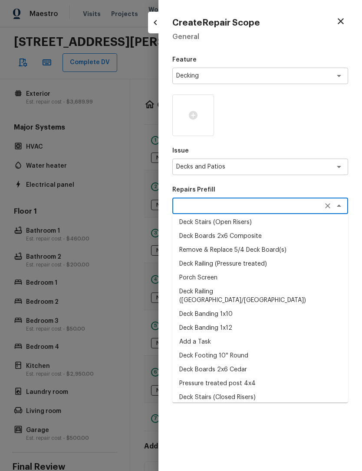
scroll to position [57, 0]
click at [335, 170] on icon "Open" at bounding box center [338, 167] width 10 height 10
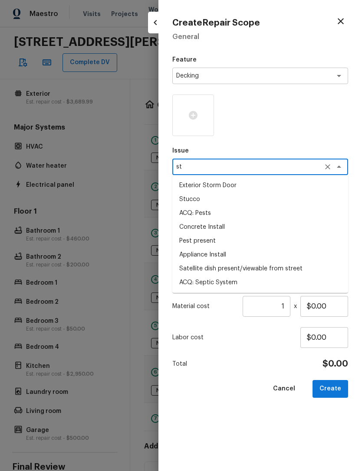
scroll to position [0, 0]
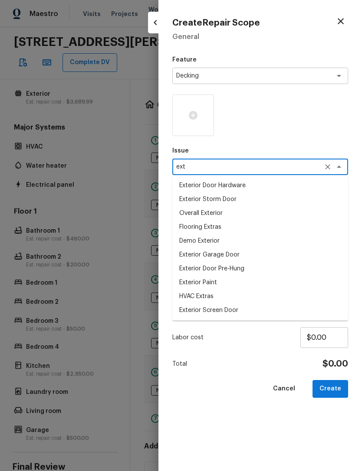
click at [213, 285] on li "Exterior Paint" at bounding box center [260, 283] width 176 height 14
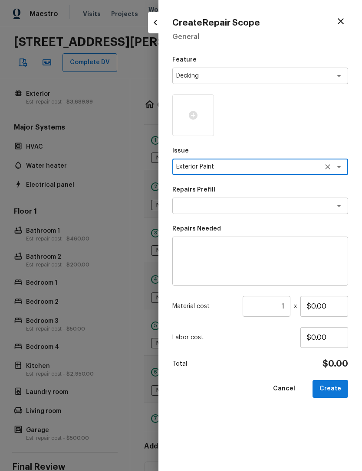
click at [248, 209] on textarea at bounding box center [248, 206] width 144 height 9
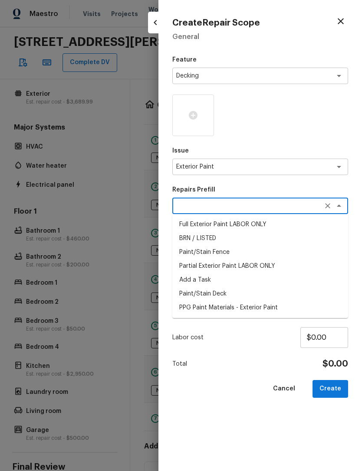
click at [212, 294] on li "Paint/Stain Deck" at bounding box center [260, 294] width 176 height 14
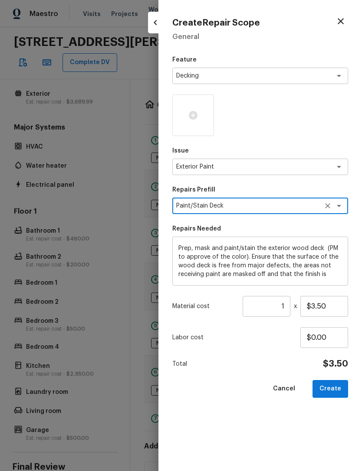
click at [287, 306] on input "1" at bounding box center [266, 306] width 48 height 21
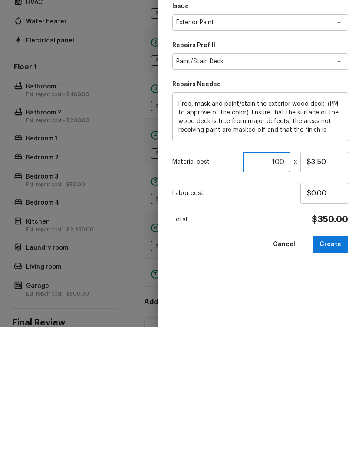
click at [329, 297] on div "Feature Decking x ​ Issue Exterior Paint x ​ Repairs Prefill Paint/Stain Deck x…" at bounding box center [260, 257] width 176 height 402
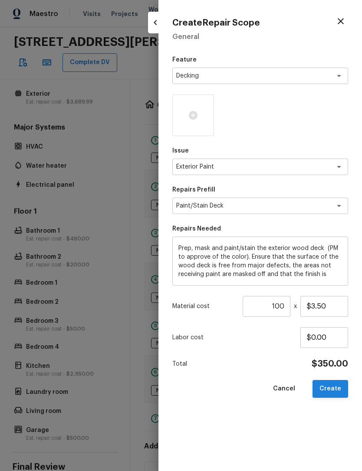
click at [334, 391] on button "Create" at bounding box center [330, 389] width 36 height 18
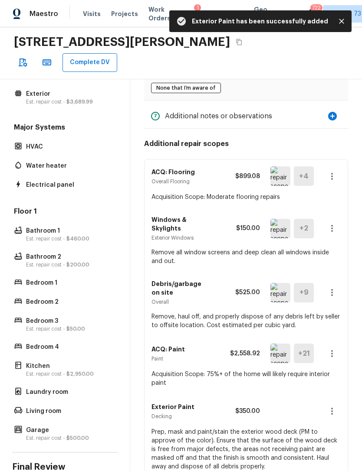
scroll to position [302, 0]
click at [330, 403] on button "button" at bounding box center [331, 411] width 17 height 17
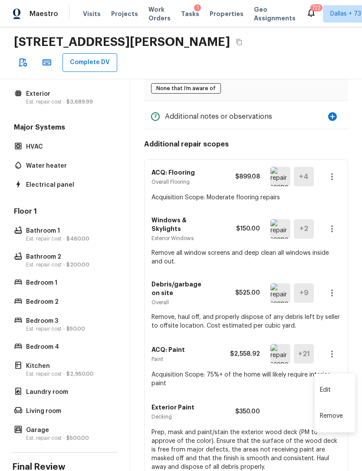
click at [336, 390] on li "Edit" at bounding box center [334, 390] width 40 height 26
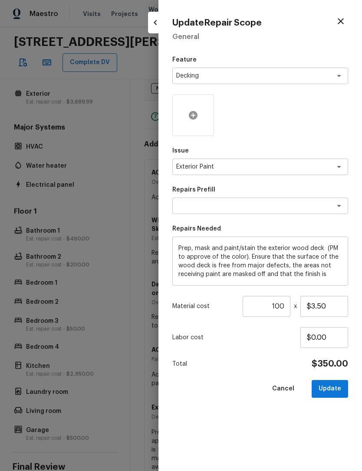
click at [193, 115] on icon at bounding box center [193, 115] width 9 height 9
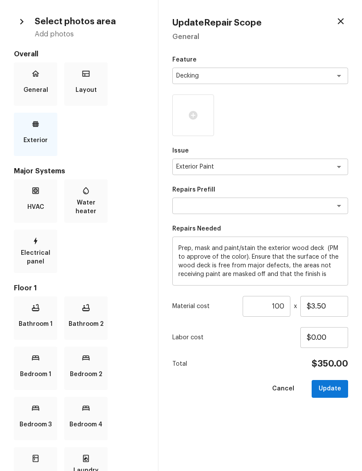
click at [37, 132] on p "Exterior" at bounding box center [35, 140] width 24 height 17
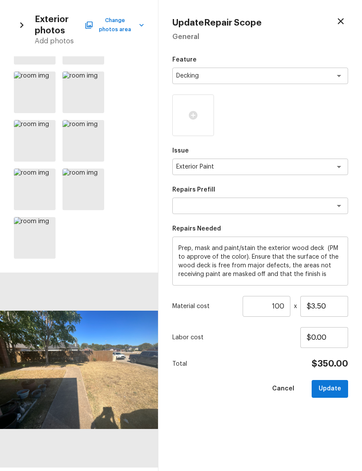
scroll to position [571, 0]
click at [47, 223] on icon at bounding box center [47, 225] width 9 height 9
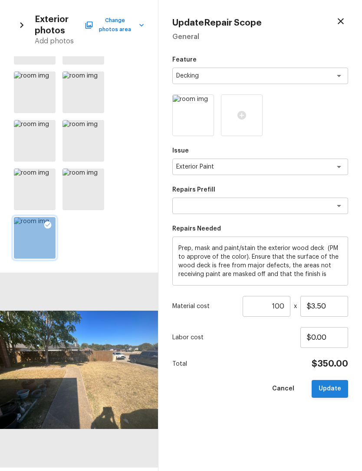
click at [333, 386] on button "Update" at bounding box center [329, 389] width 36 height 18
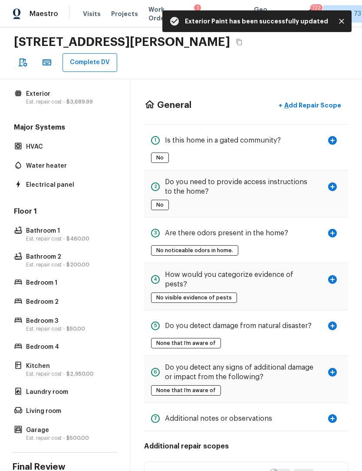
scroll to position [0, 0]
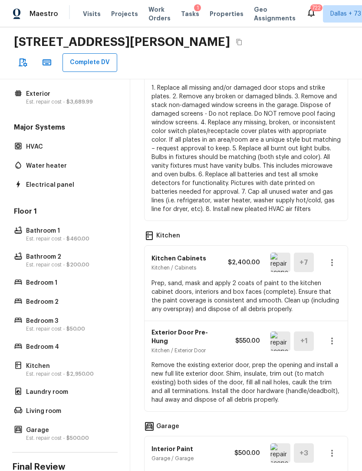
scroll to position [1102, 0]
click at [332, 260] on icon "button" at bounding box center [332, 263] width 2 height 7
click at [335, 262] on li "Edit" at bounding box center [334, 261] width 40 height 26
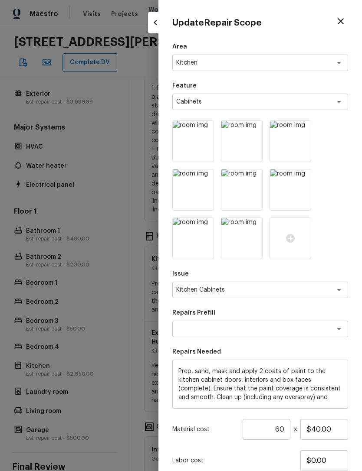
click at [285, 431] on input "60" at bounding box center [266, 429] width 48 height 21
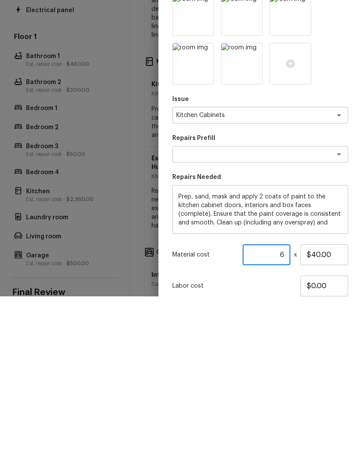
scroll to position [27, 0]
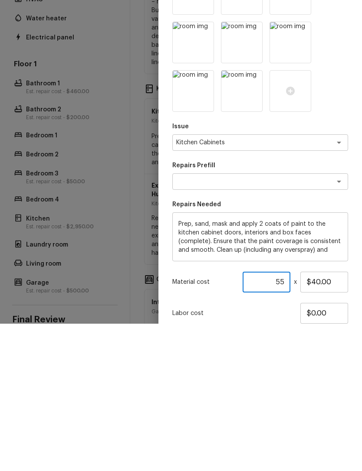
click at [248, 451] on div "Labor cost $0.00" at bounding box center [260, 461] width 176 height 21
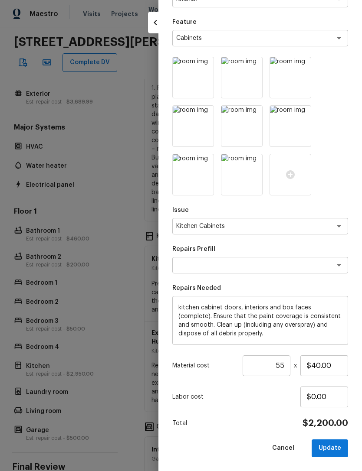
scroll to position [63, 0]
click at [337, 449] on button "Update" at bounding box center [329, 449] width 36 height 18
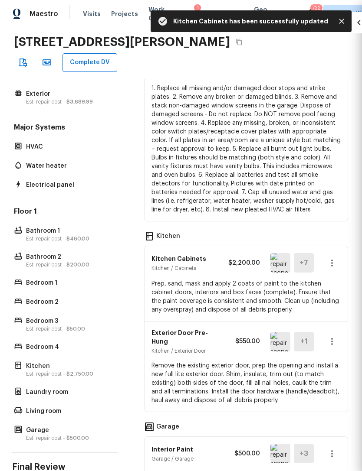
scroll to position [0, 0]
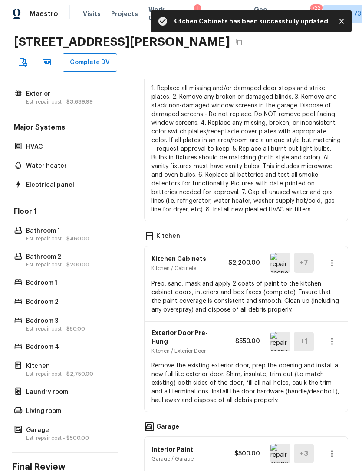
click at [333, 258] on icon "button" at bounding box center [332, 263] width 10 height 10
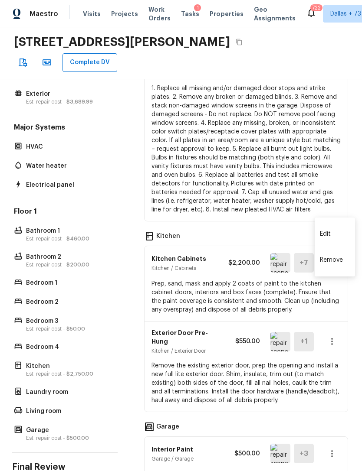
click at [337, 237] on li "Edit" at bounding box center [334, 234] width 40 height 26
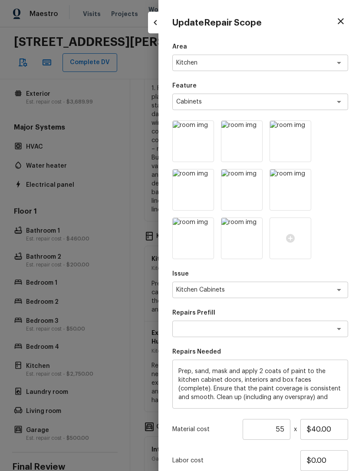
click at [289, 430] on input "55" at bounding box center [266, 429] width 48 height 21
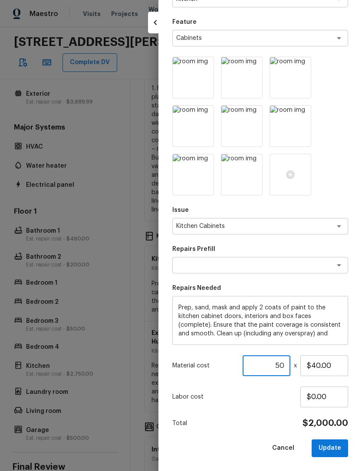
scroll to position [63, 0]
click at [334, 449] on button "Update" at bounding box center [329, 449] width 36 height 18
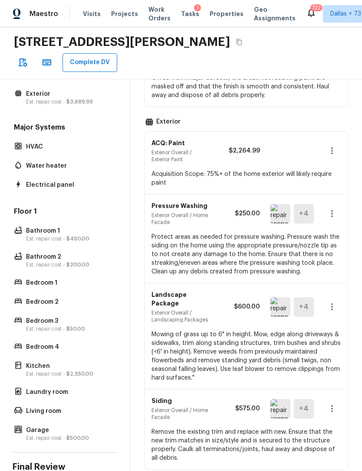
scroll to position [363, 0]
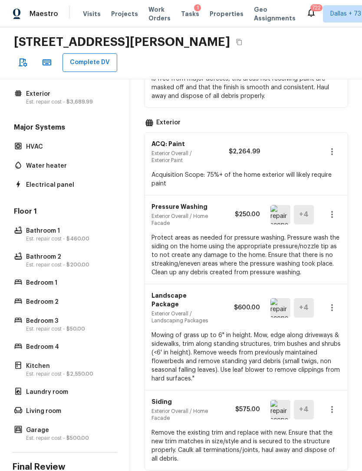
click at [333, 303] on icon "button" at bounding box center [332, 308] width 10 height 10
click at [330, 307] on li "Edit" at bounding box center [334, 302] width 40 height 26
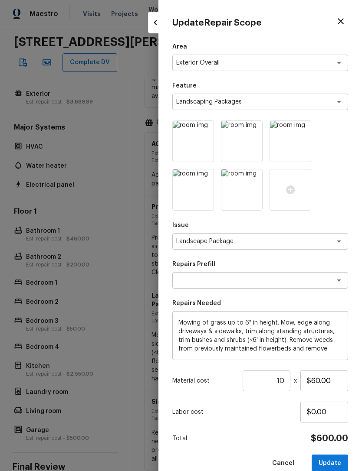
click at [287, 381] on input "10" at bounding box center [266, 381] width 48 height 21
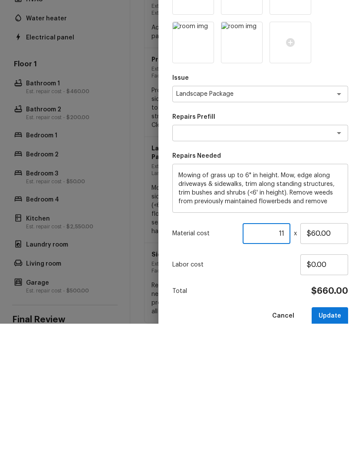
click at [218, 433] on div "Total $660.00" at bounding box center [260, 438] width 176 height 11
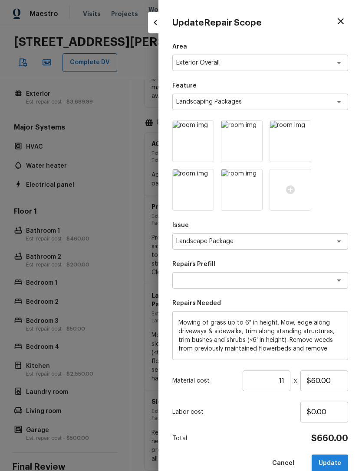
click at [334, 462] on button "Update" at bounding box center [329, 464] width 36 height 18
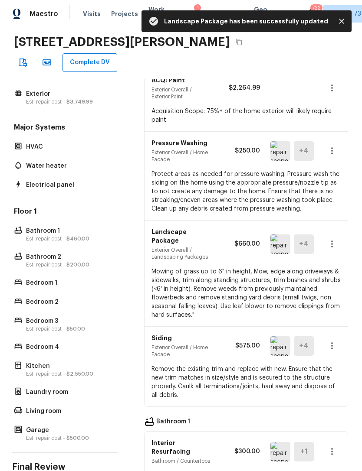
scroll to position [428, 0]
click at [334, 238] on icon "button" at bounding box center [332, 243] width 10 height 10
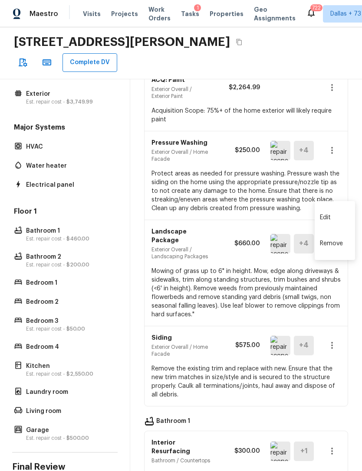
click at [338, 215] on li "Edit" at bounding box center [334, 218] width 40 height 26
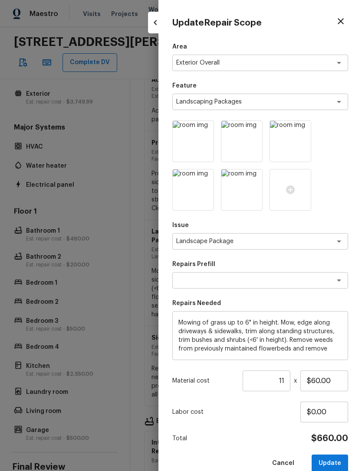
click at [285, 385] on input "11" at bounding box center [266, 381] width 48 height 21
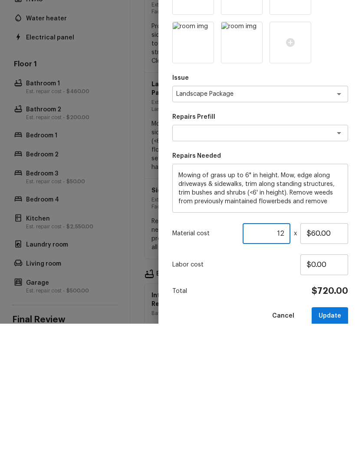
click at [210, 279] on div "Area Exterior Overall x ​ Feature Landscaping Packages x ​ Issue Landscape Pack…" at bounding box center [260, 257] width 176 height 430
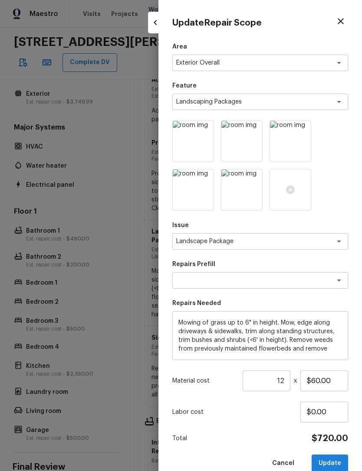
click at [336, 455] on button "Update" at bounding box center [329, 464] width 36 height 18
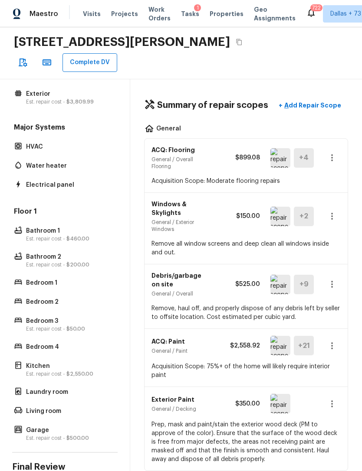
scroll to position [0, 0]
click at [117, 53] on button "Complete DV" at bounding box center [89, 62] width 55 height 19
